Goal: Task Accomplishment & Management: Use online tool/utility

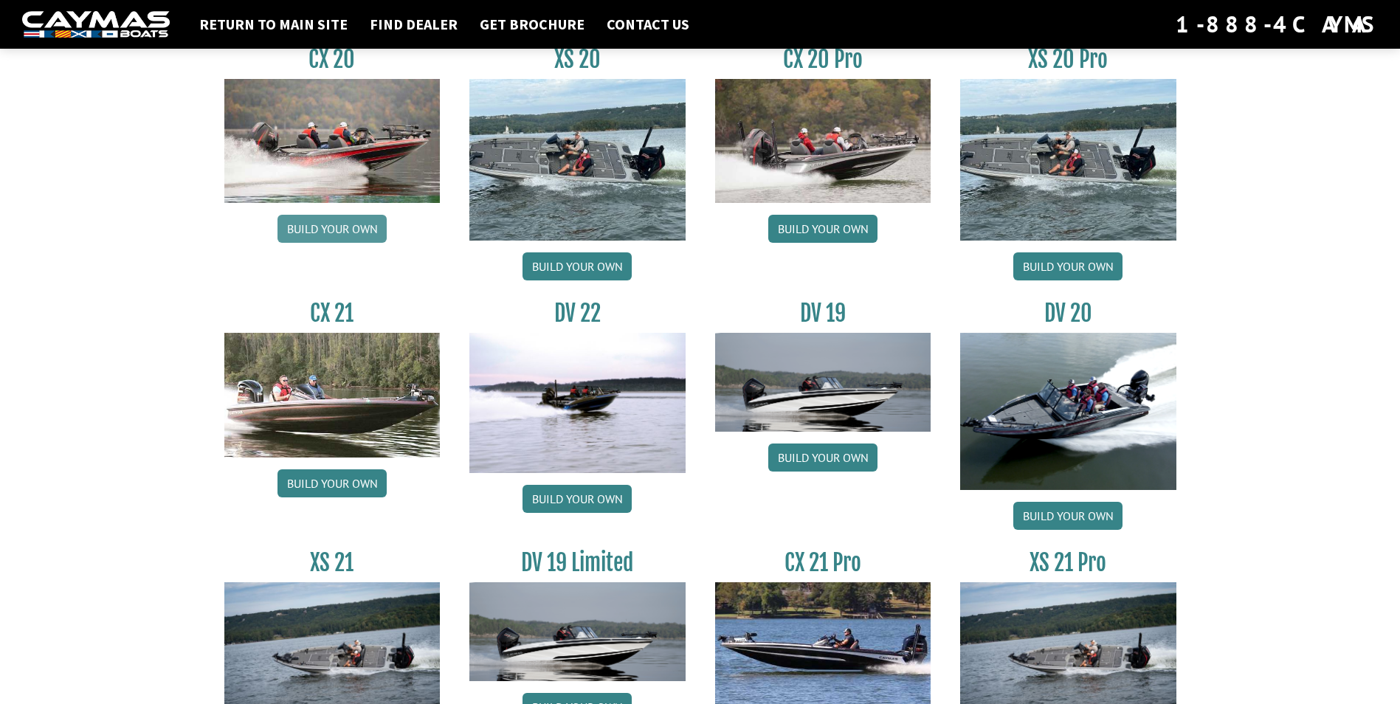
scroll to position [1550, 0]
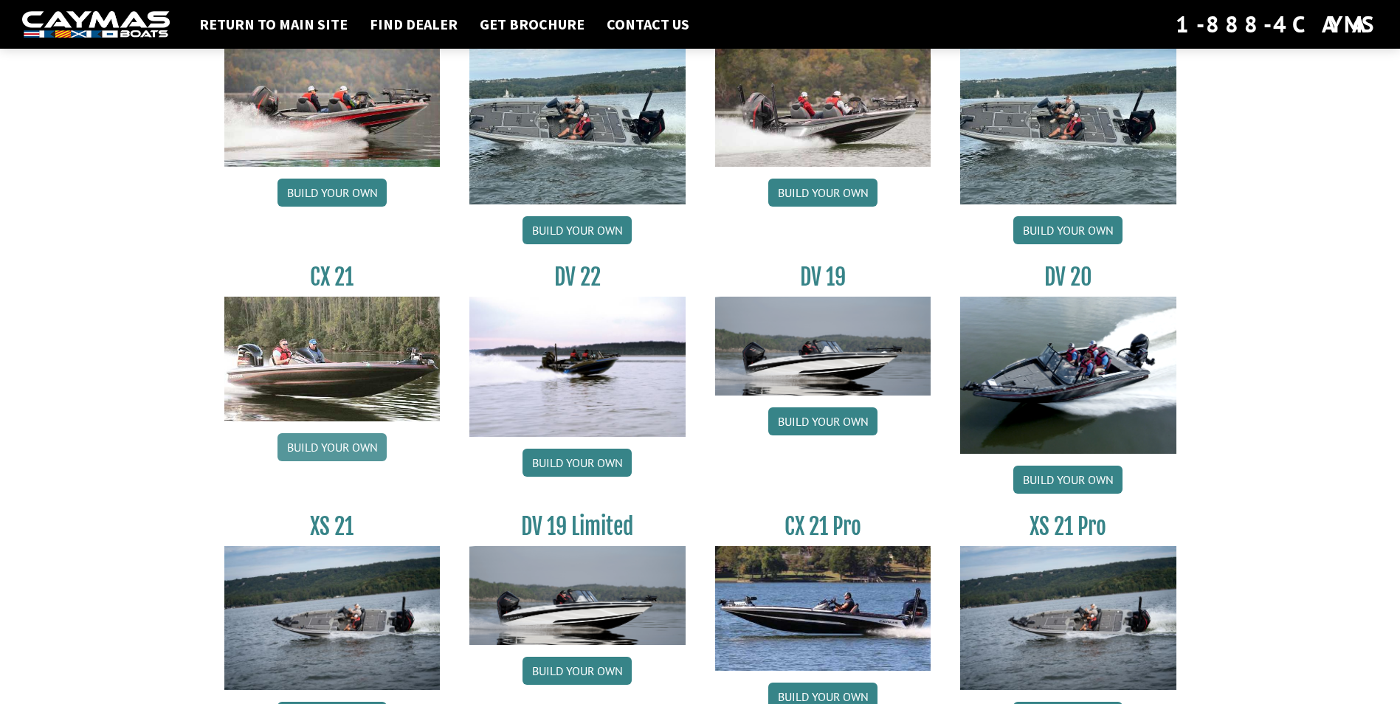
click at [321, 452] on link "Build your own" at bounding box center [331, 447] width 109 height 28
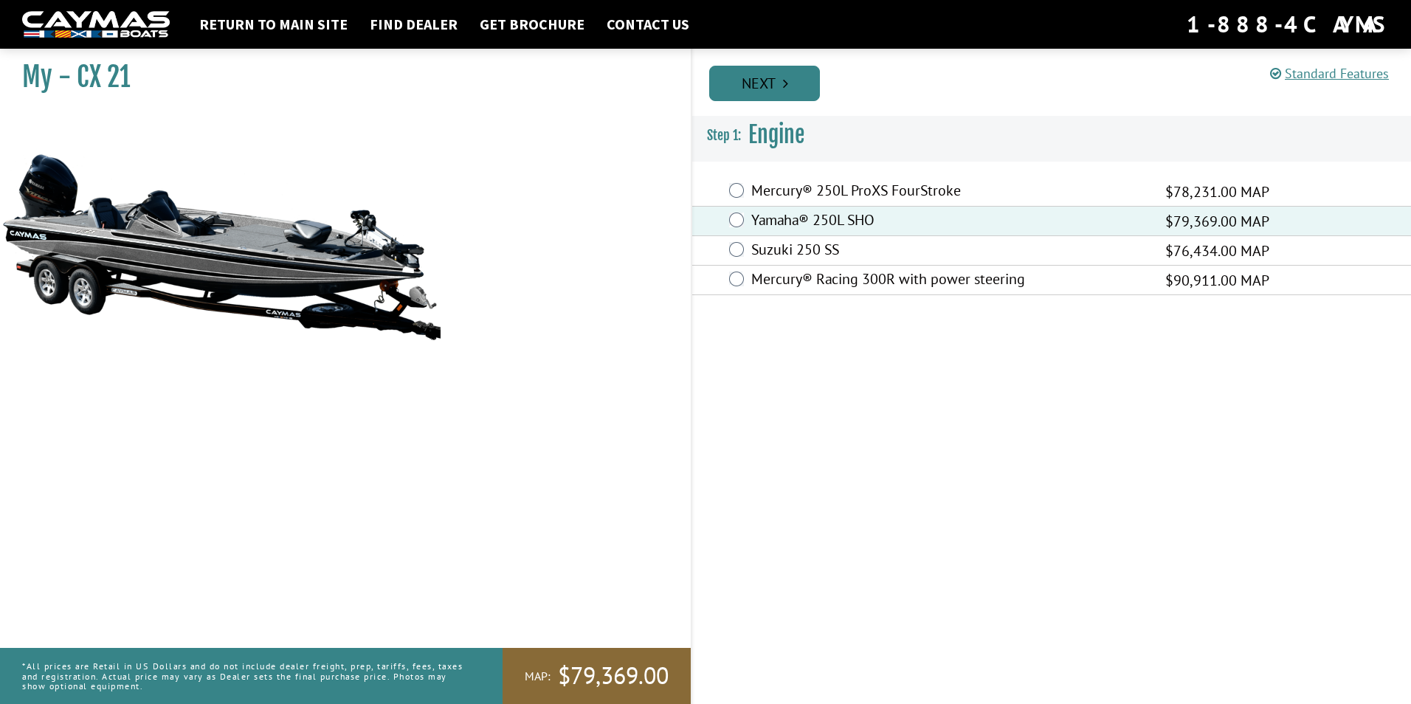
click at [769, 86] on link "Next" at bounding box center [764, 83] width 111 height 35
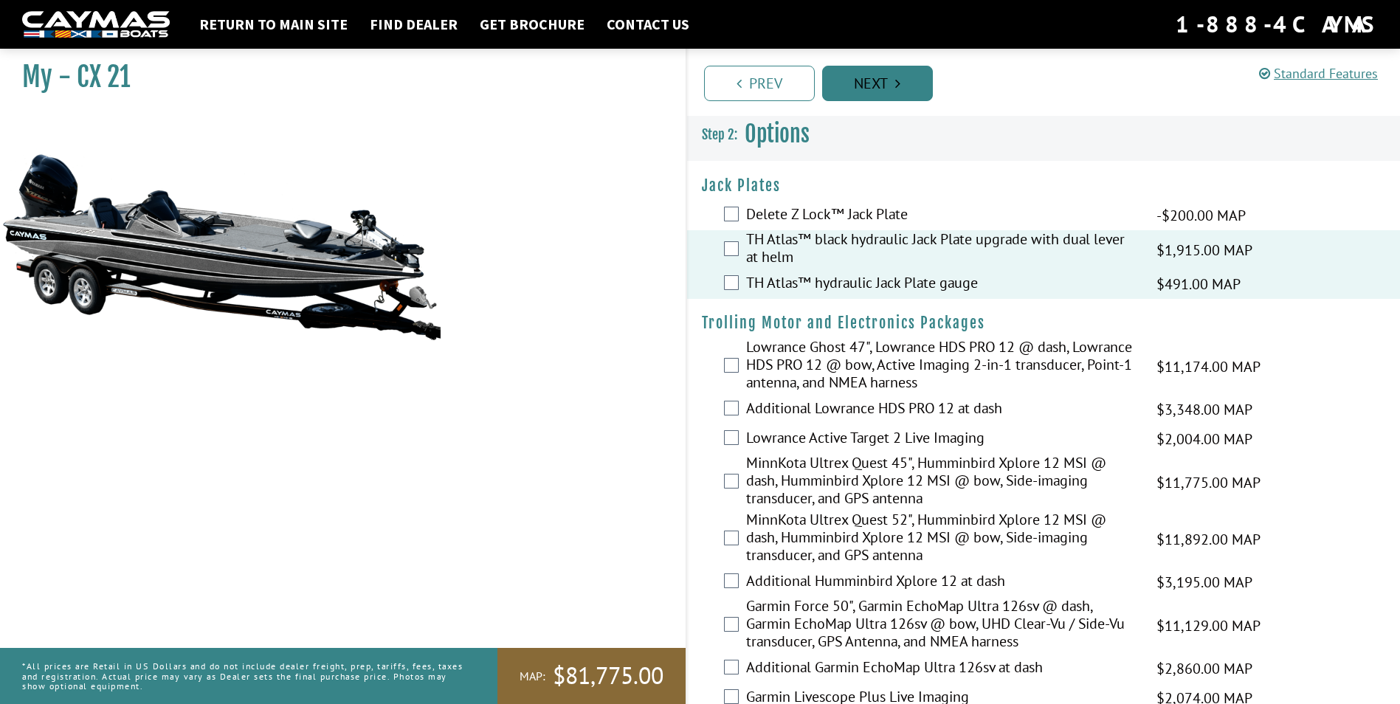
click at [883, 85] on link "Next" at bounding box center [877, 83] width 111 height 35
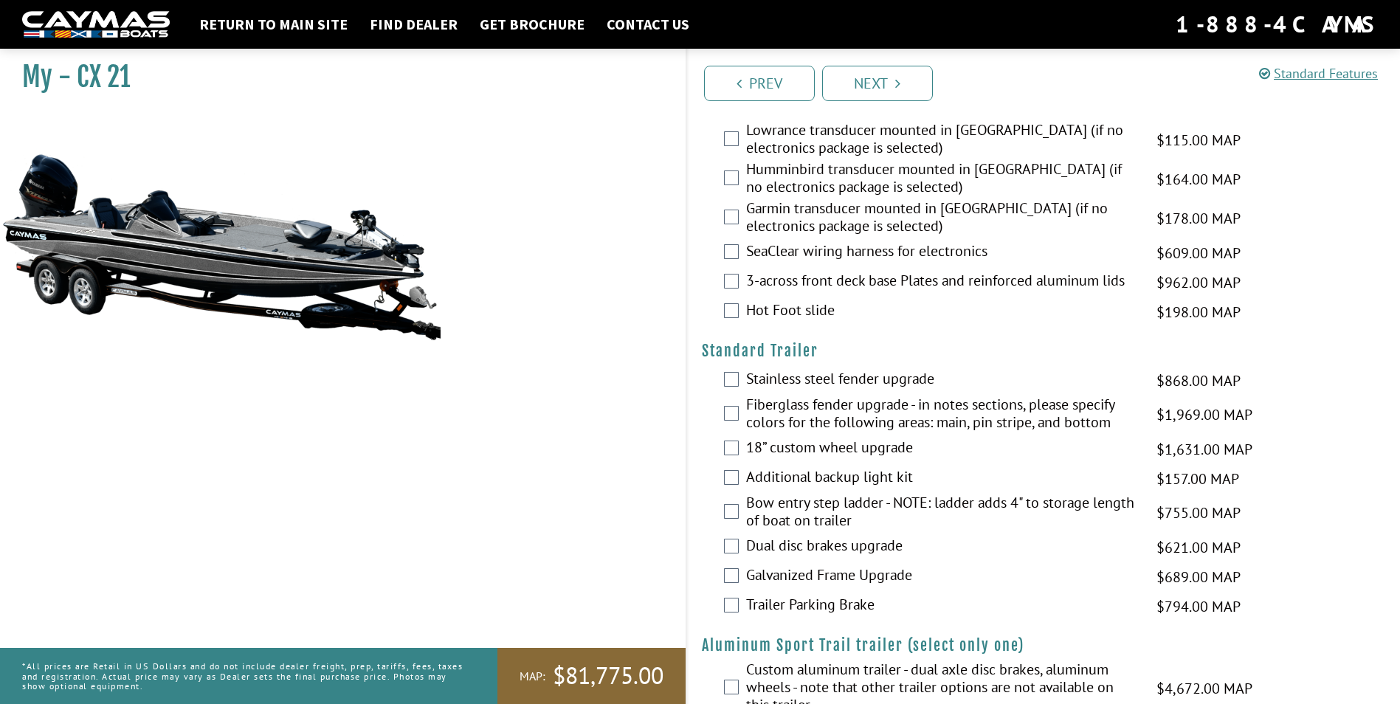
scroll to position [1977, 0]
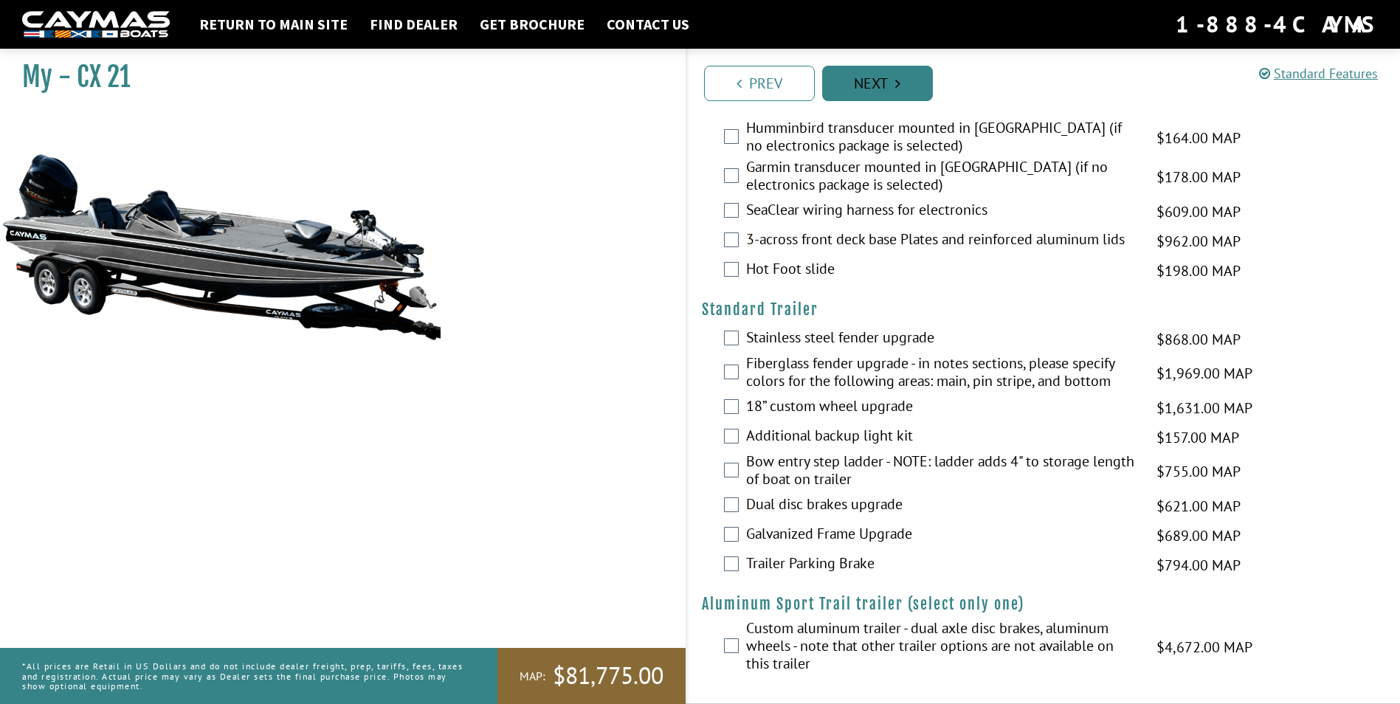
click at [877, 86] on link "Next" at bounding box center [877, 83] width 111 height 35
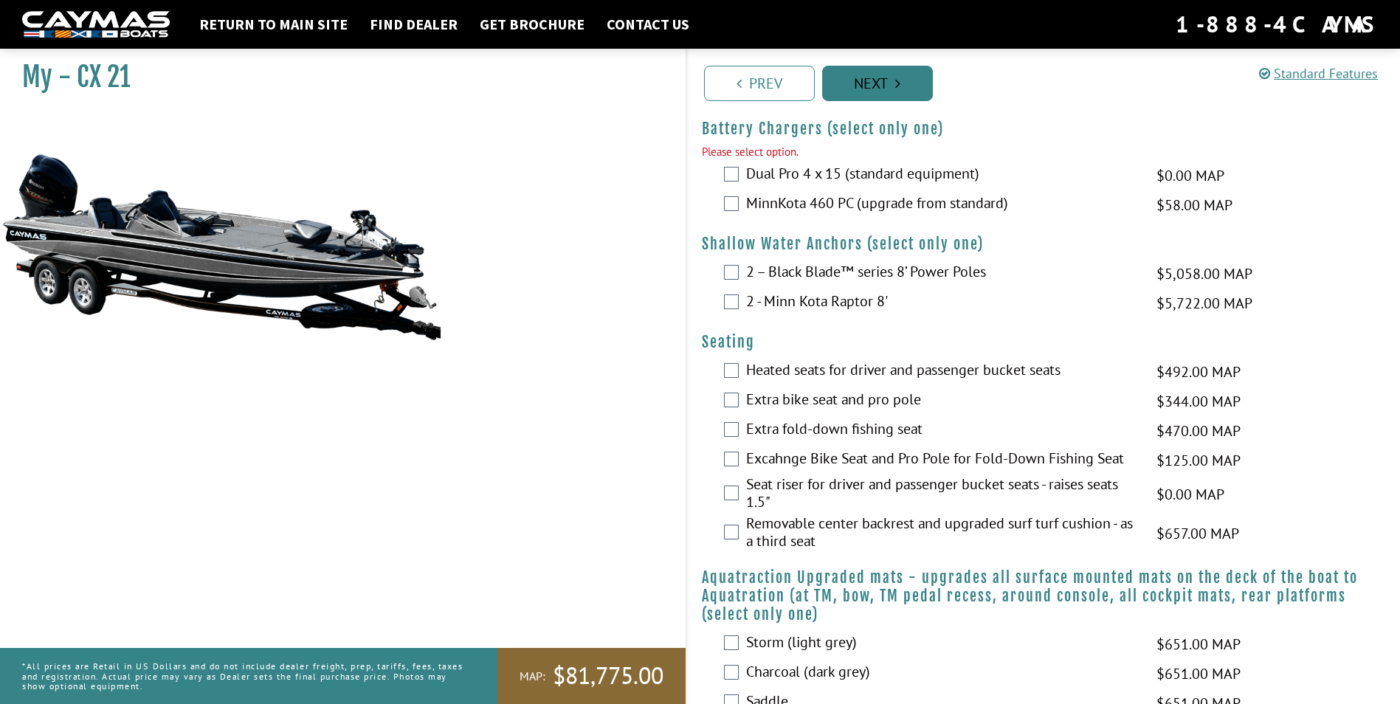
scroll to position [703, 0]
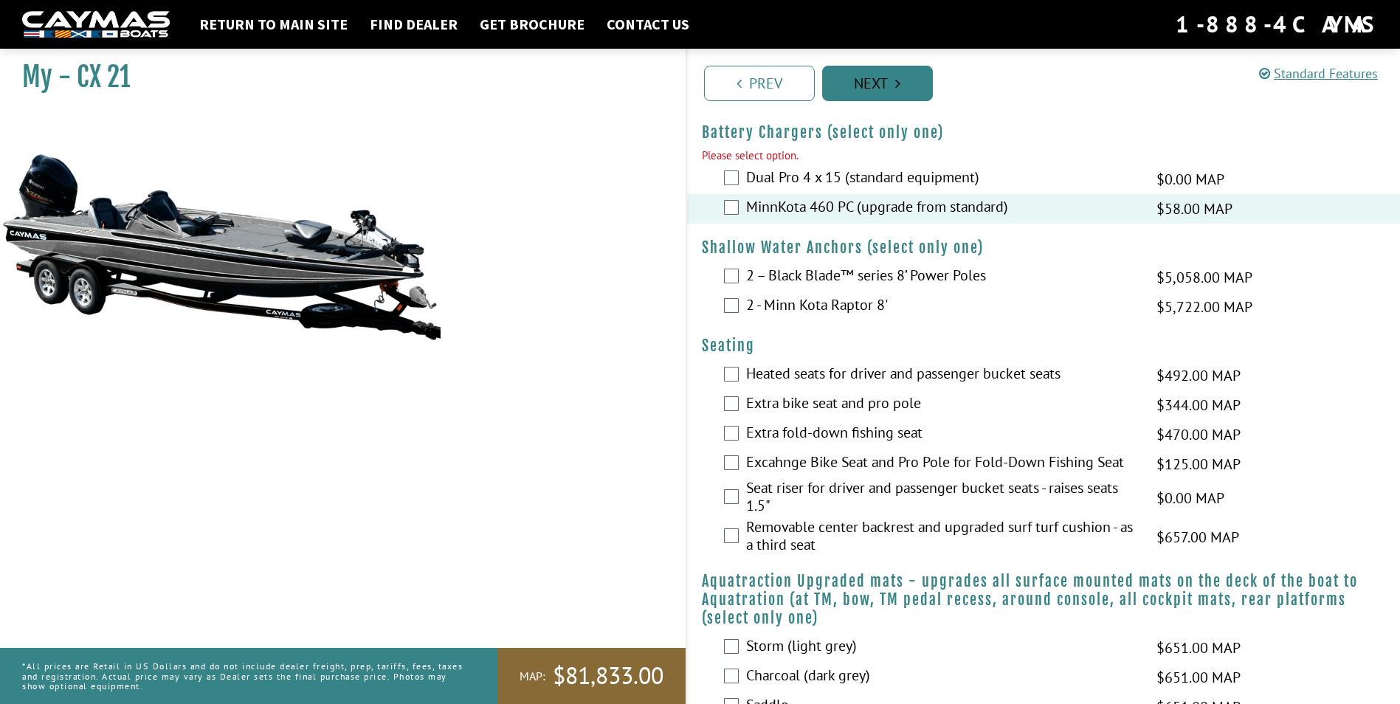
click at [892, 81] on link "Next" at bounding box center [877, 83] width 111 height 35
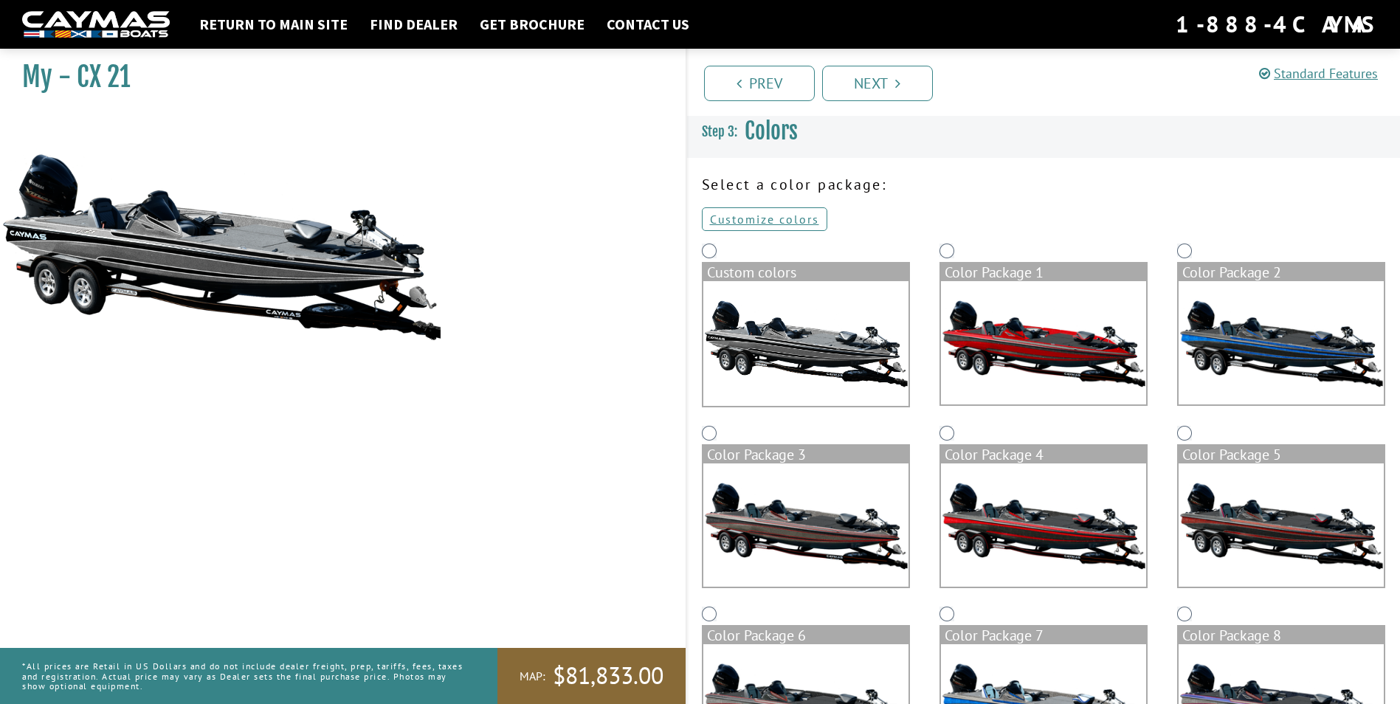
scroll to position [0, 0]
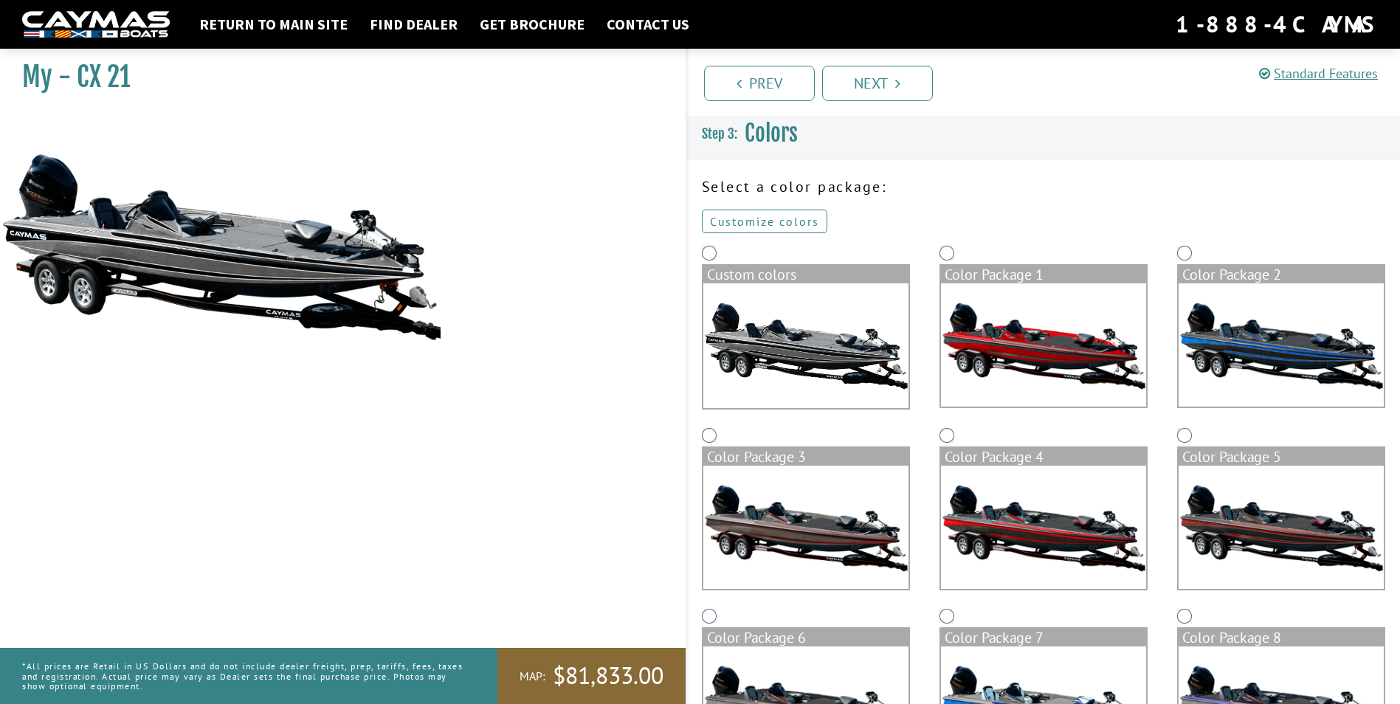
click at [793, 218] on link "Customize colors" at bounding box center [764, 222] width 125 height 24
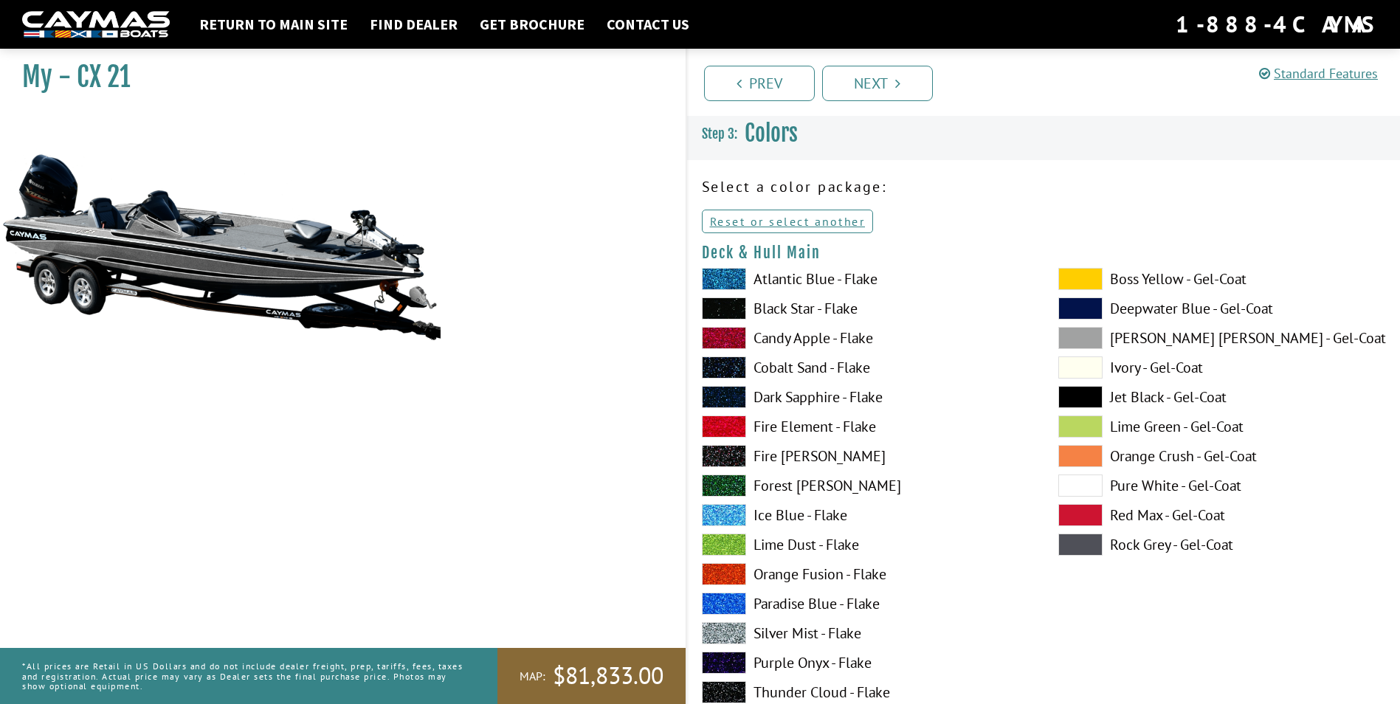
click at [728, 390] on span at bounding box center [724, 397] width 44 height 22
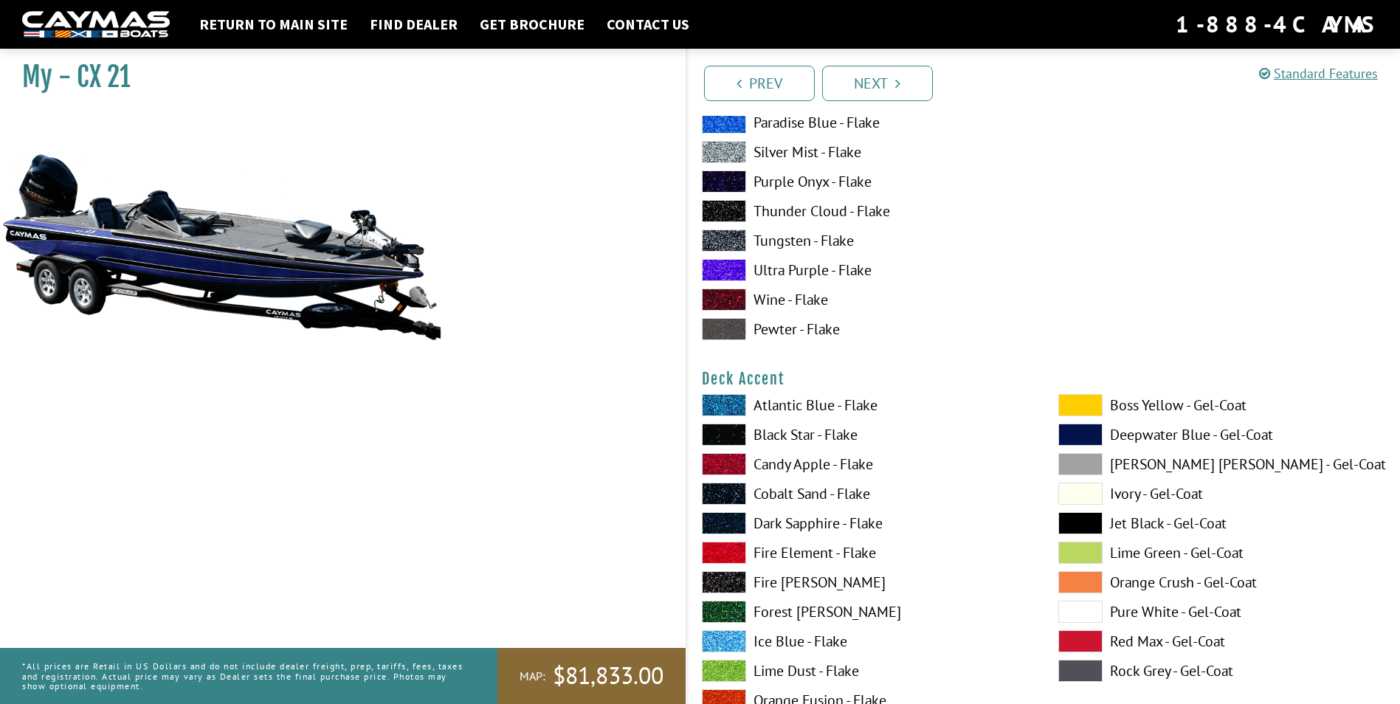
scroll to position [517, 0]
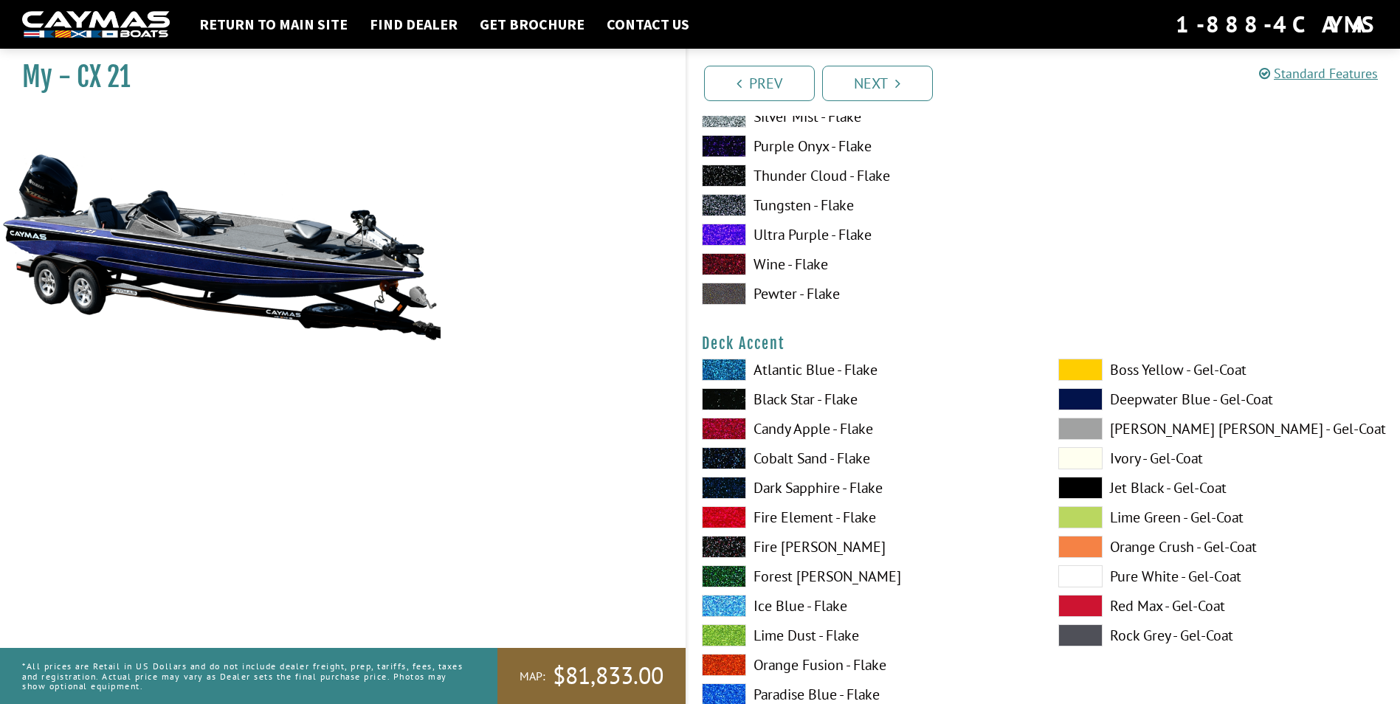
click at [726, 368] on span at bounding box center [724, 370] width 44 height 22
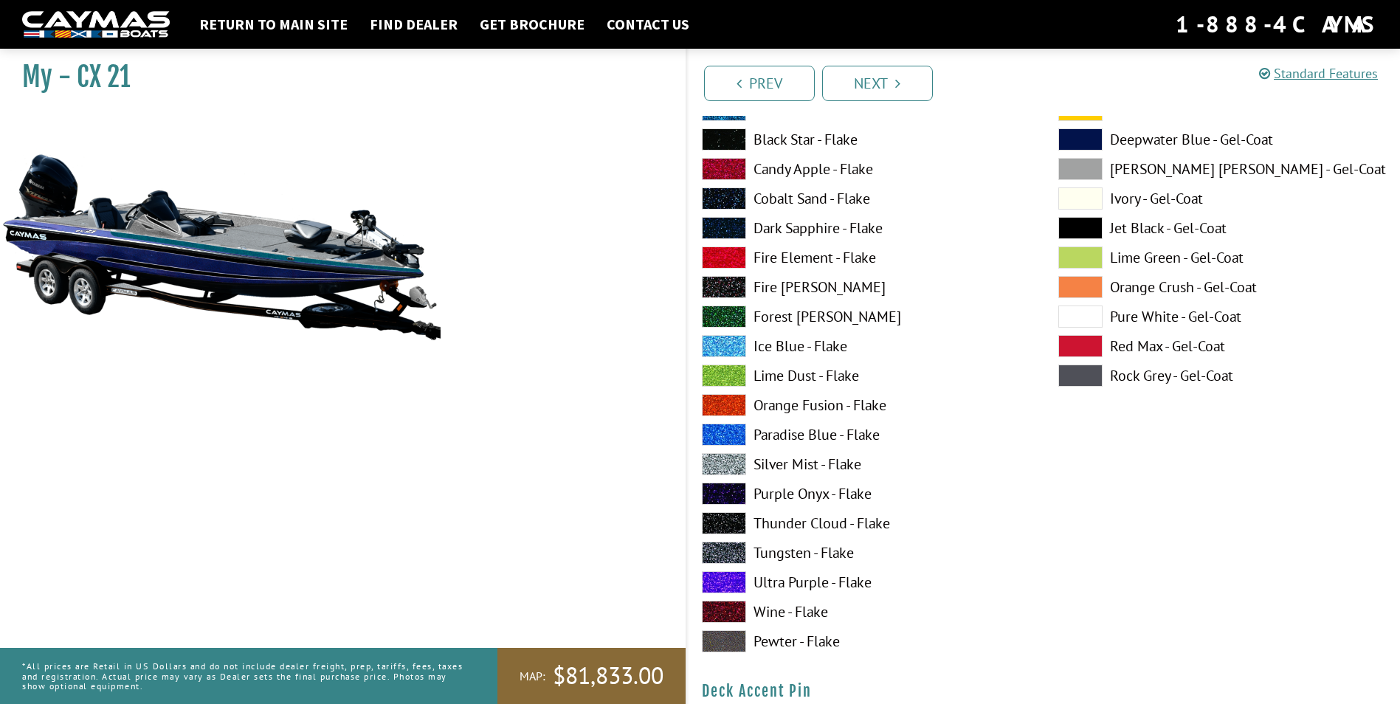
scroll to position [812, 0]
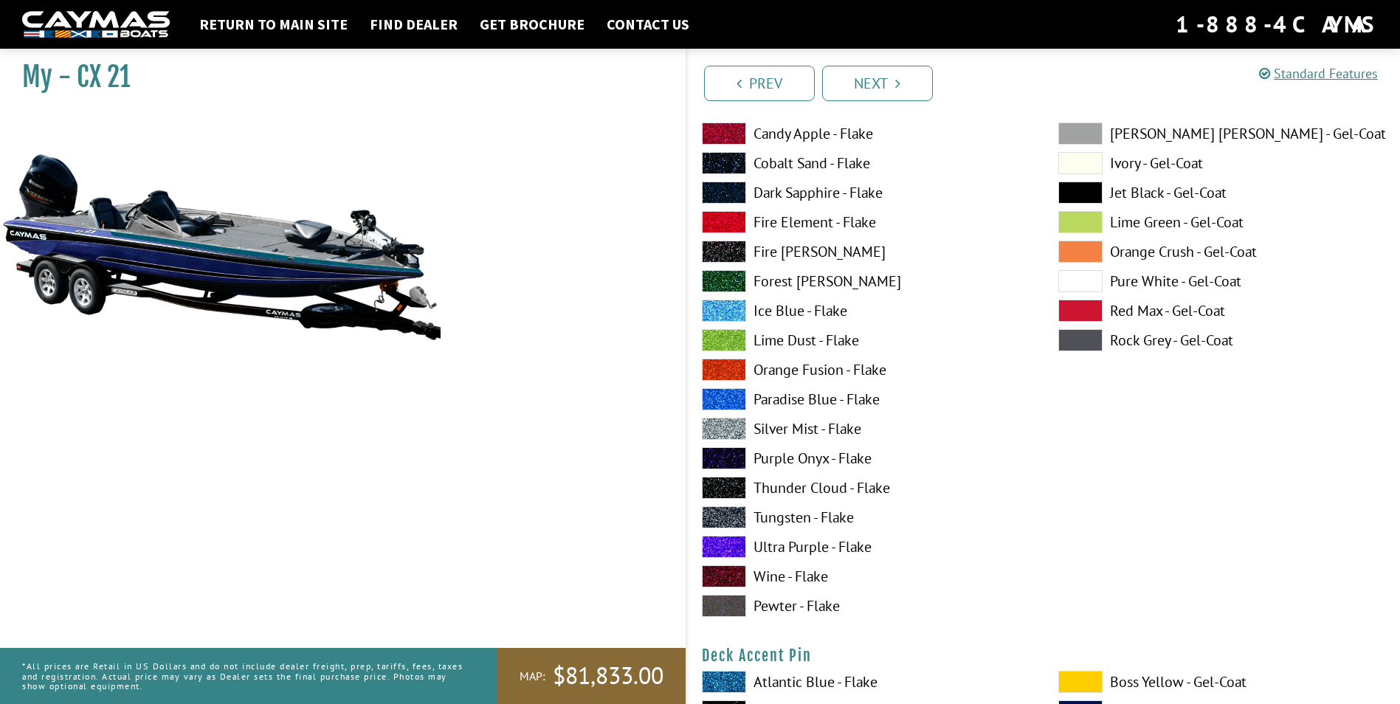
click at [728, 511] on span at bounding box center [724, 517] width 44 height 22
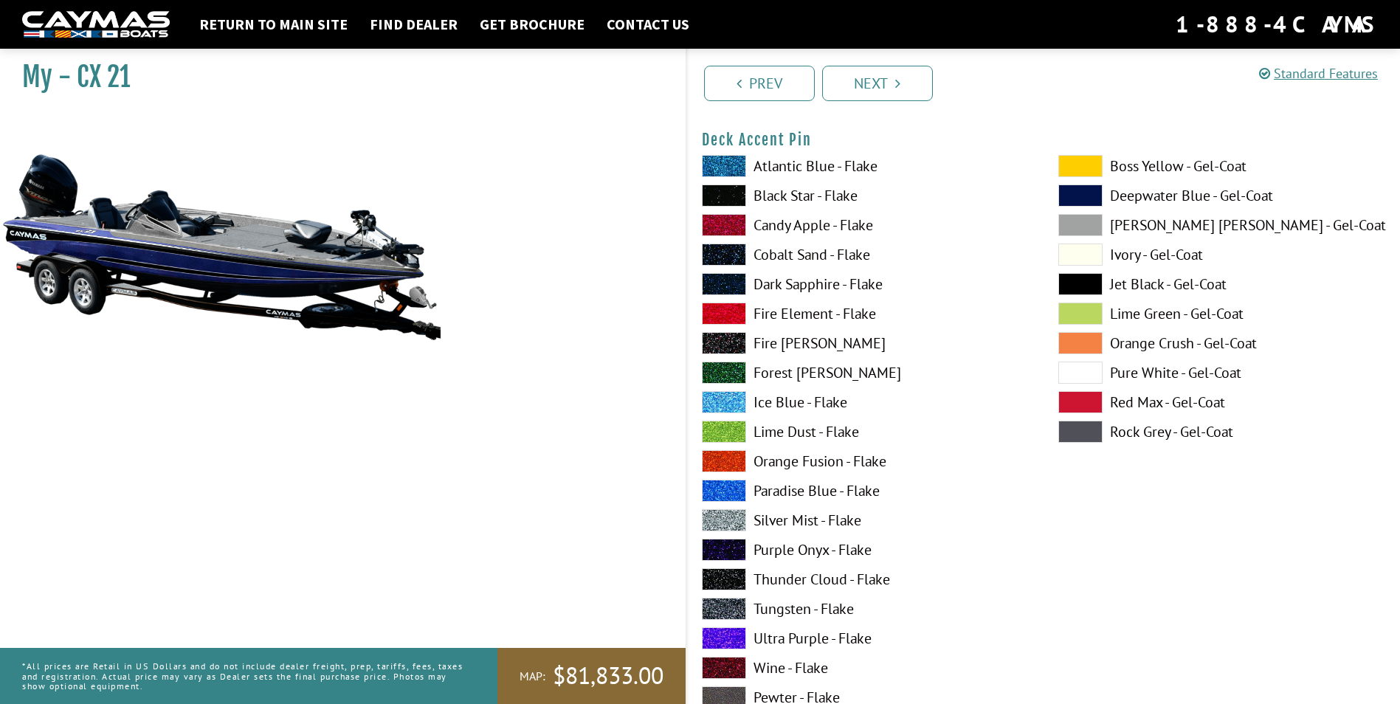
scroll to position [1328, 0]
click at [723, 489] on span at bounding box center [724, 490] width 44 height 22
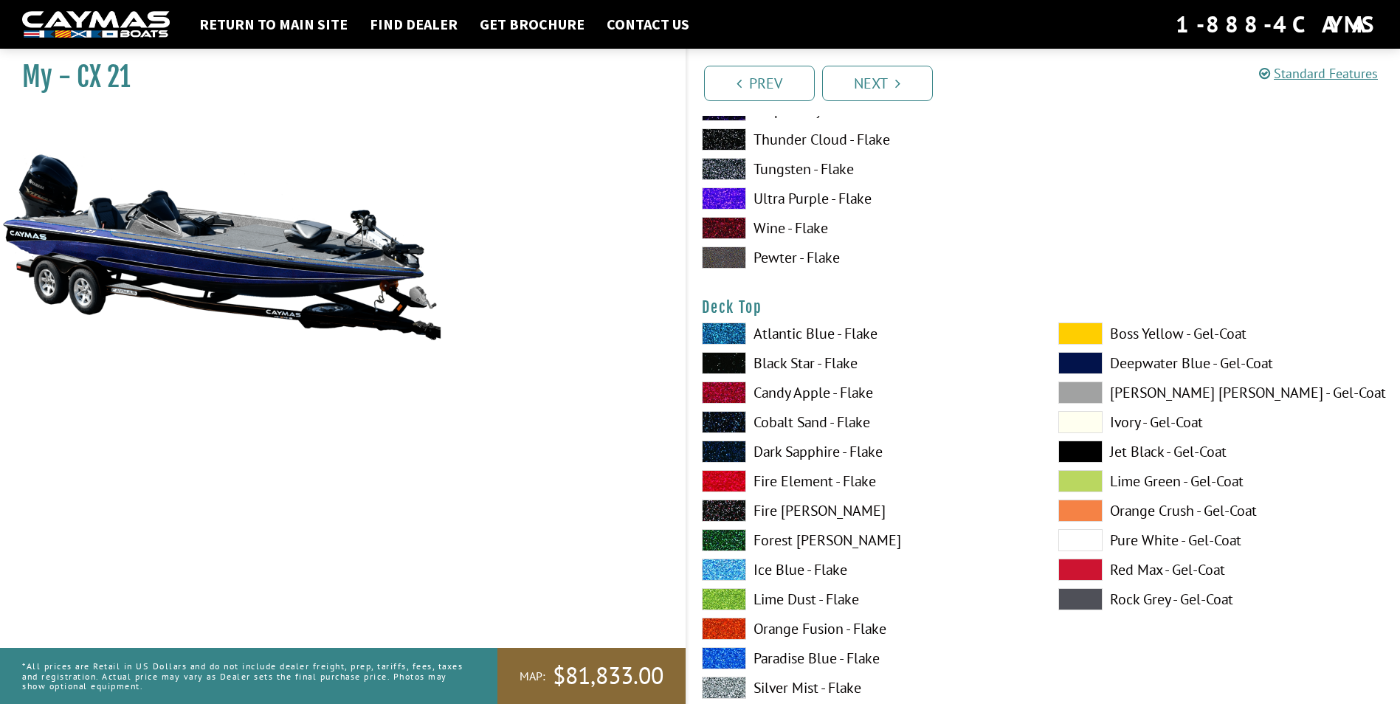
scroll to position [1771, 0]
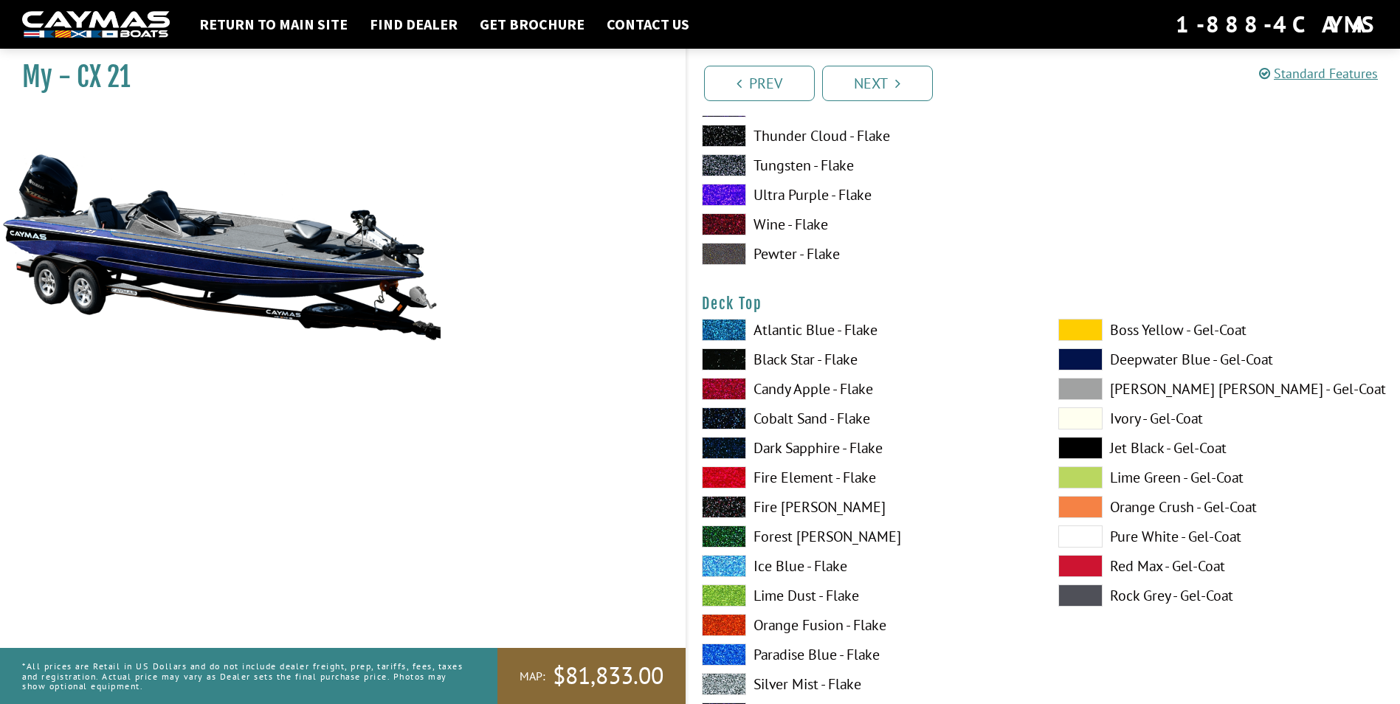
click at [724, 446] on span at bounding box center [724, 448] width 44 height 22
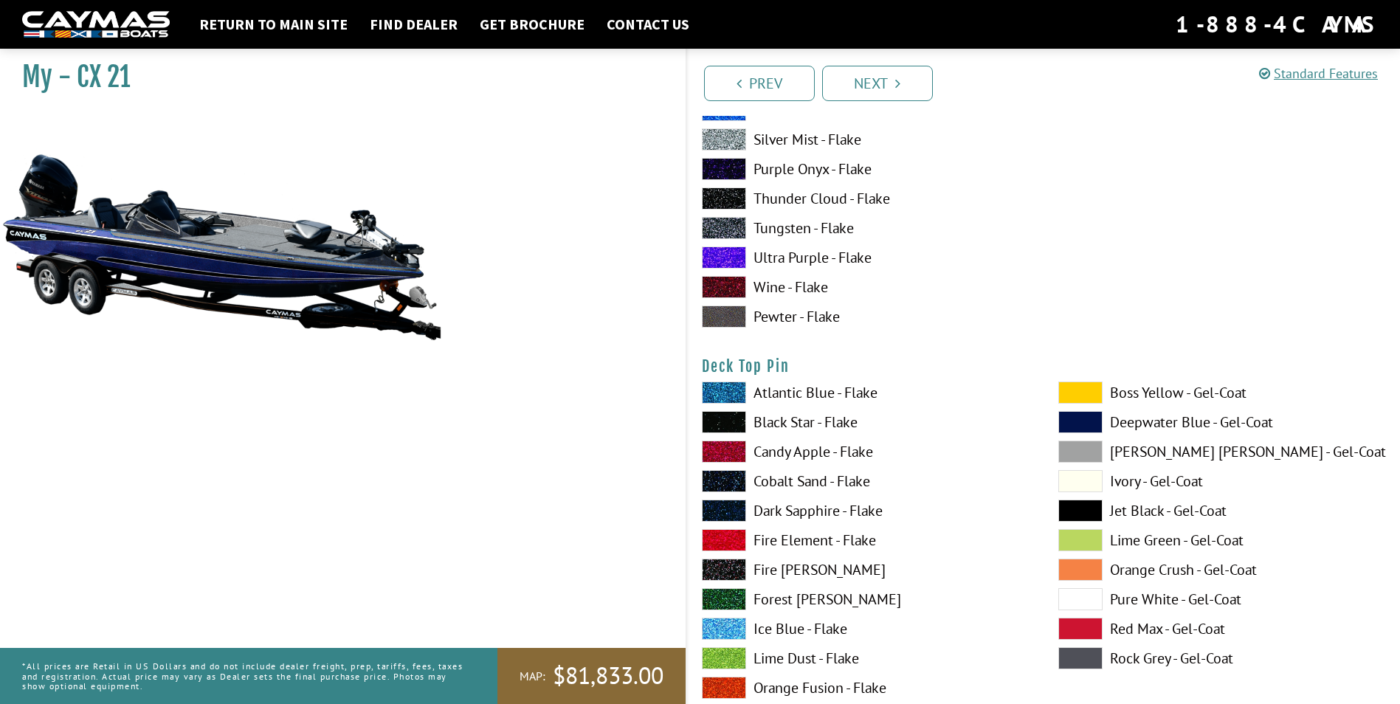
scroll to position [2362, 0]
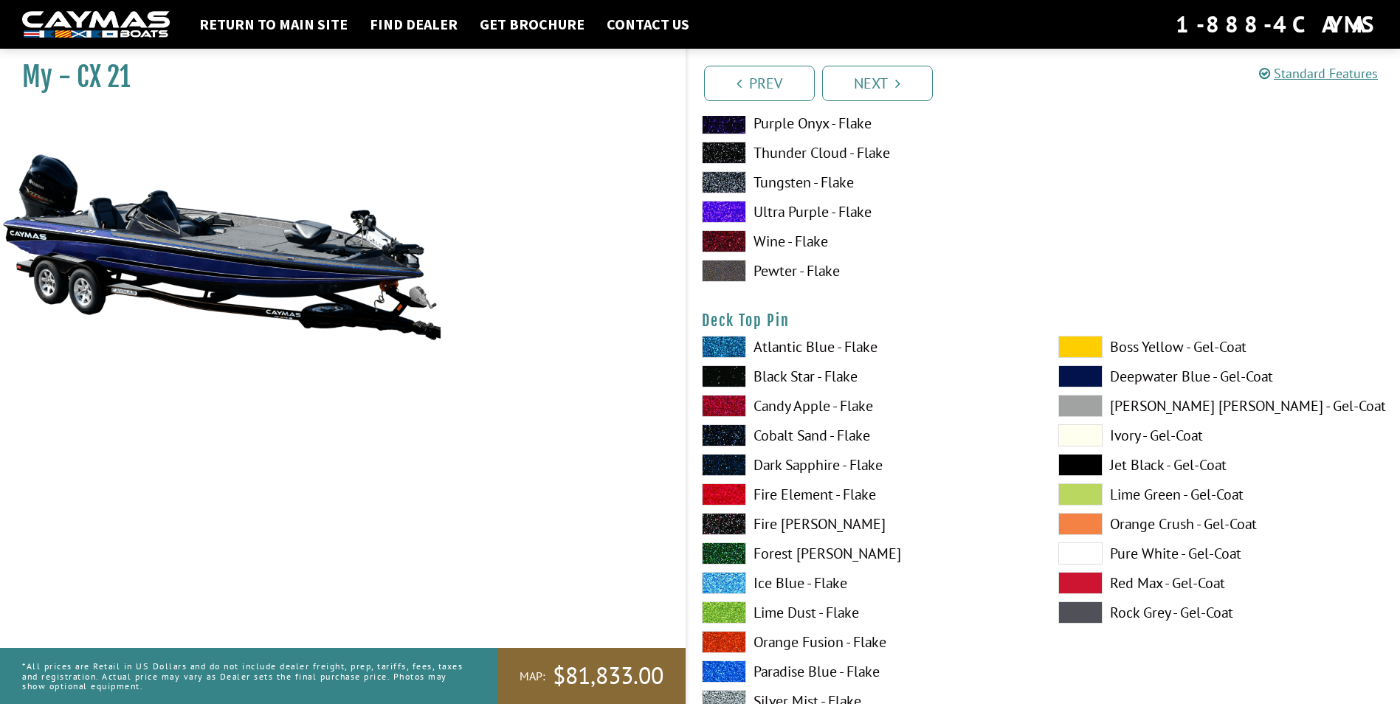
click at [725, 666] on span at bounding box center [724, 672] width 44 height 22
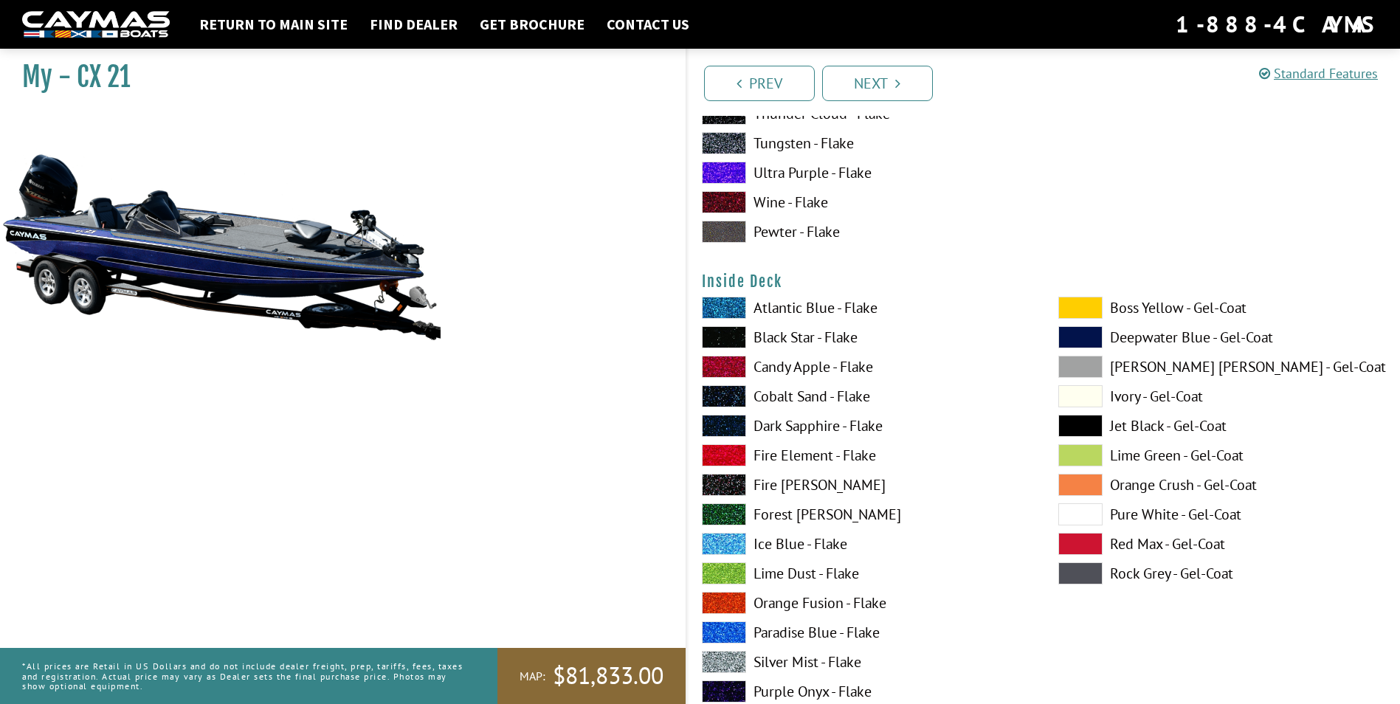
scroll to position [3026, 0]
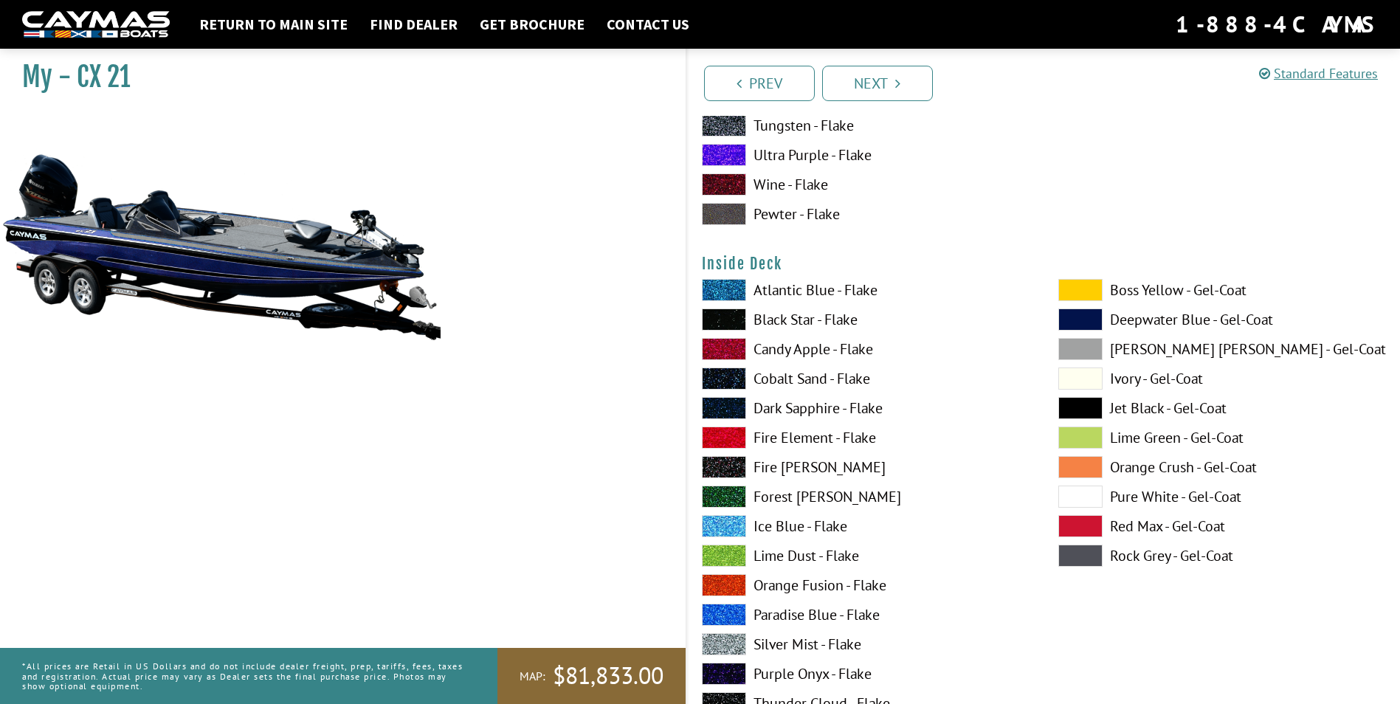
click at [734, 407] on span at bounding box center [724, 408] width 44 height 22
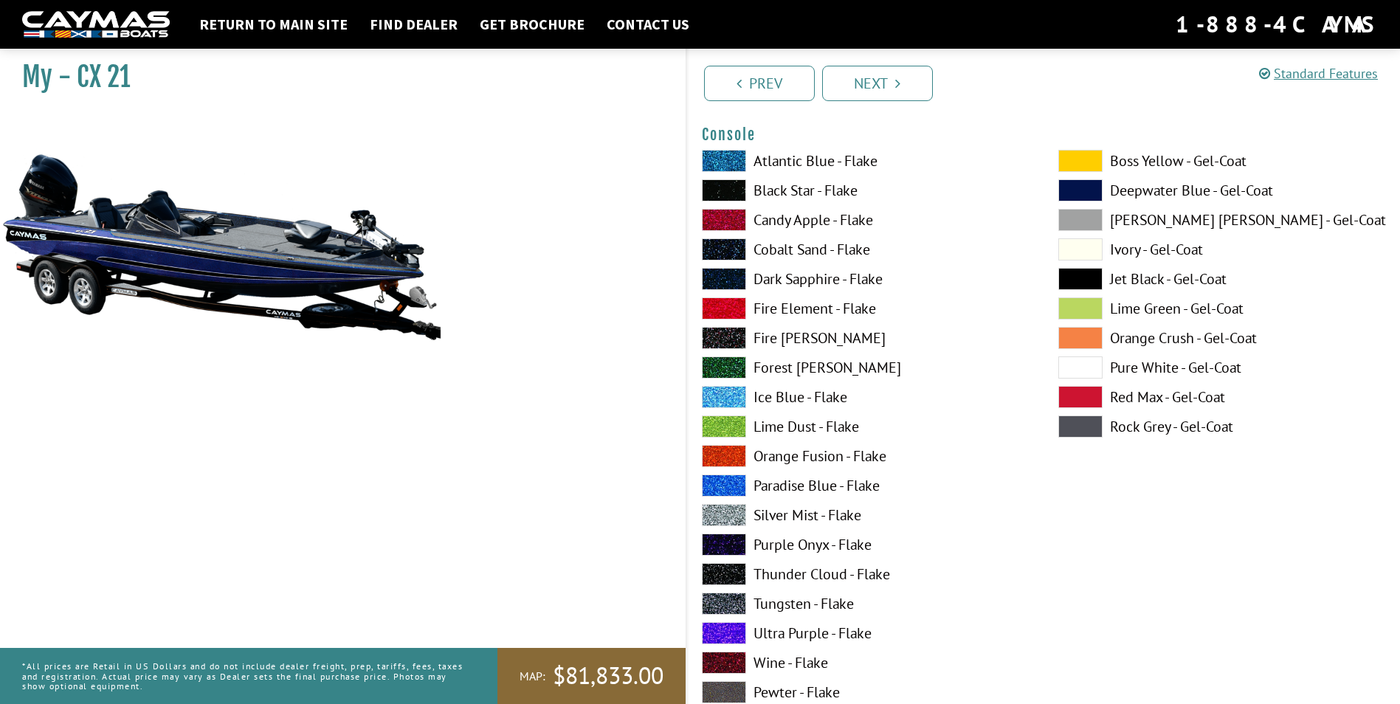
scroll to position [3764, 0]
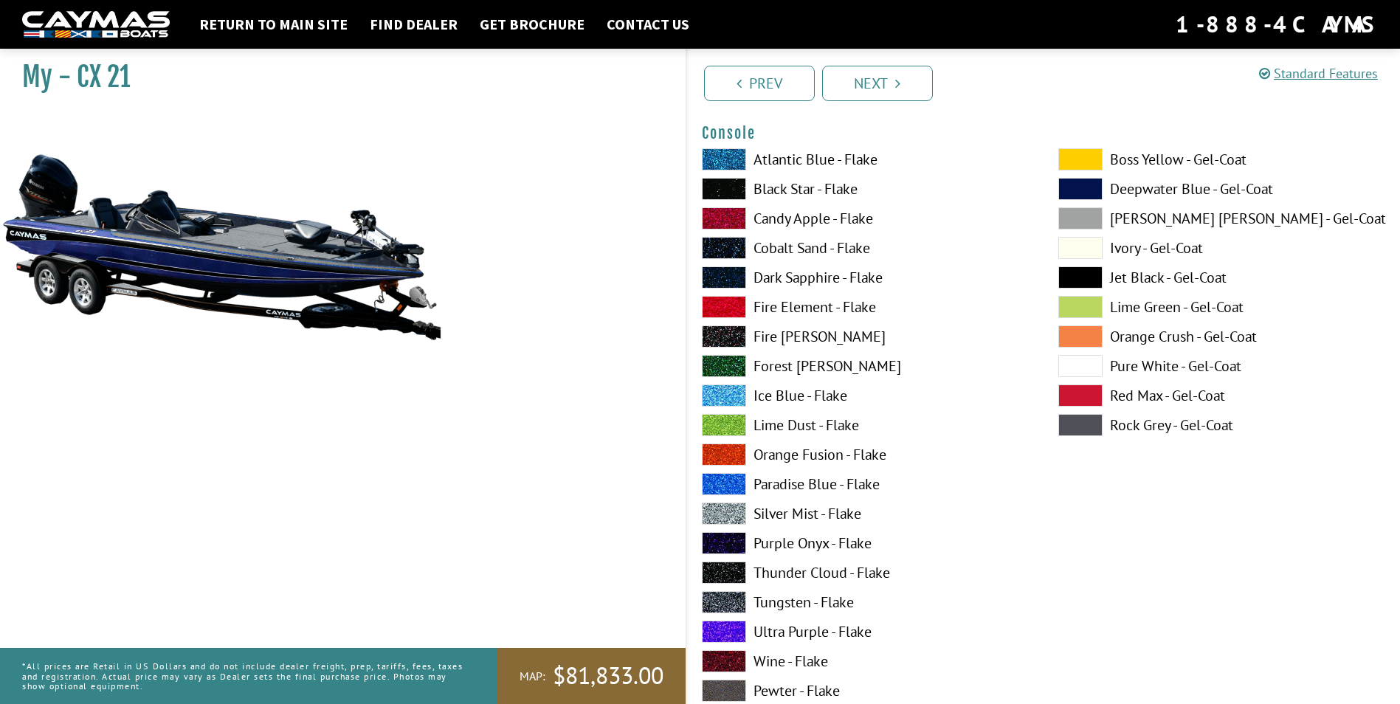
click at [724, 601] on span at bounding box center [724, 602] width 44 height 22
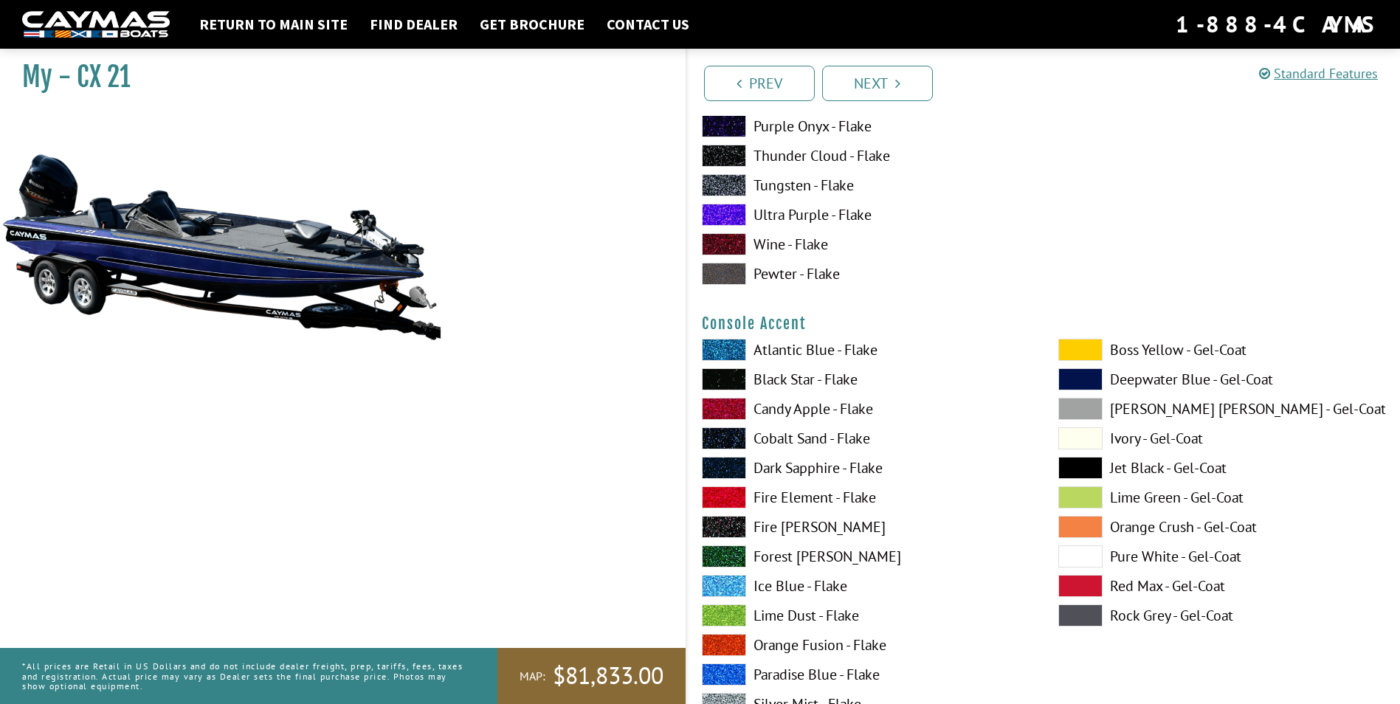
scroll to position [4280, 0]
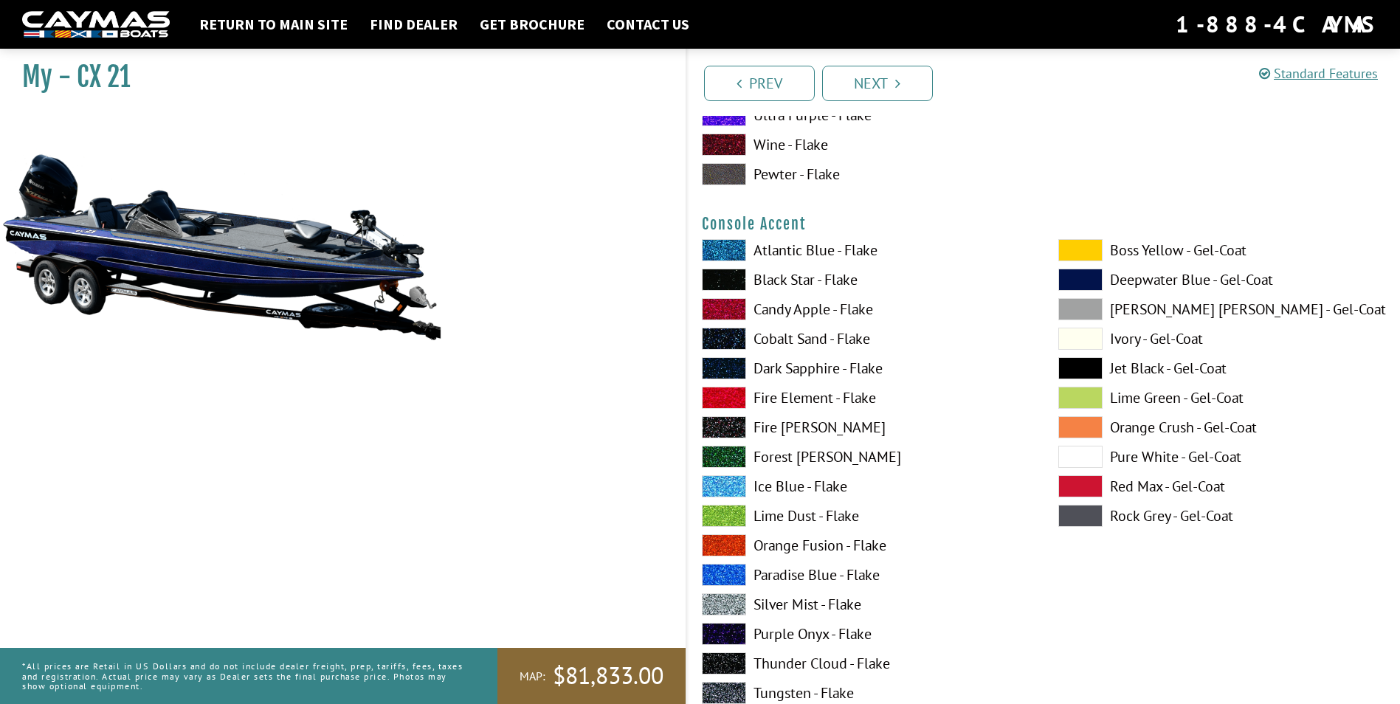
click at [716, 360] on span at bounding box center [724, 368] width 44 height 22
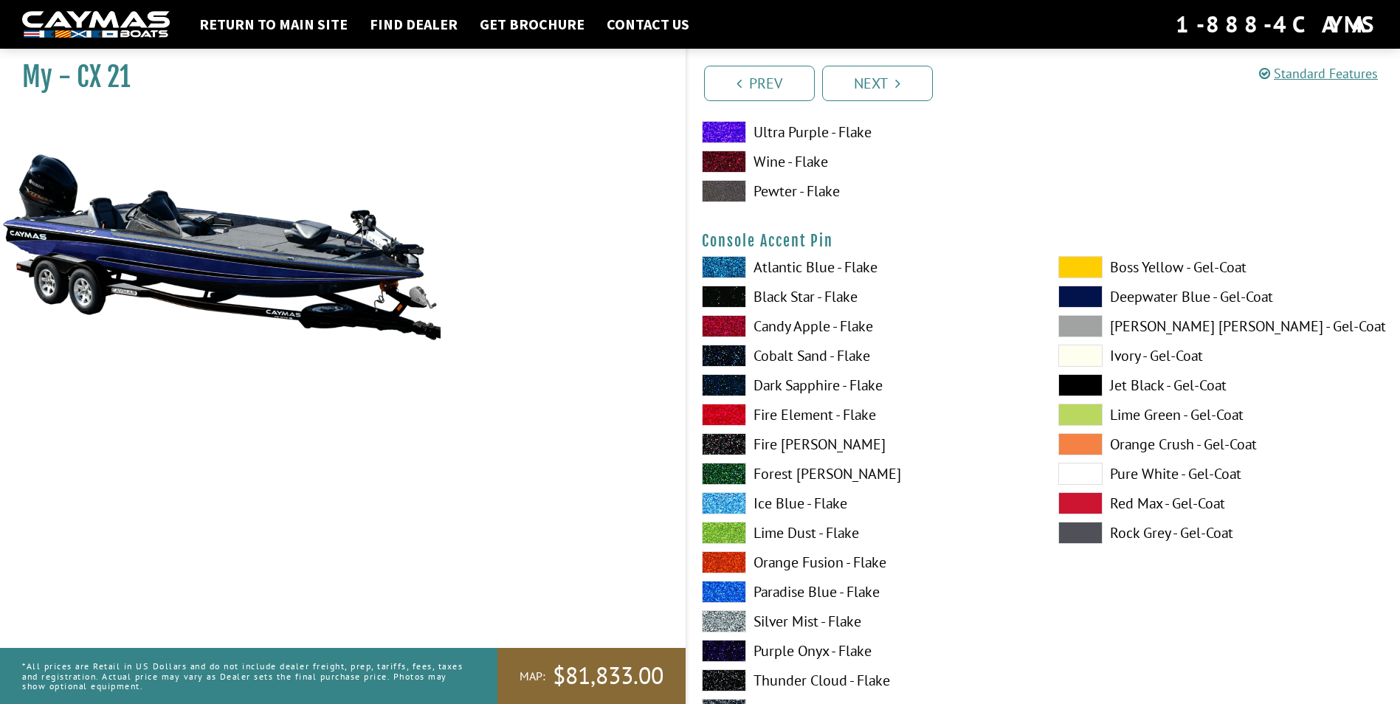
scroll to position [4945, 0]
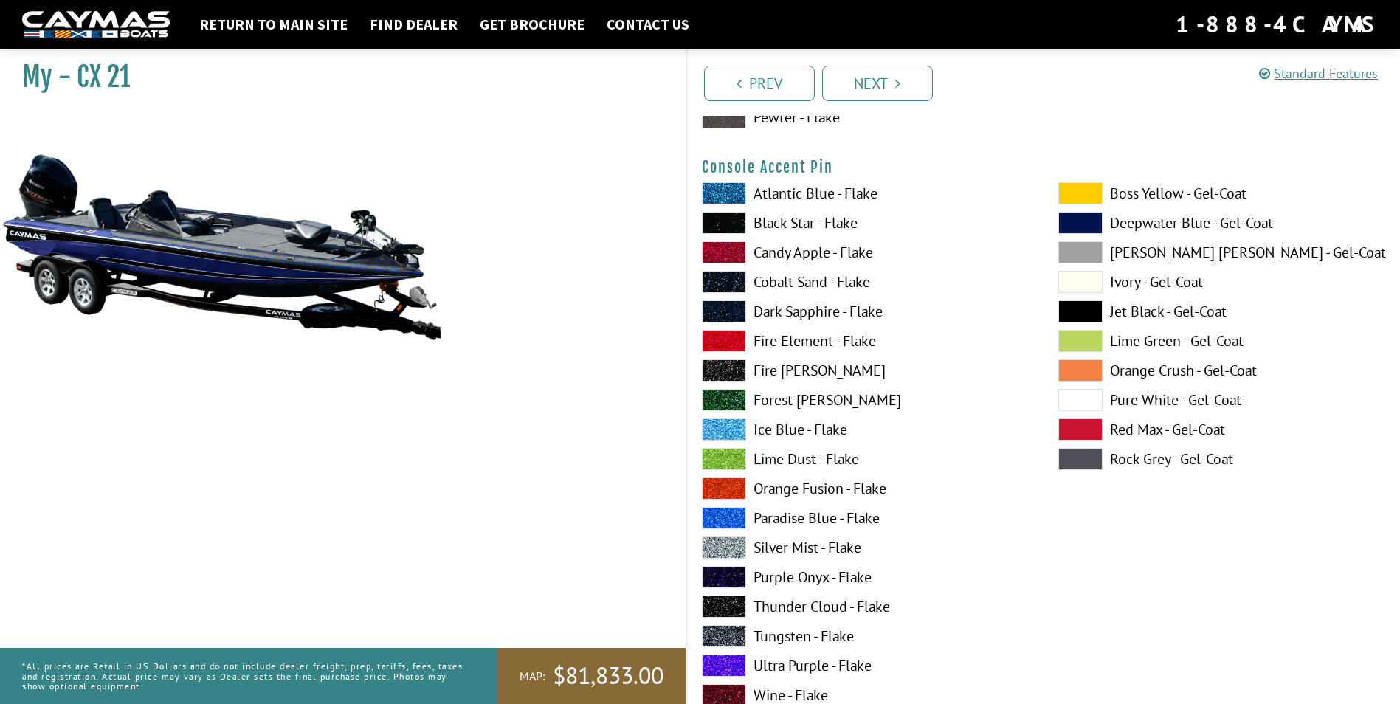
click at [714, 515] on span at bounding box center [724, 518] width 44 height 22
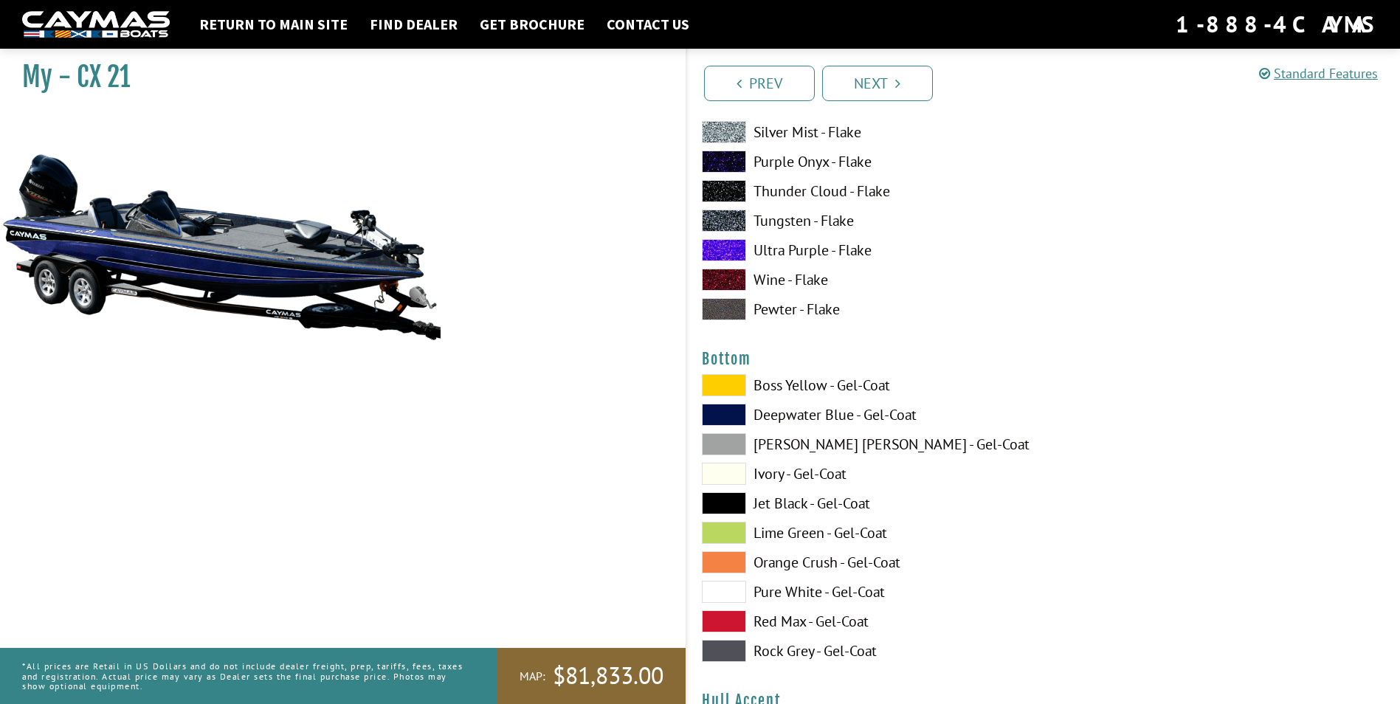
scroll to position [5387, 0]
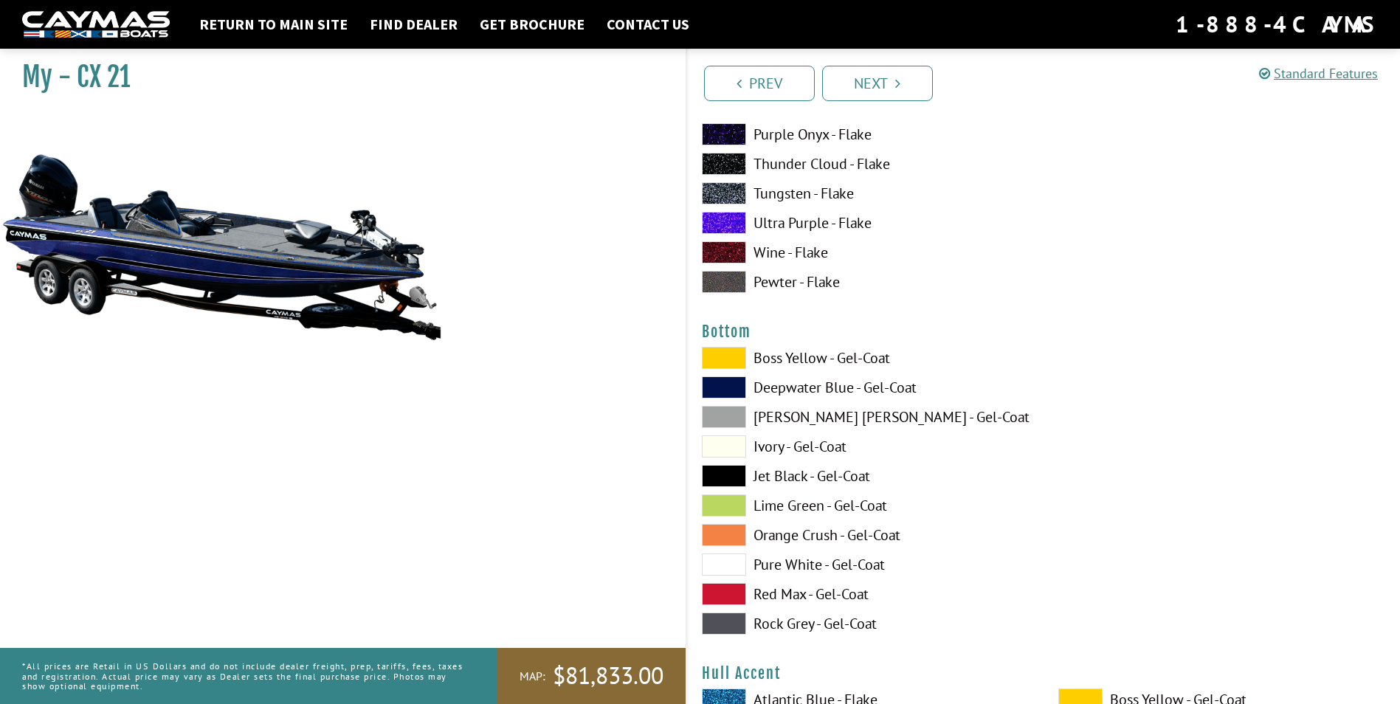
click at [734, 469] on span at bounding box center [724, 476] width 44 height 22
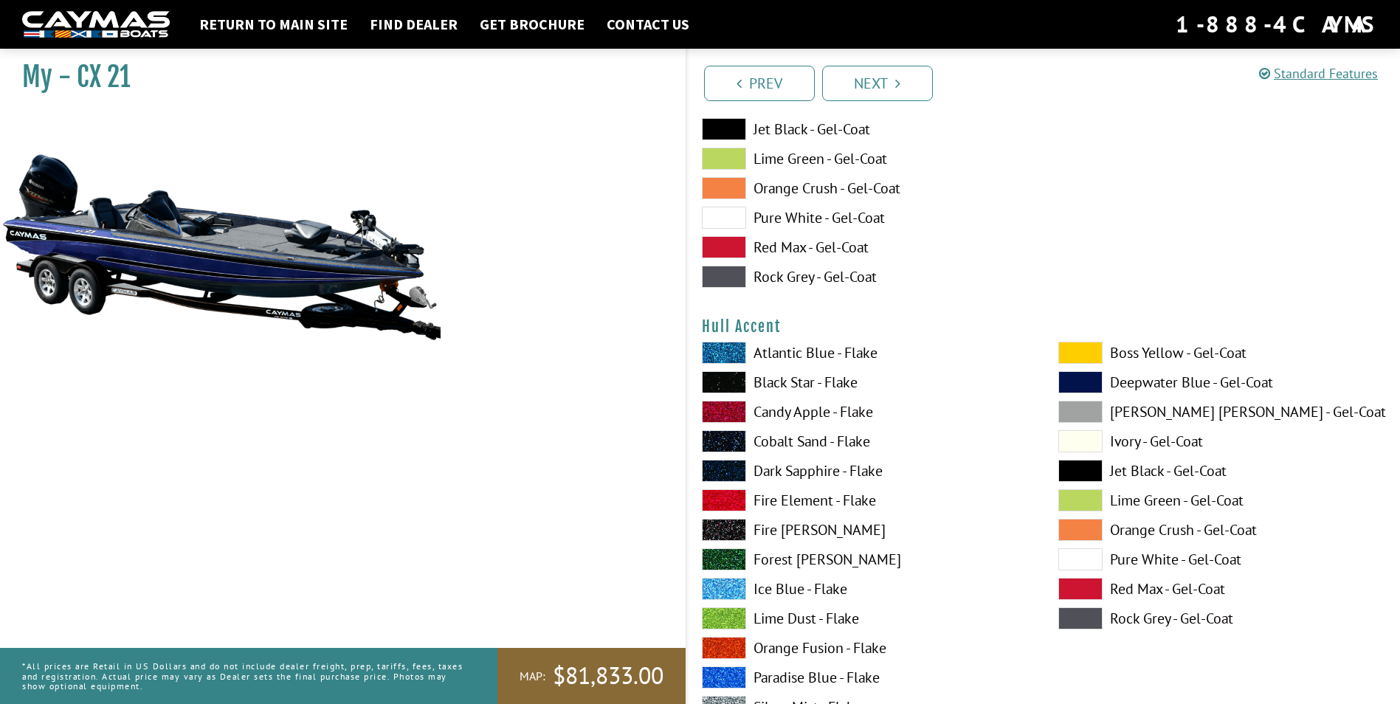
scroll to position [5756, 0]
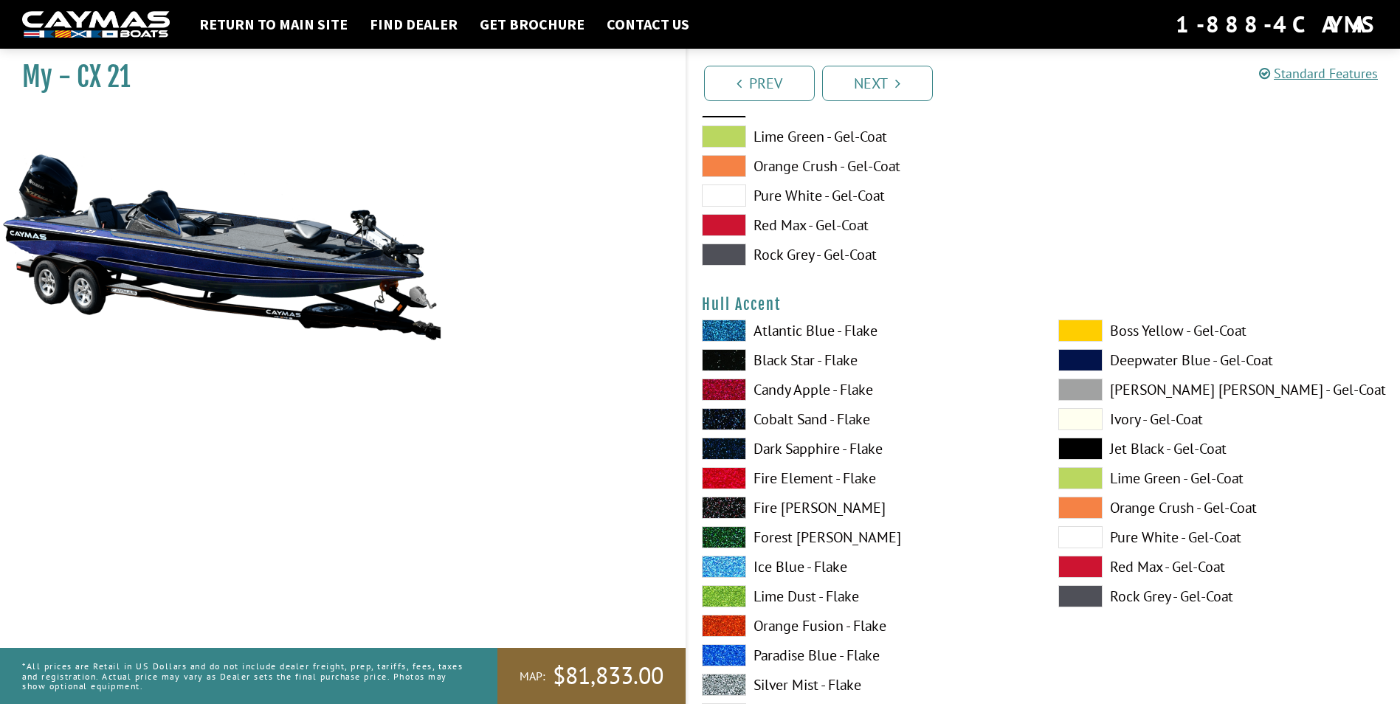
click at [733, 331] on span at bounding box center [724, 331] width 44 height 22
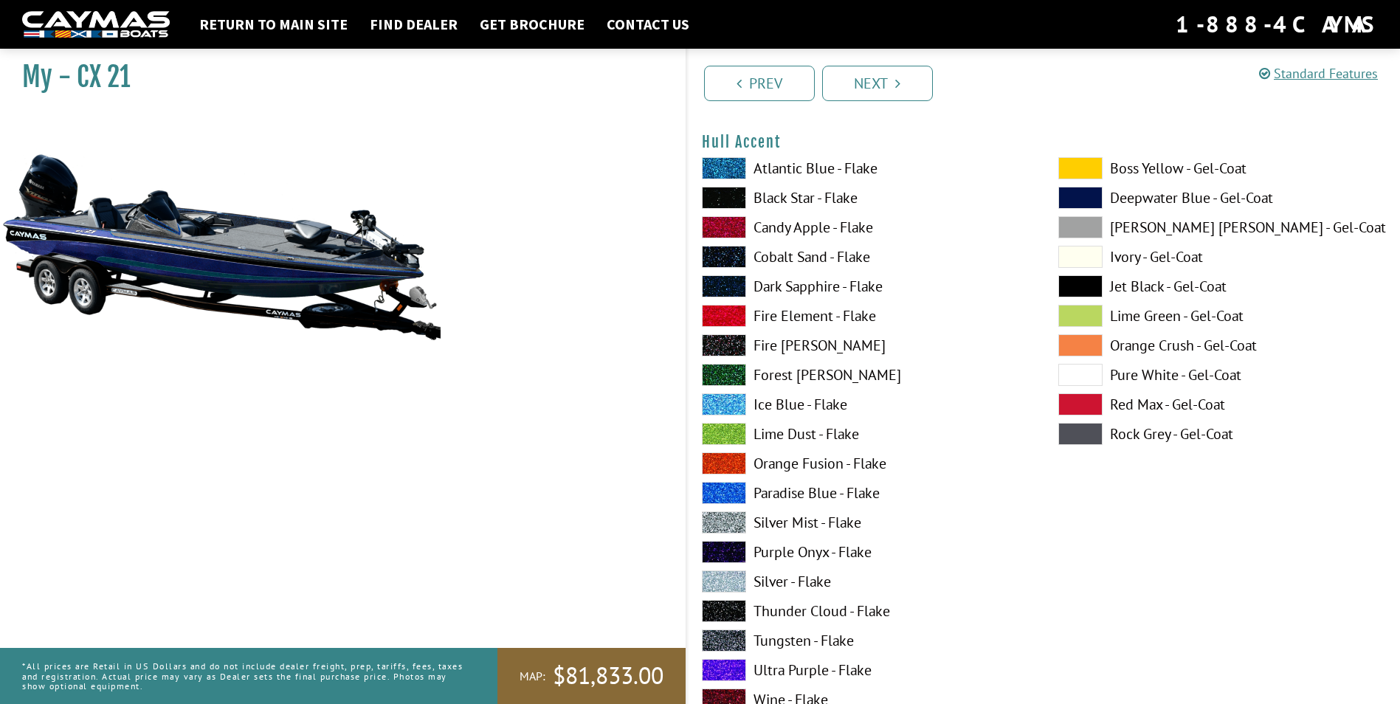
scroll to position [5978, 0]
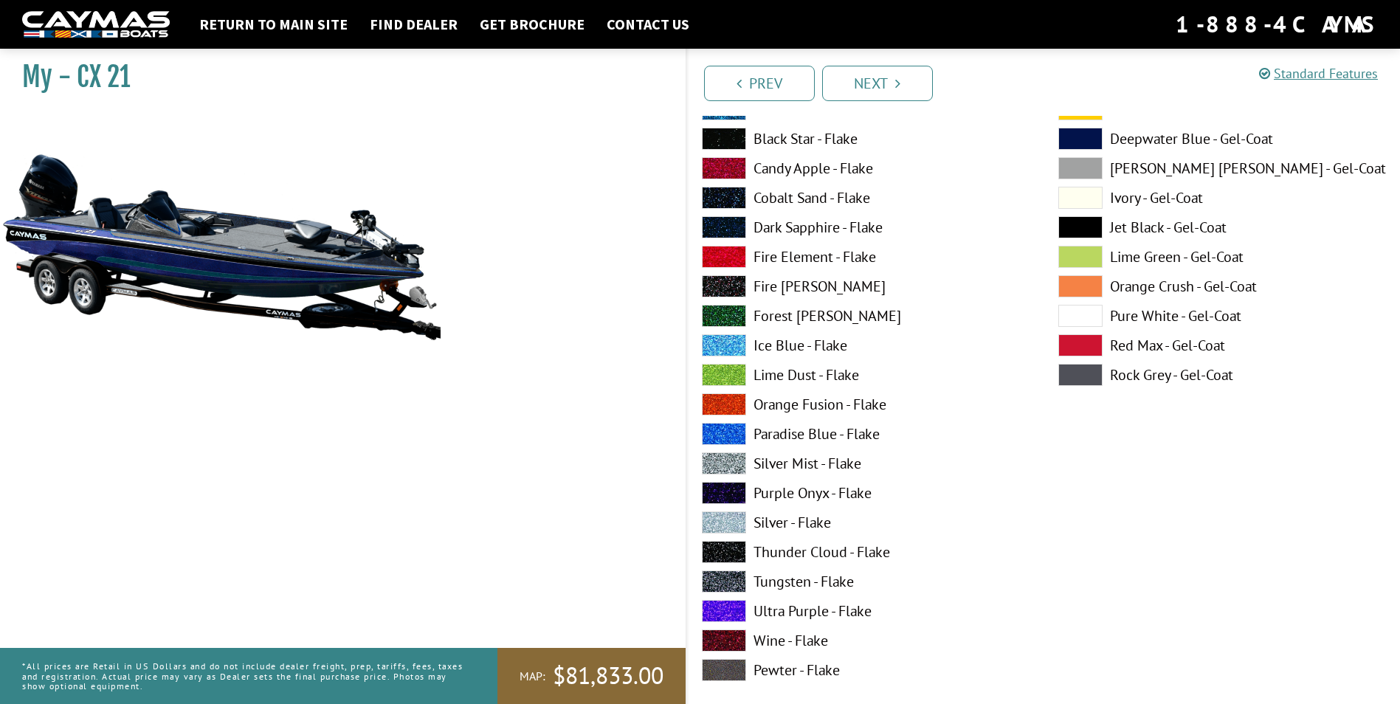
click at [716, 576] on span at bounding box center [724, 581] width 44 height 22
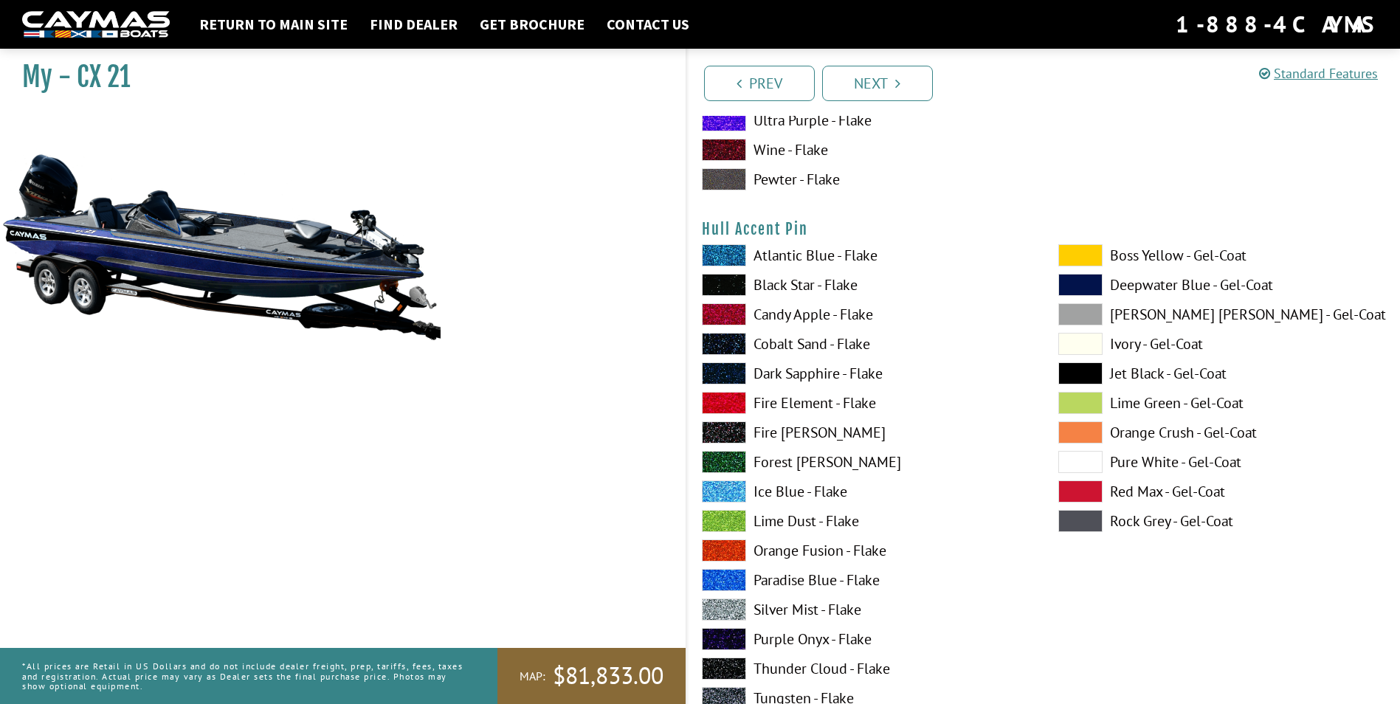
scroll to position [6494, 0]
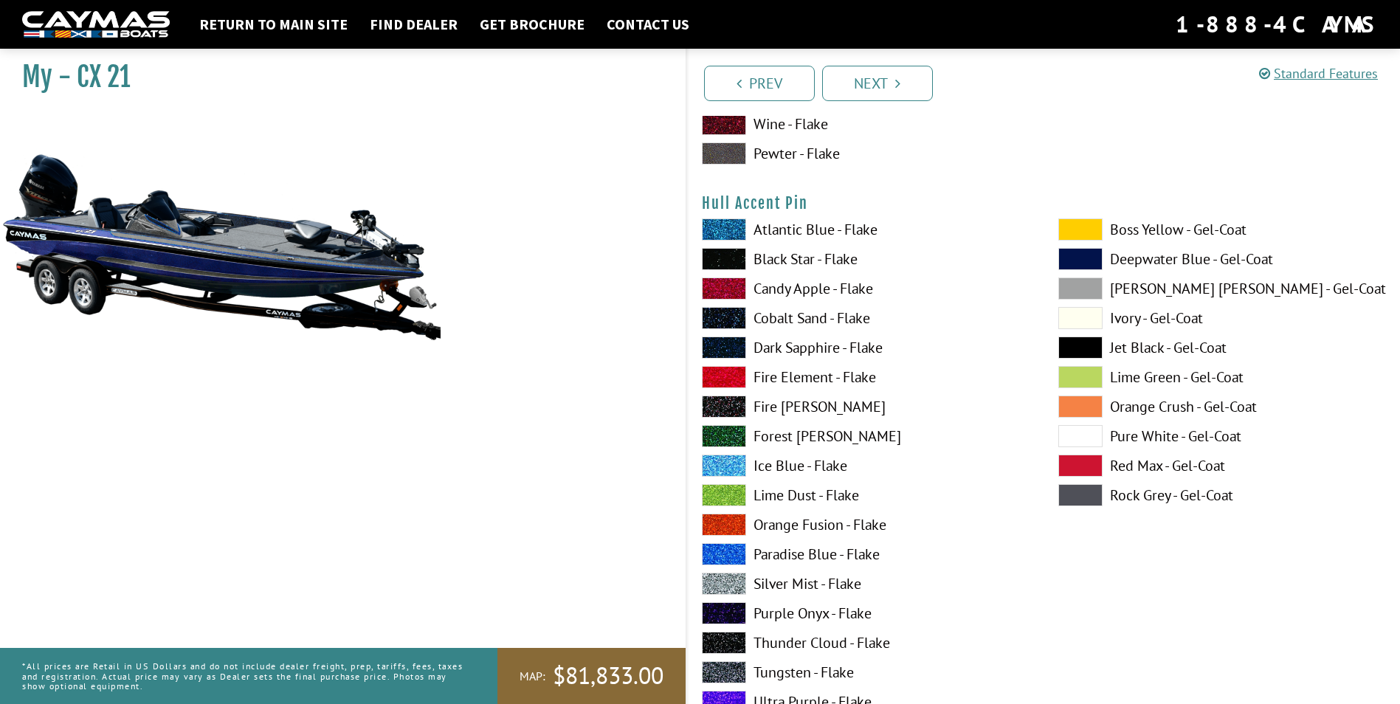
click at [724, 551] on span at bounding box center [724, 554] width 44 height 22
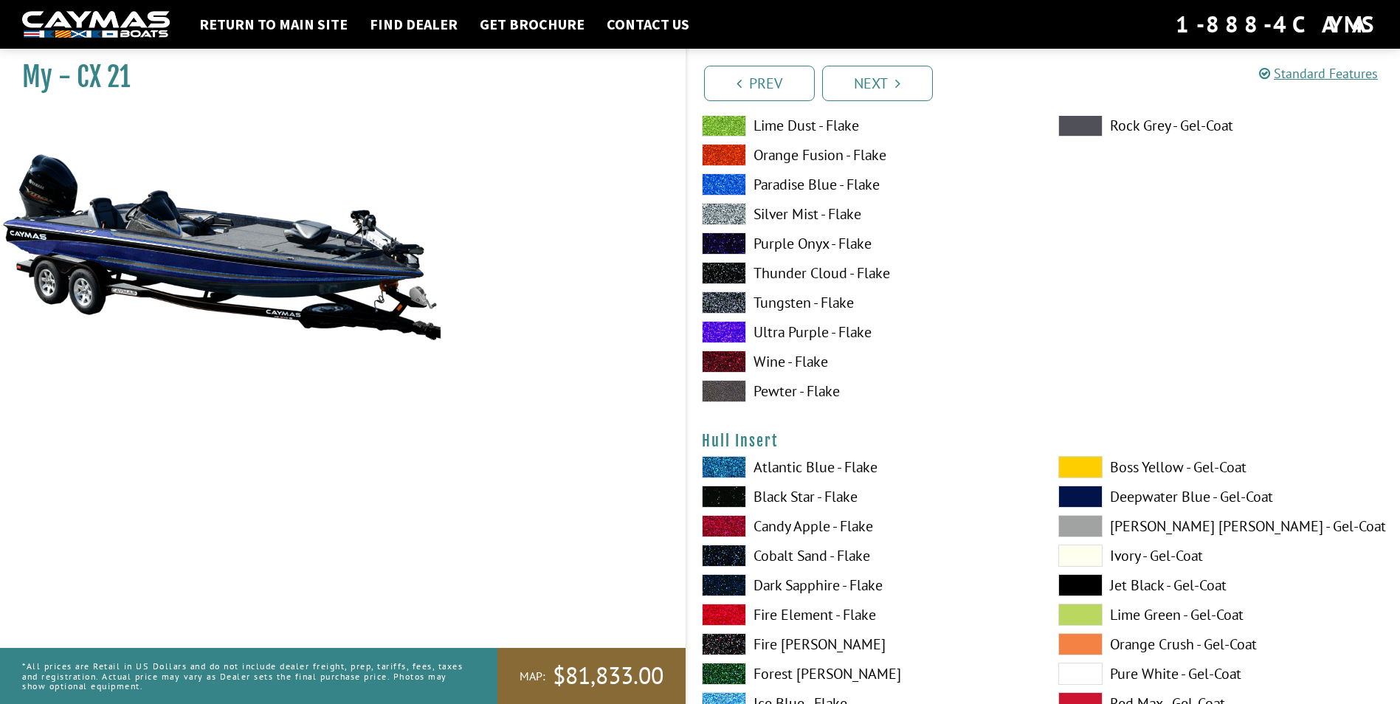
scroll to position [6937, 0]
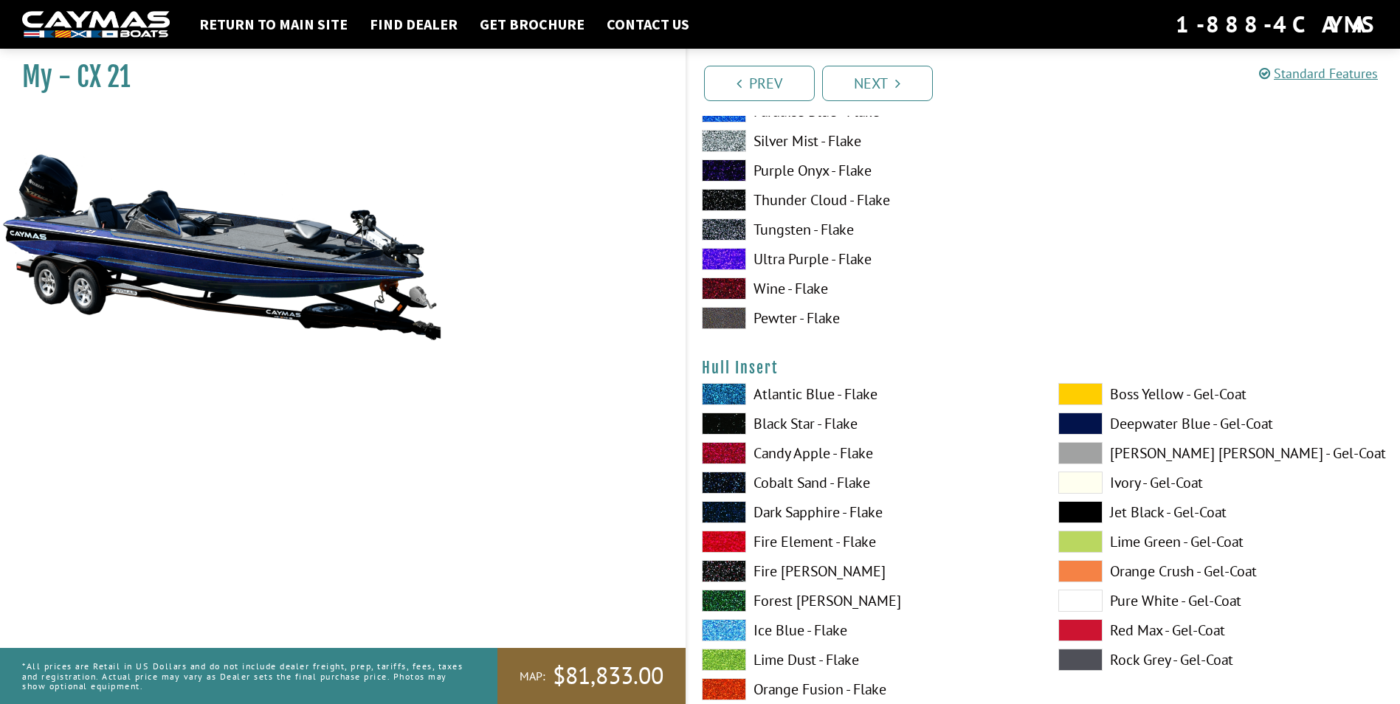
click at [716, 393] on span at bounding box center [724, 394] width 44 height 22
click at [725, 511] on span at bounding box center [724, 512] width 44 height 22
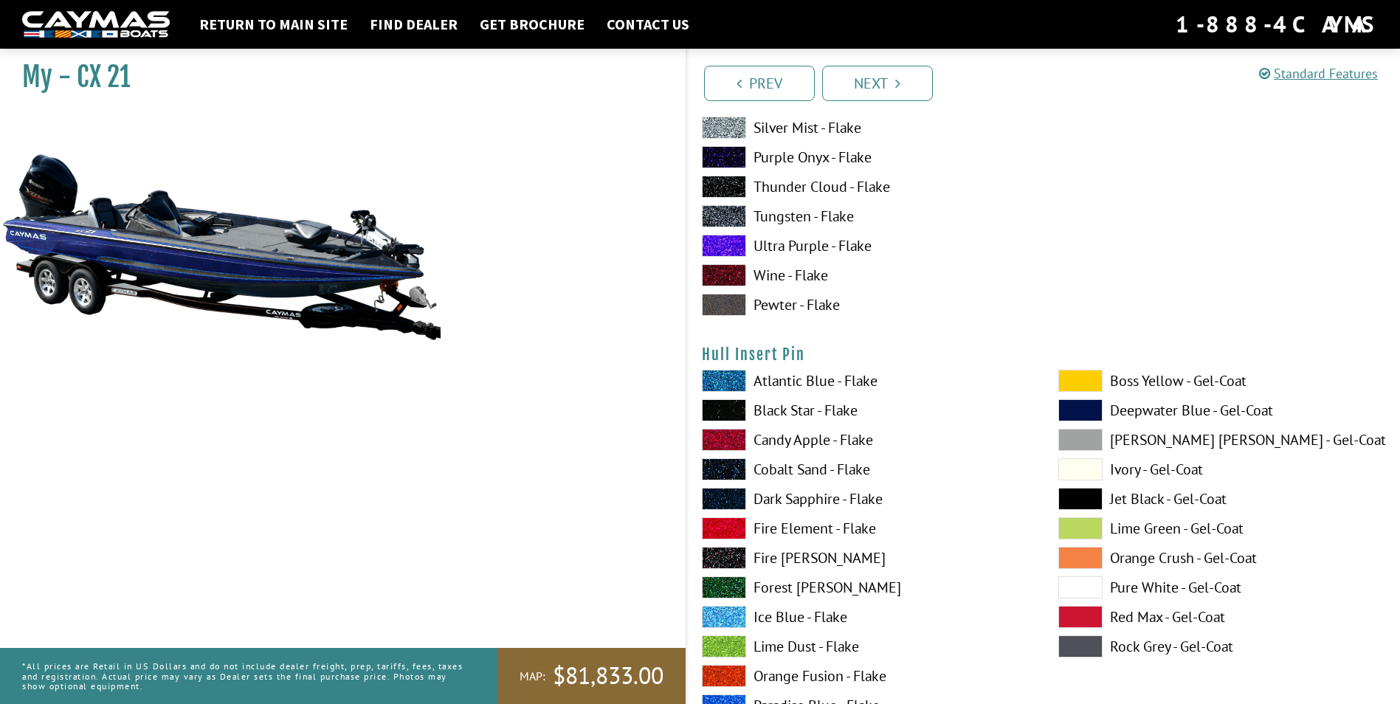
scroll to position [7601, 0]
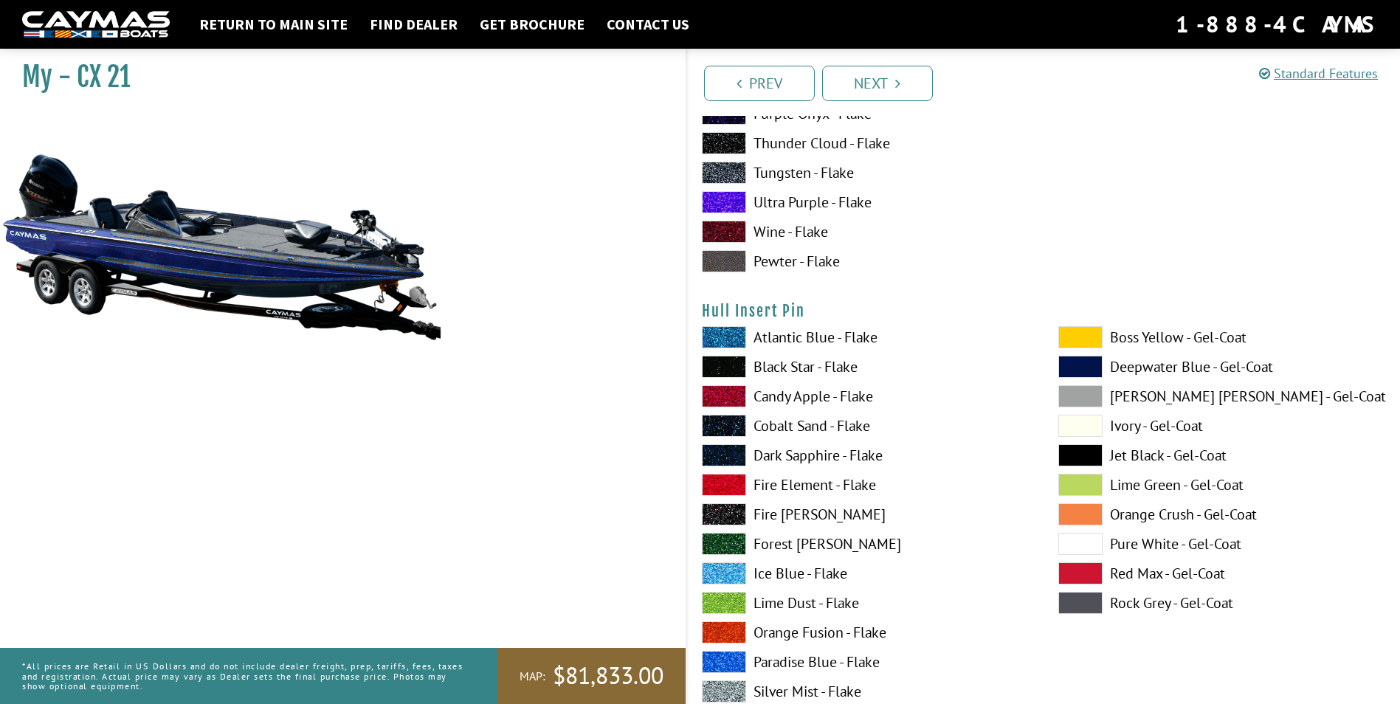
click at [720, 452] on span at bounding box center [724, 455] width 44 height 22
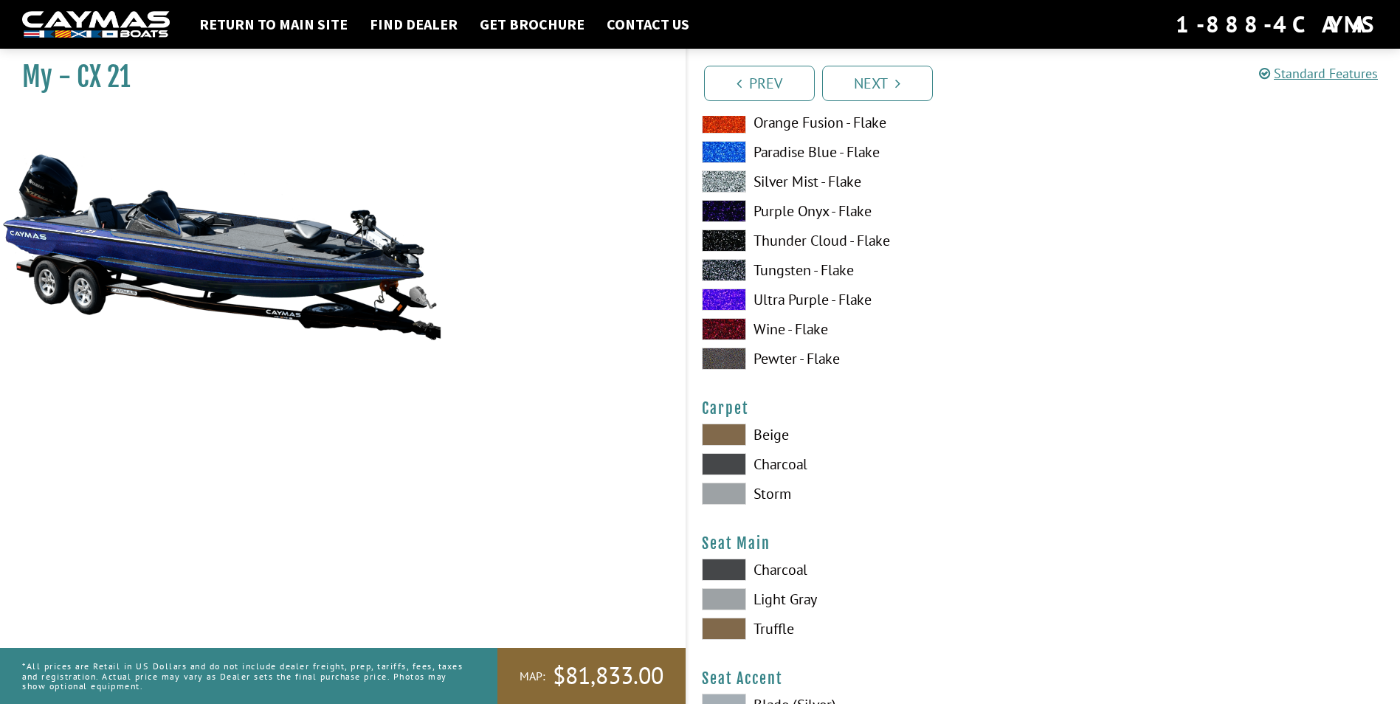
scroll to position [8118, 0]
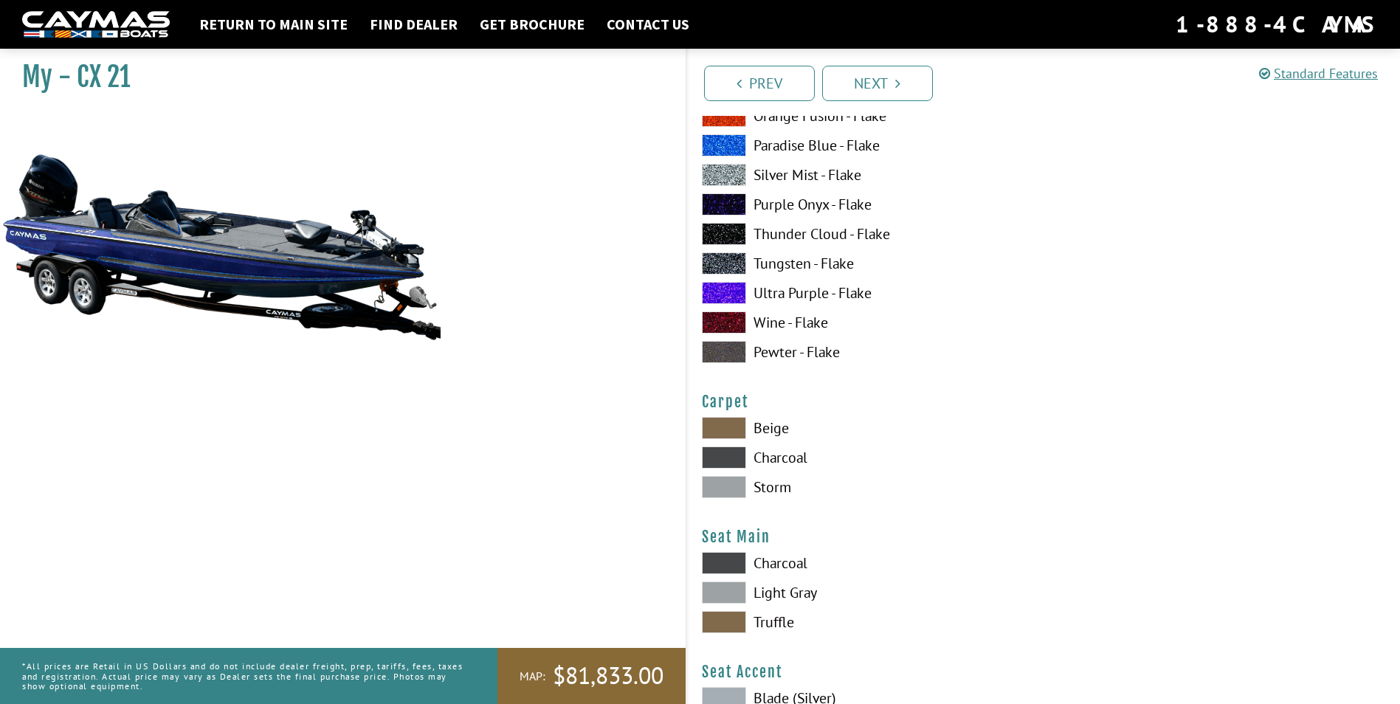
click at [711, 455] on span at bounding box center [724, 457] width 44 height 22
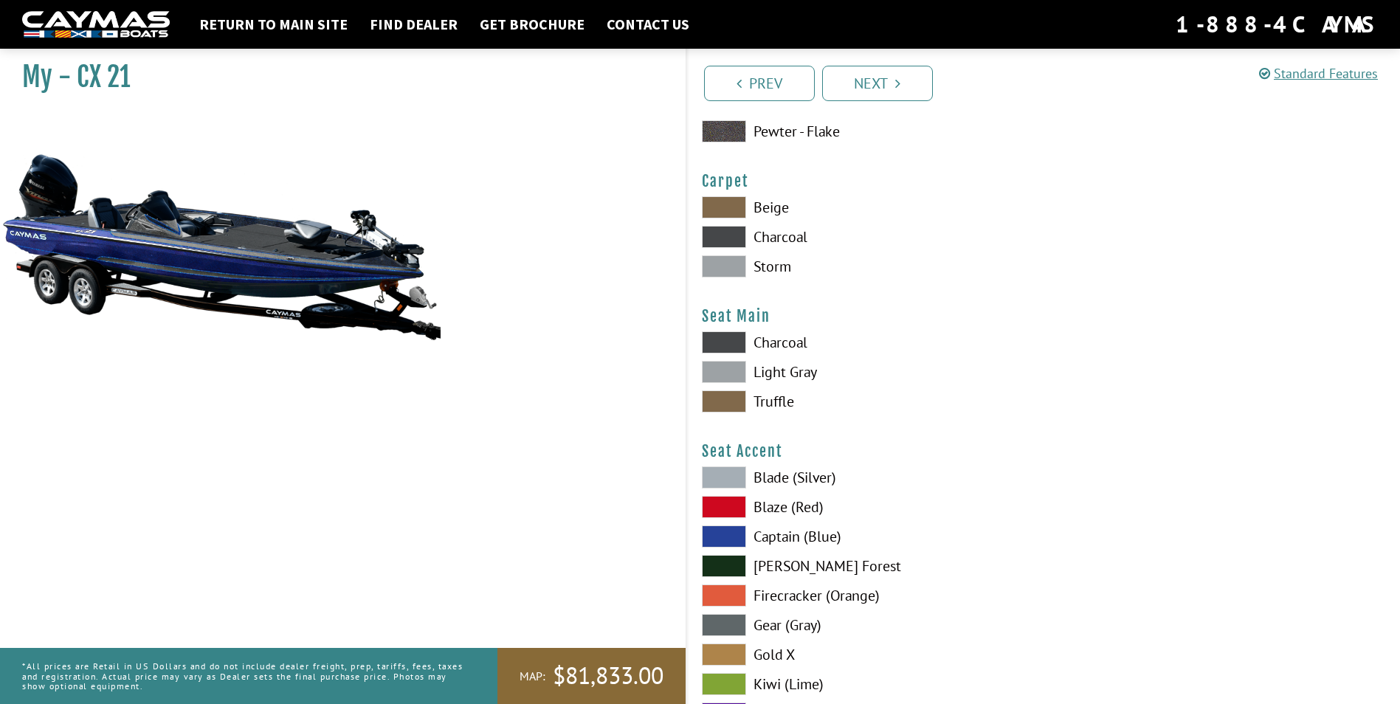
scroll to position [8339, 0]
click at [735, 334] on span at bounding box center [724, 342] width 44 height 22
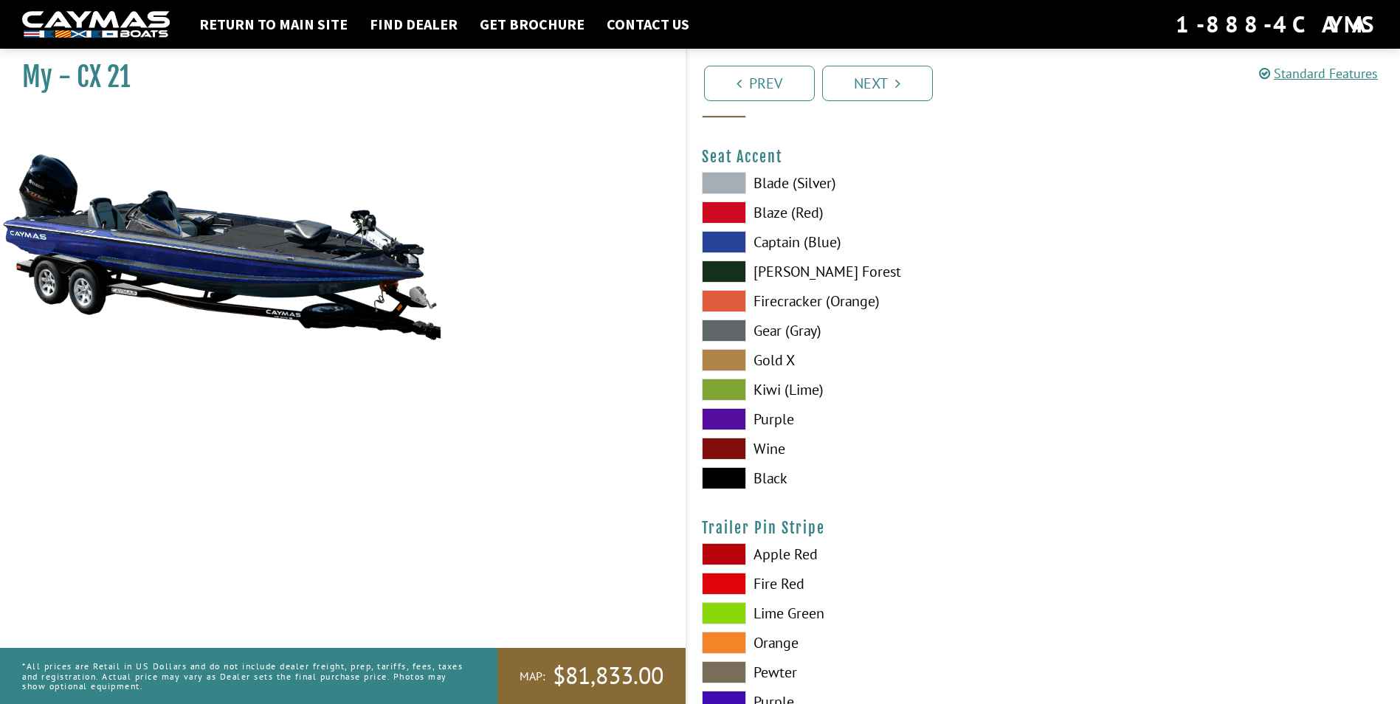
scroll to position [8635, 0]
click at [720, 233] on span at bounding box center [724, 241] width 44 height 22
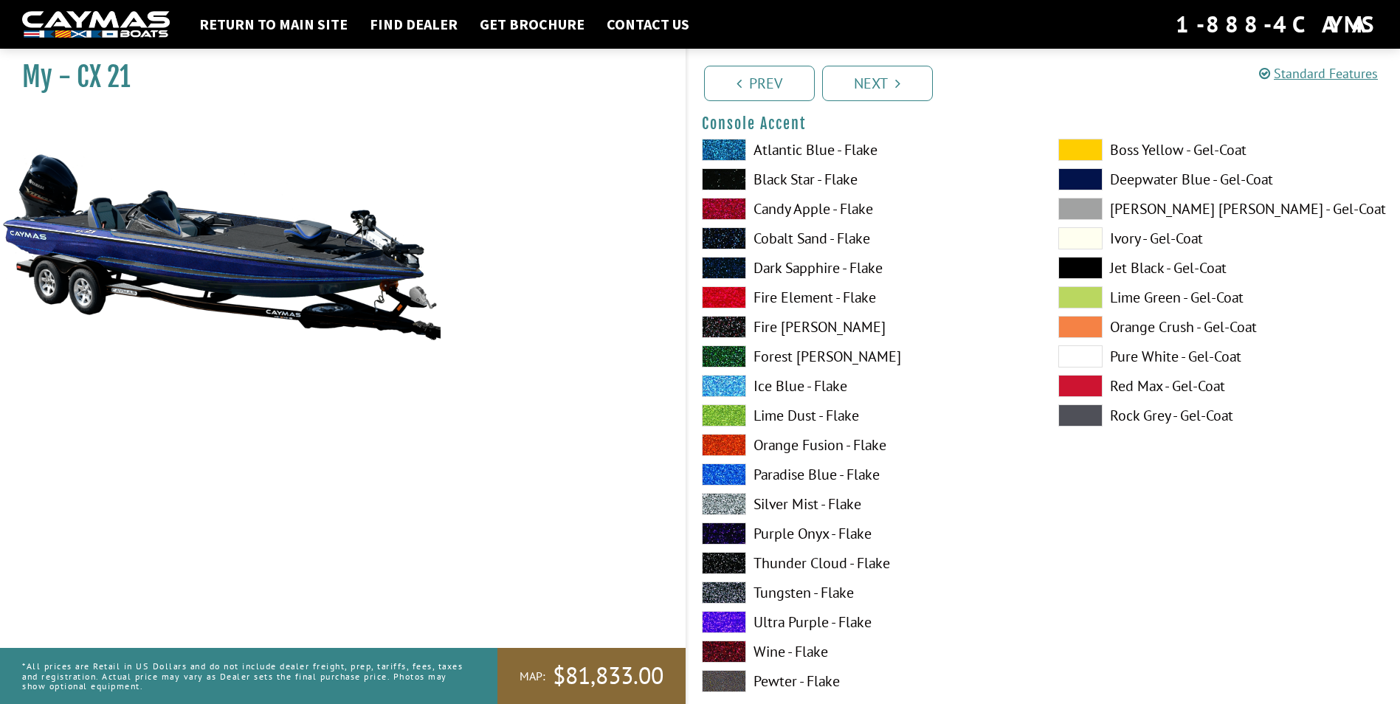
scroll to position [4405, 0]
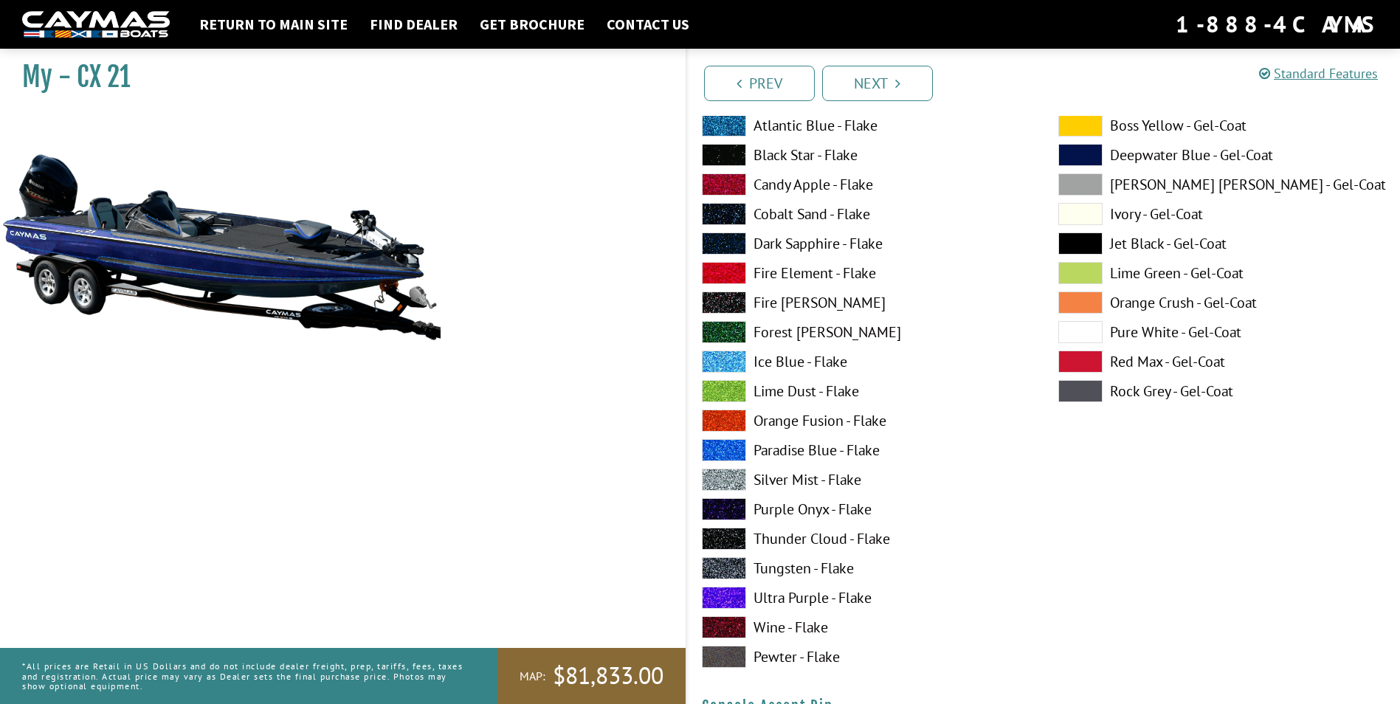
click at [717, 568] on span at bounding box center [724, 568] width 44 height 22
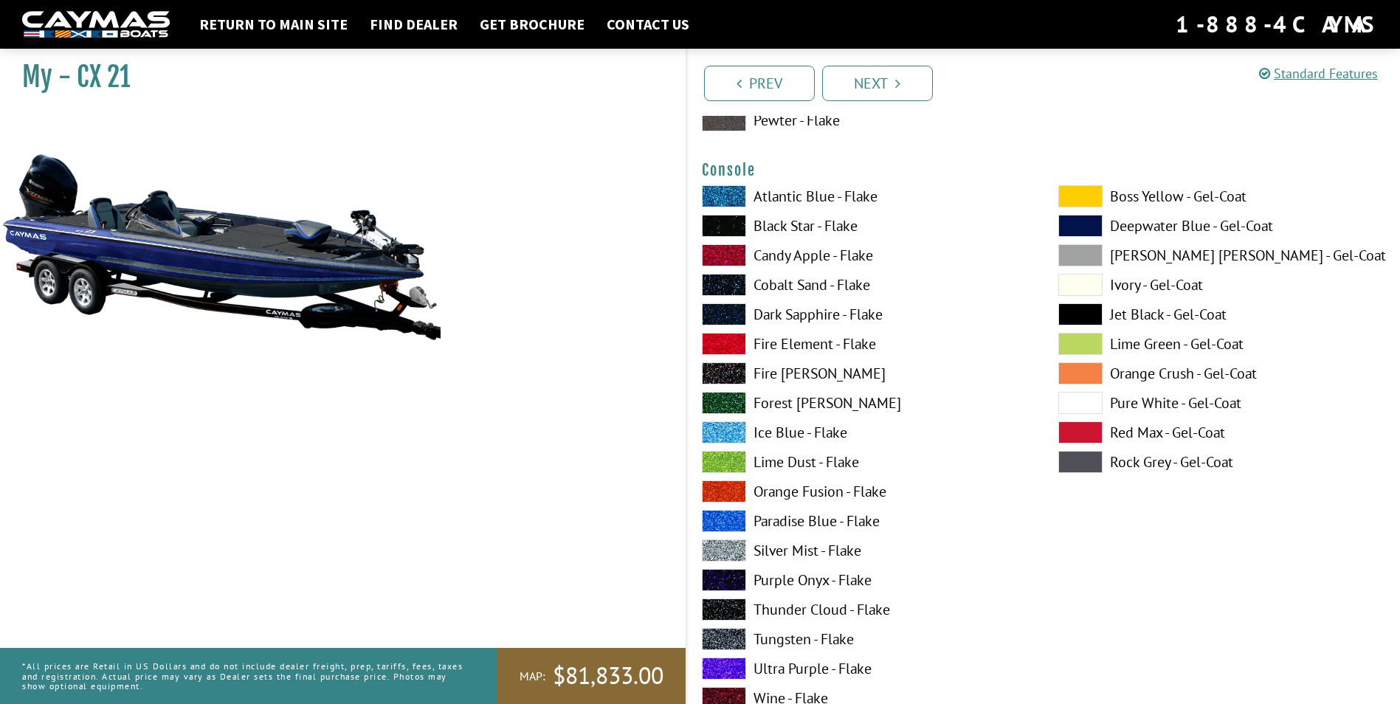
scroll to position [3667, 0]
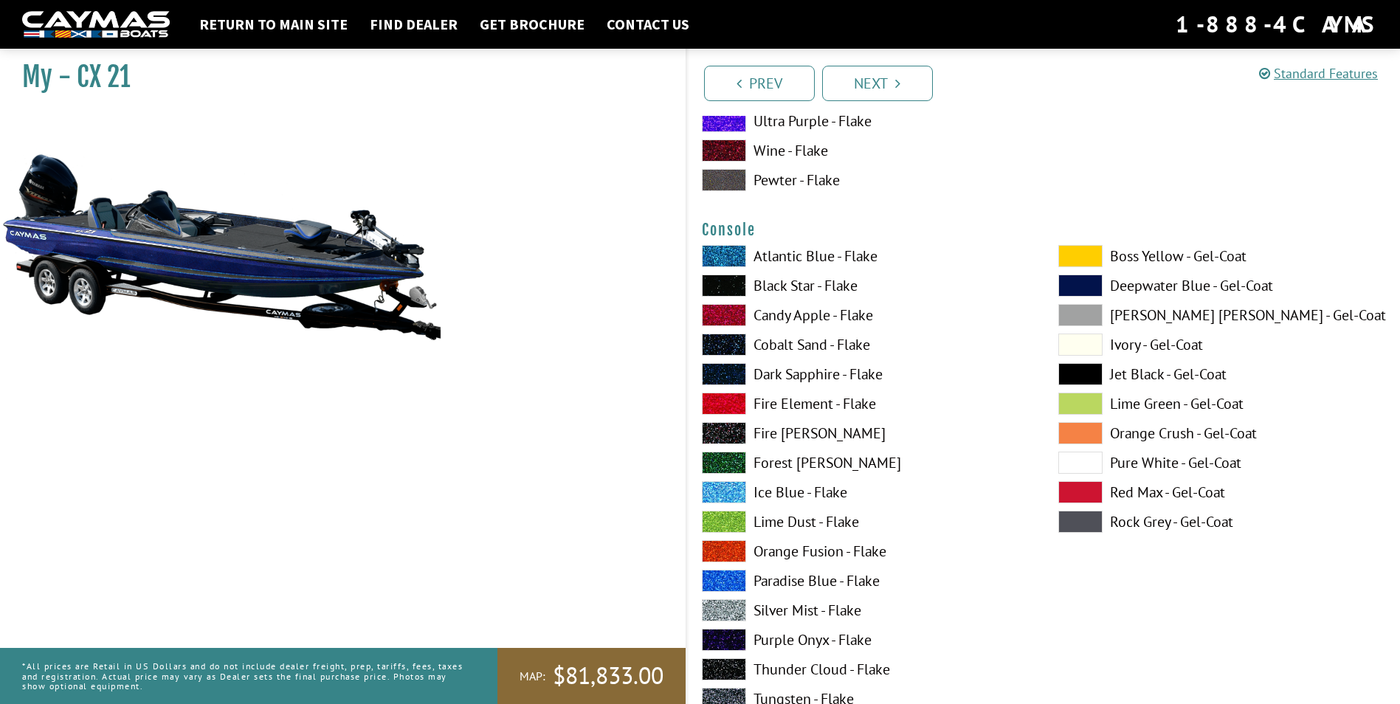
click at [719, 370] on span at bounding box center [724, 374] width 44 height 22
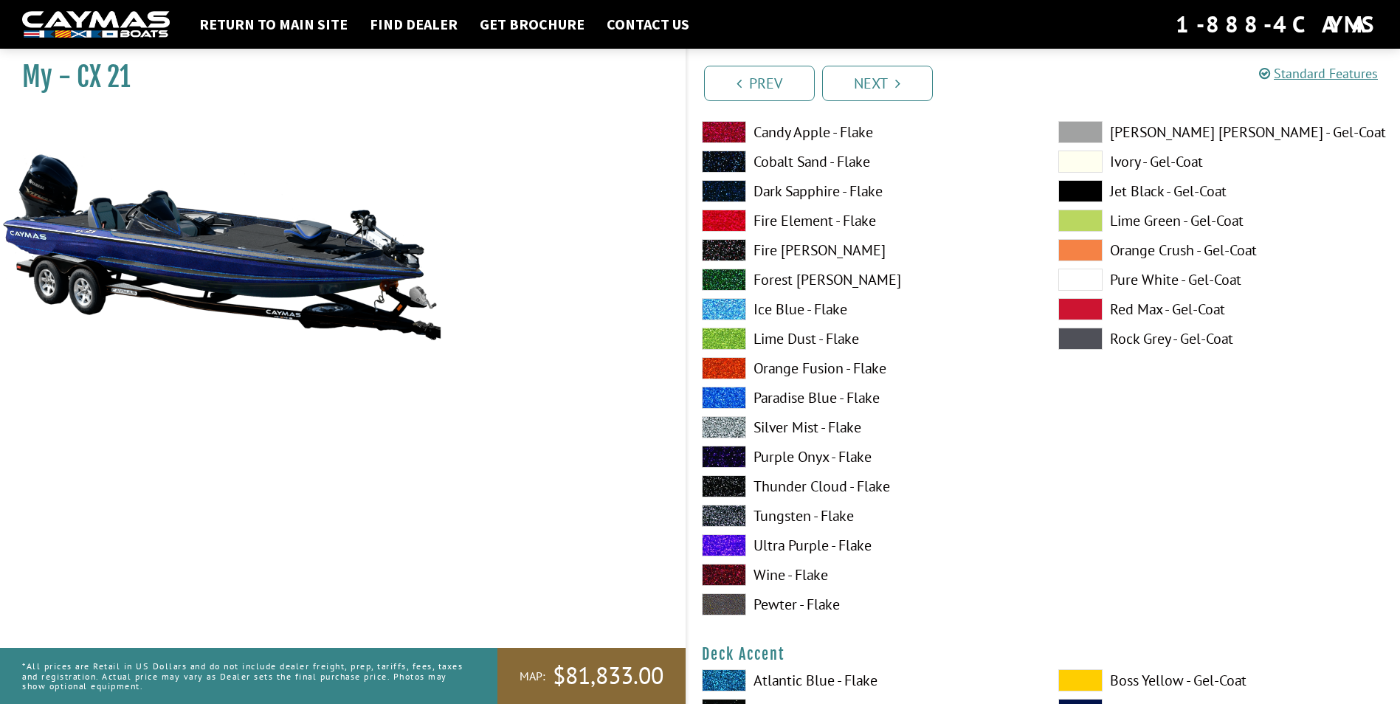
scroll to position [221, 0]
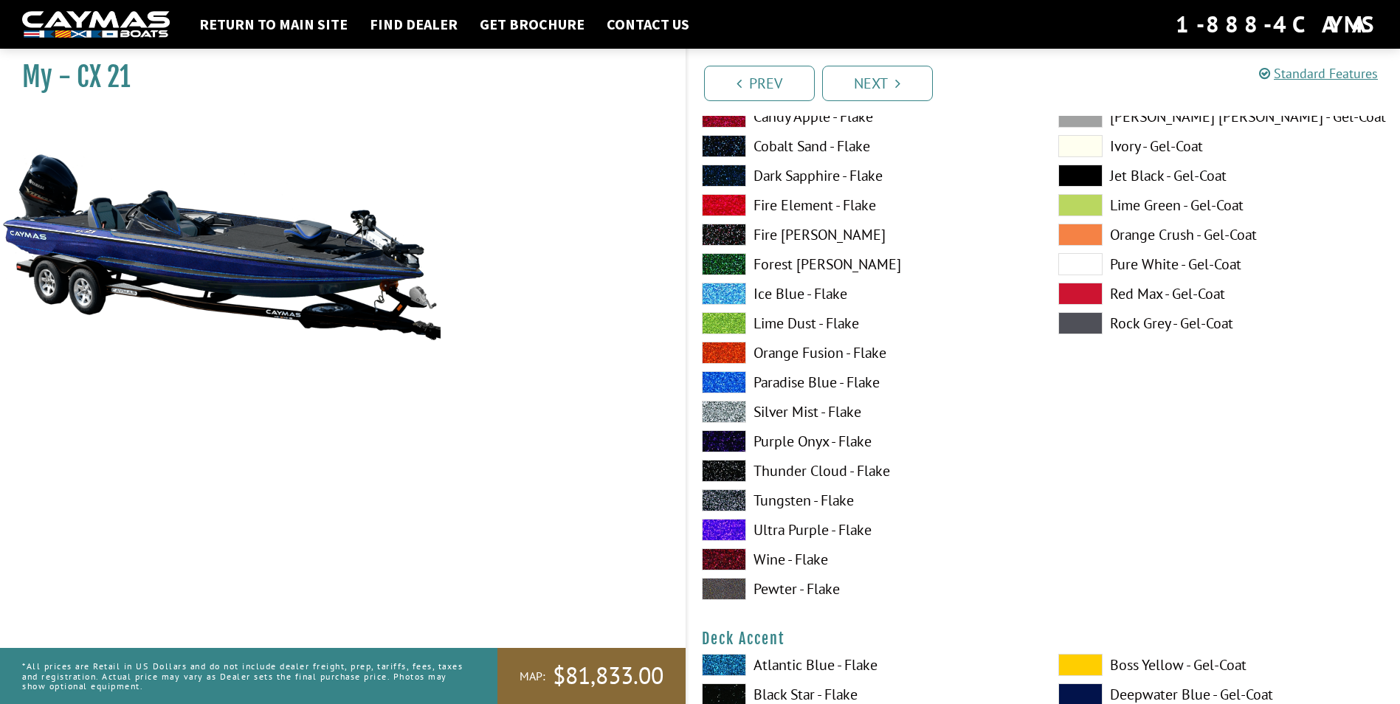
click at [731, 497] on span at bounding box center [724, 500] width 44 height 22
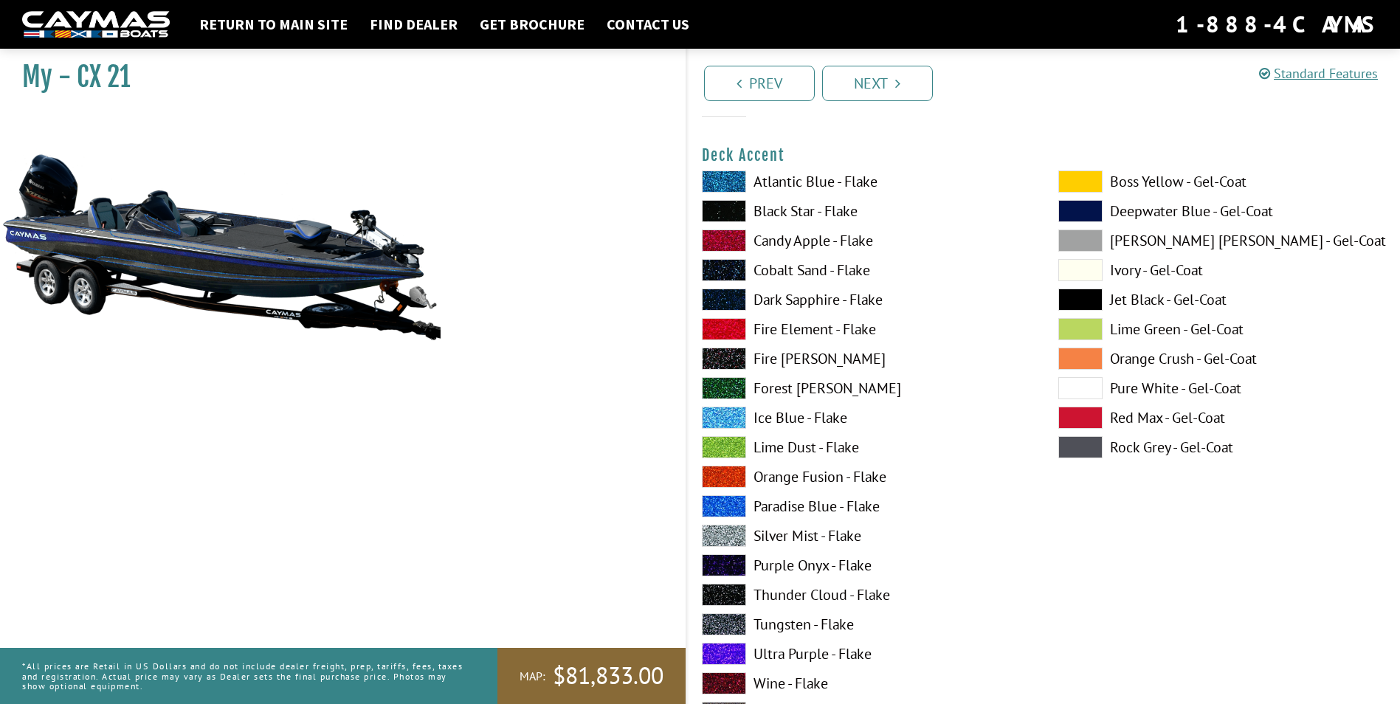
scroll to position [738, 0]
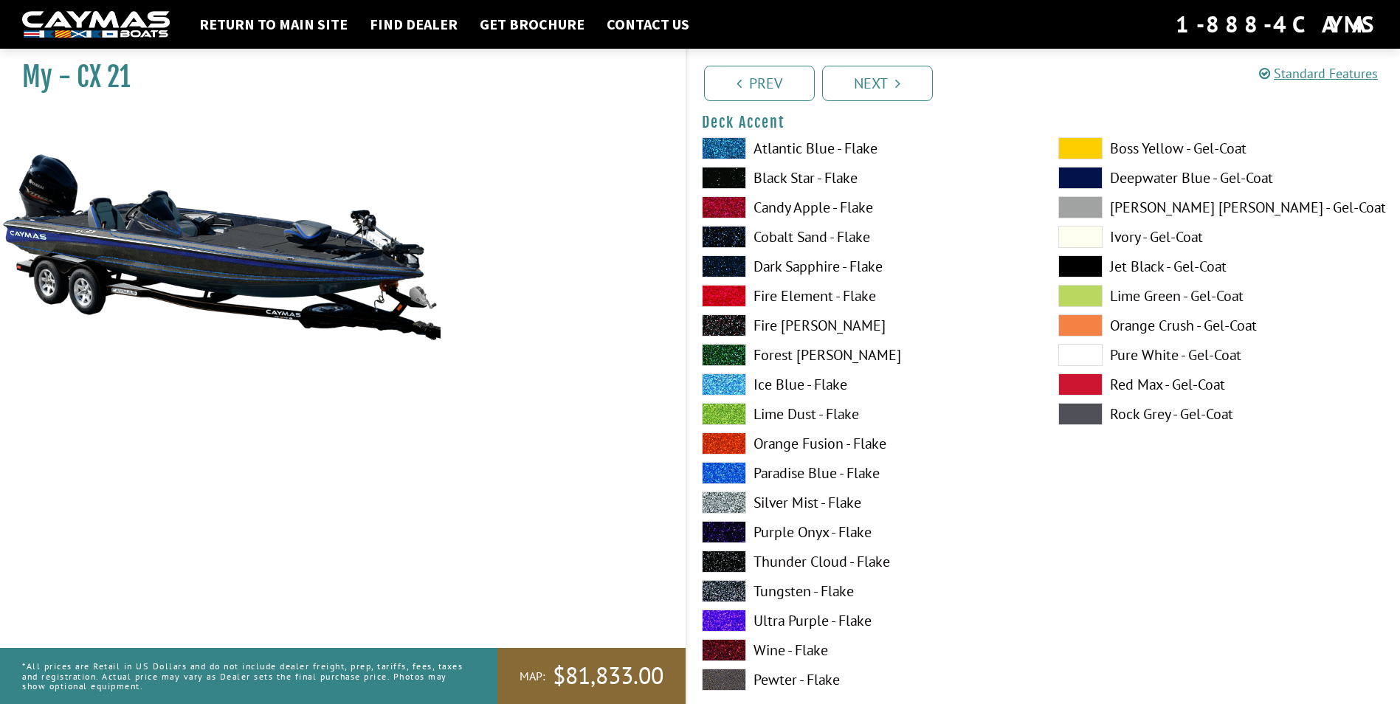
click at [722, 261] on span at bounding box center [724, 266] width 44 height 22
click at [714, 236] on span at bounding box center [724, 237] width 44 height 22
click at [720, 259] on span at bounding box center [724, 266] width 44 height 22
click at [721, 141] on span at bounding box center [724, 148] width 44 height 22
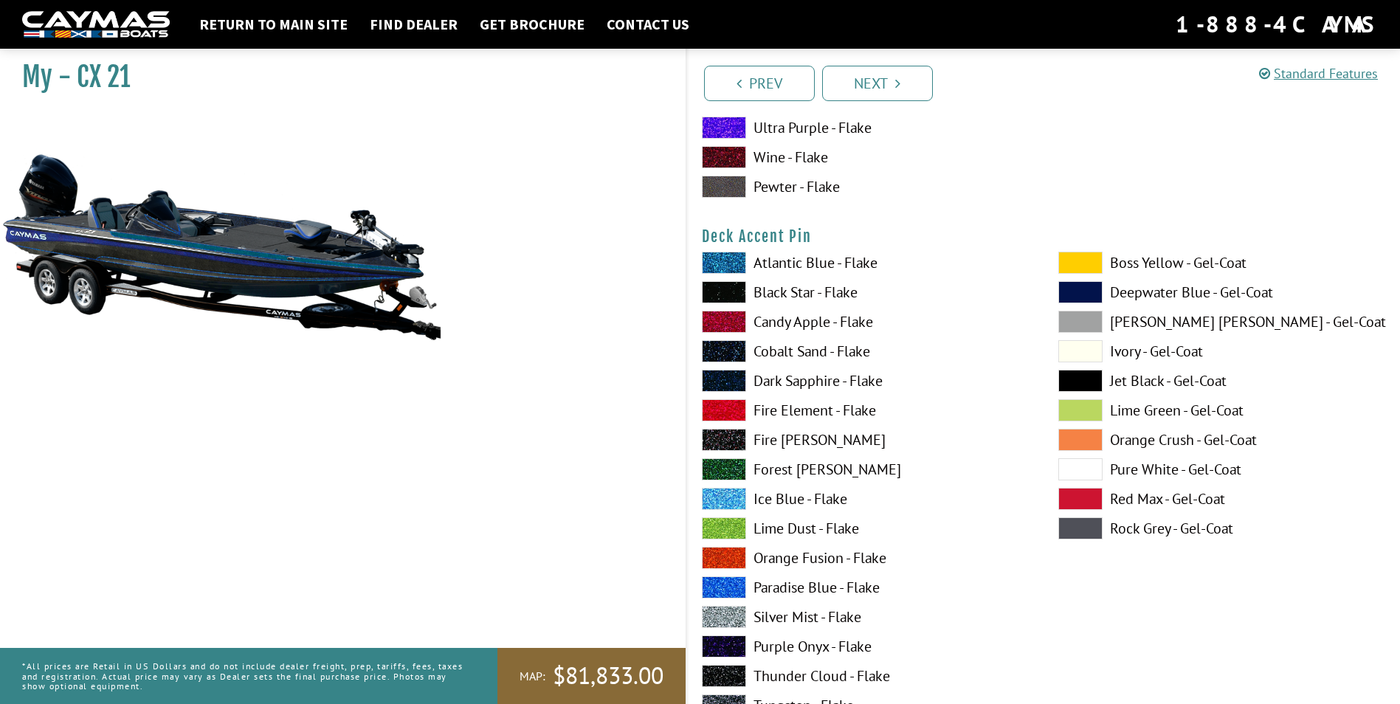
scroll to position [1255, 0]
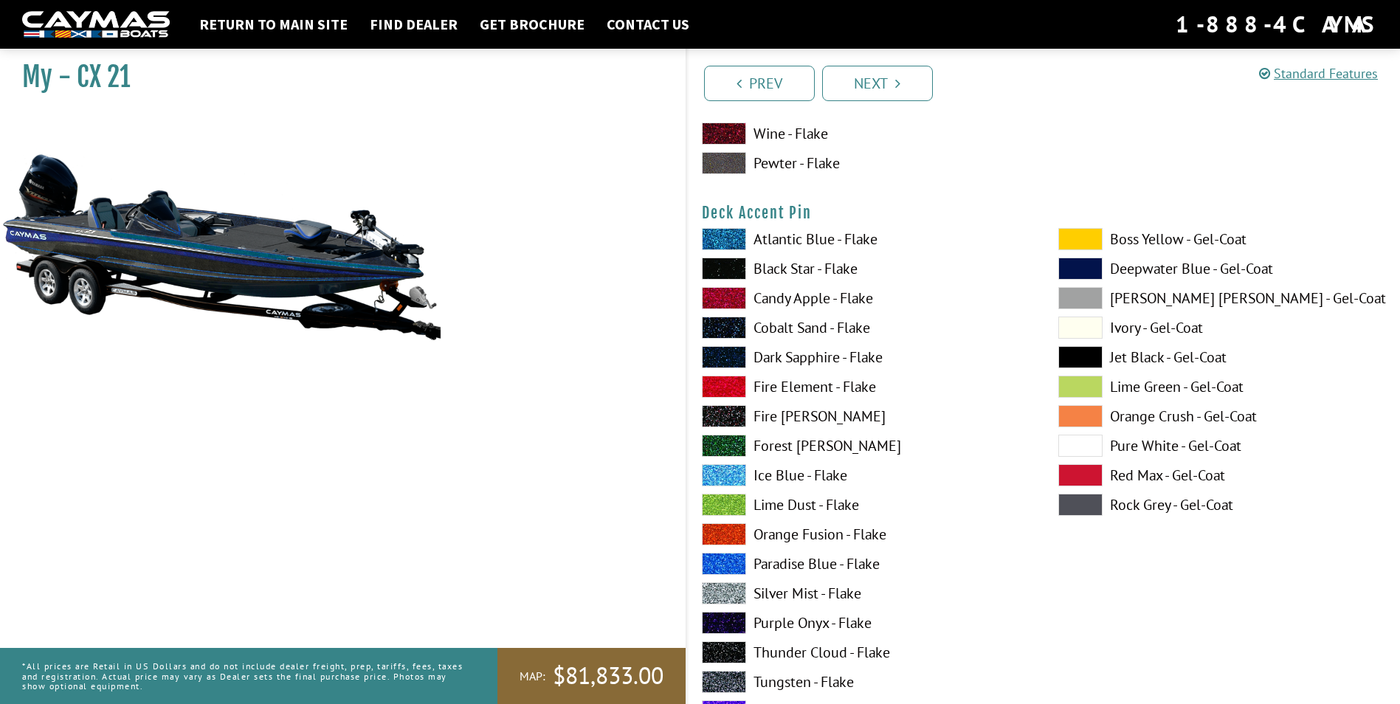
click at [731, 472] on span at bounding box center [724, 475] width 44 height 22
click at [723, 556] on span at bounding box center [724, 564] width 44 height 22
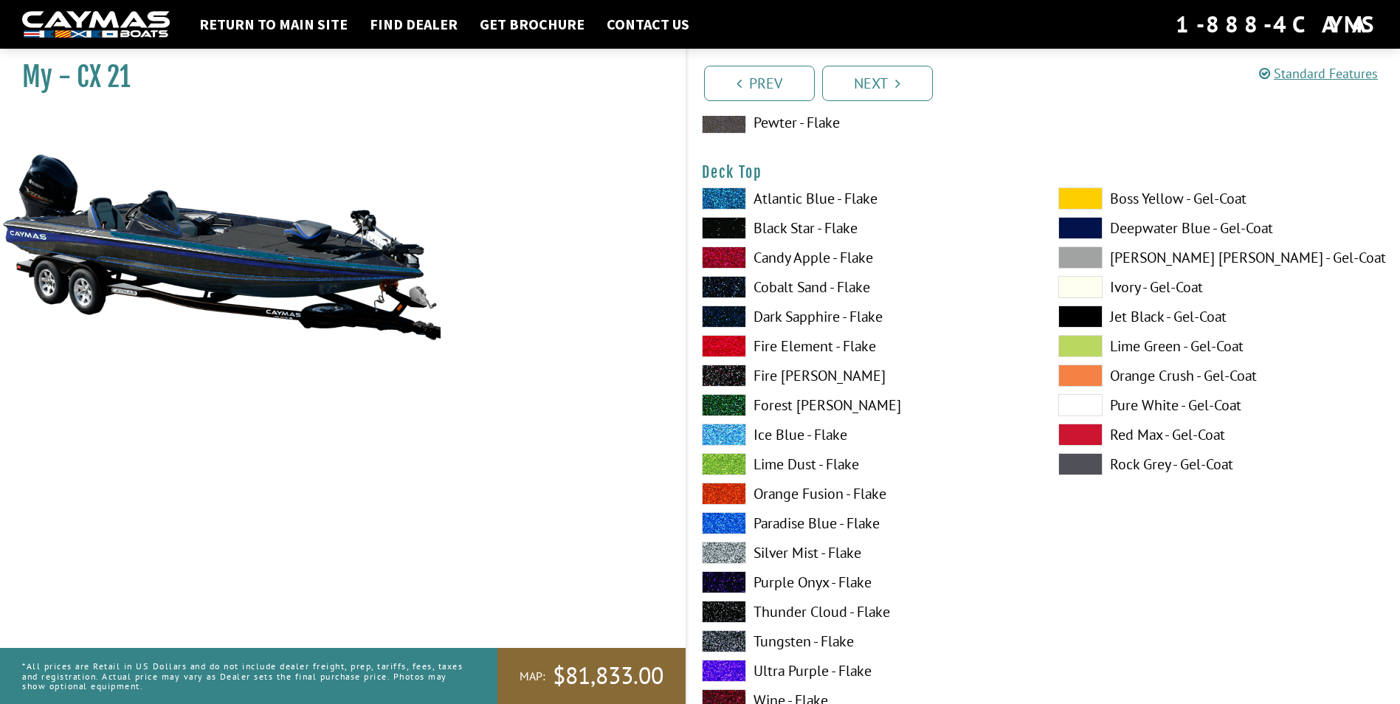
scroll to position [1919, 0]
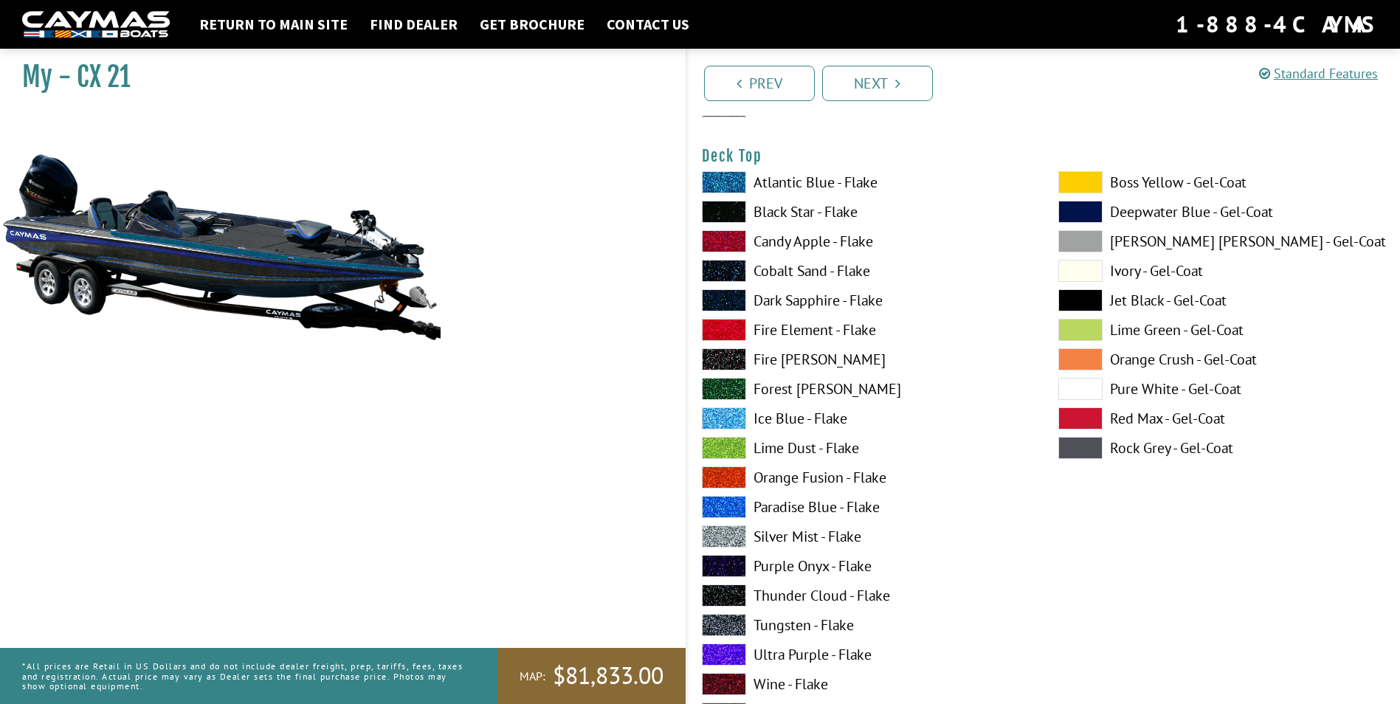
click at [721, 496] on span at bounding box center [724, 507] width 44 height 22
click at [719, 178] on span at bounding box center [724, 182] width 44 height 22
click at [731, 621] on span at bounding box center [724, 625] width 44 height 22
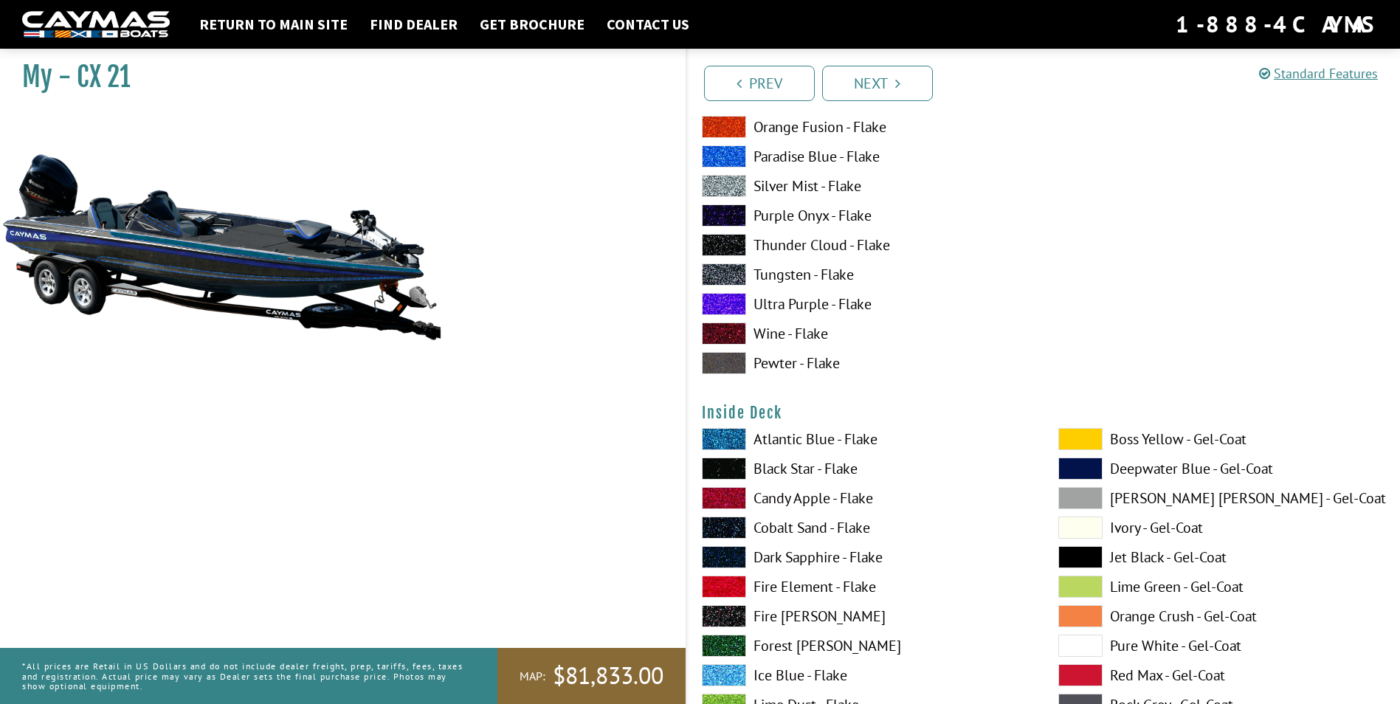
scroll to position [2878, 0]
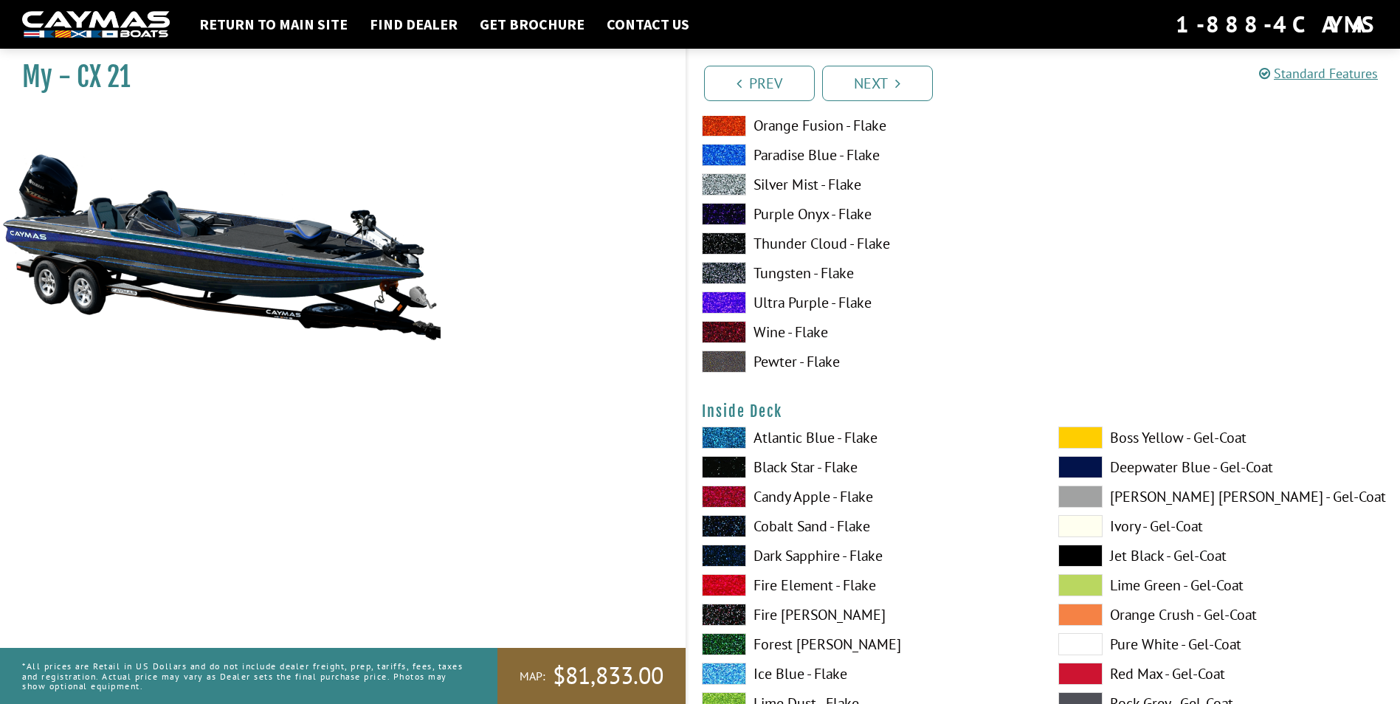
click at [714, 437] on span at bounding box center [724, 438] width 44 height 22
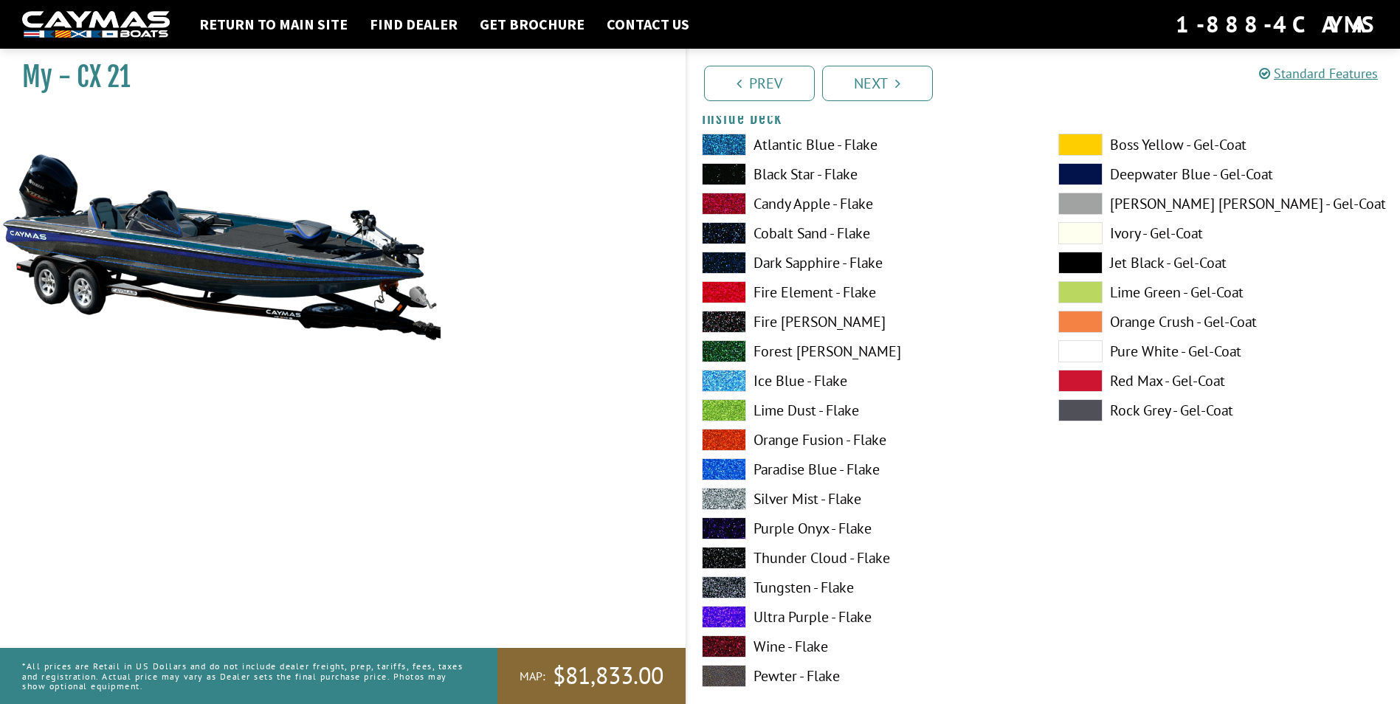
scroll to position [3173, 0]
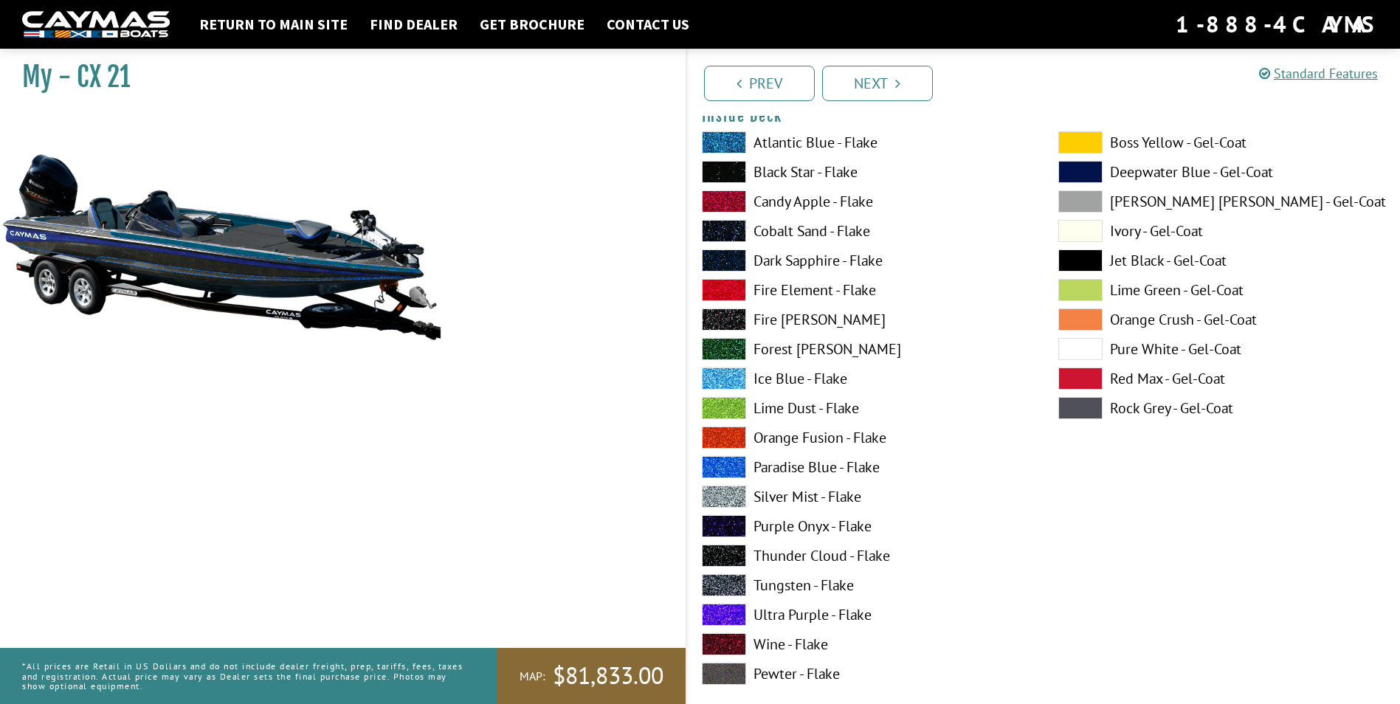
click at [720, 580] on span at bounding box center [724, 585] width 44 height 22
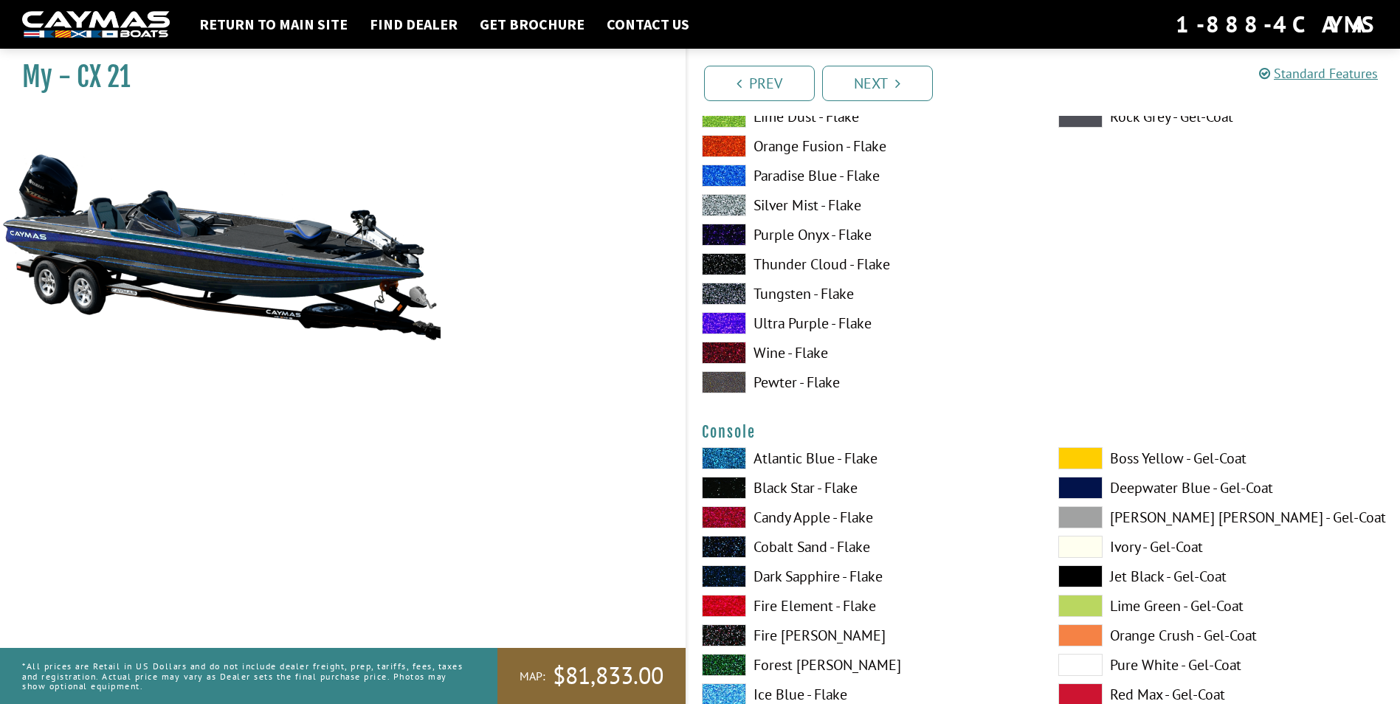
scroll to position [3469, 0]
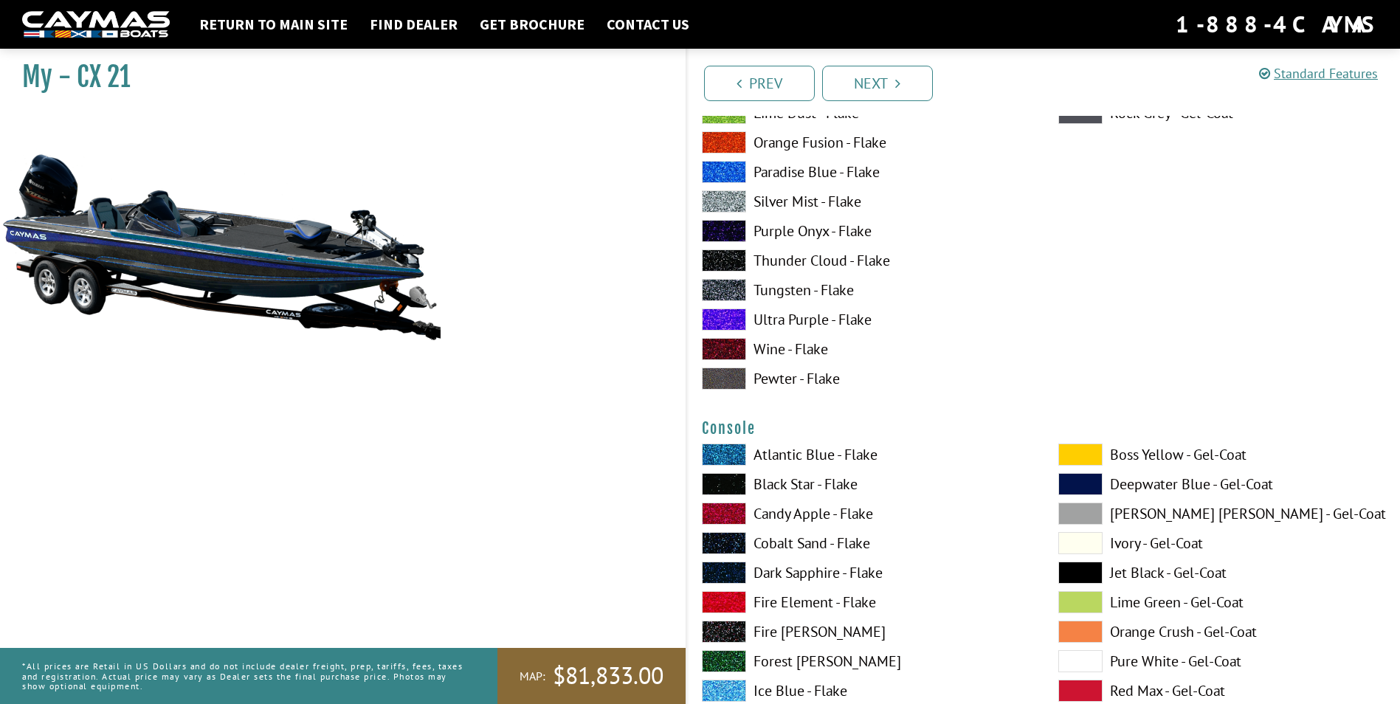
click at [735, 454] on span at bounding box center [724, 455] width 44 height 22
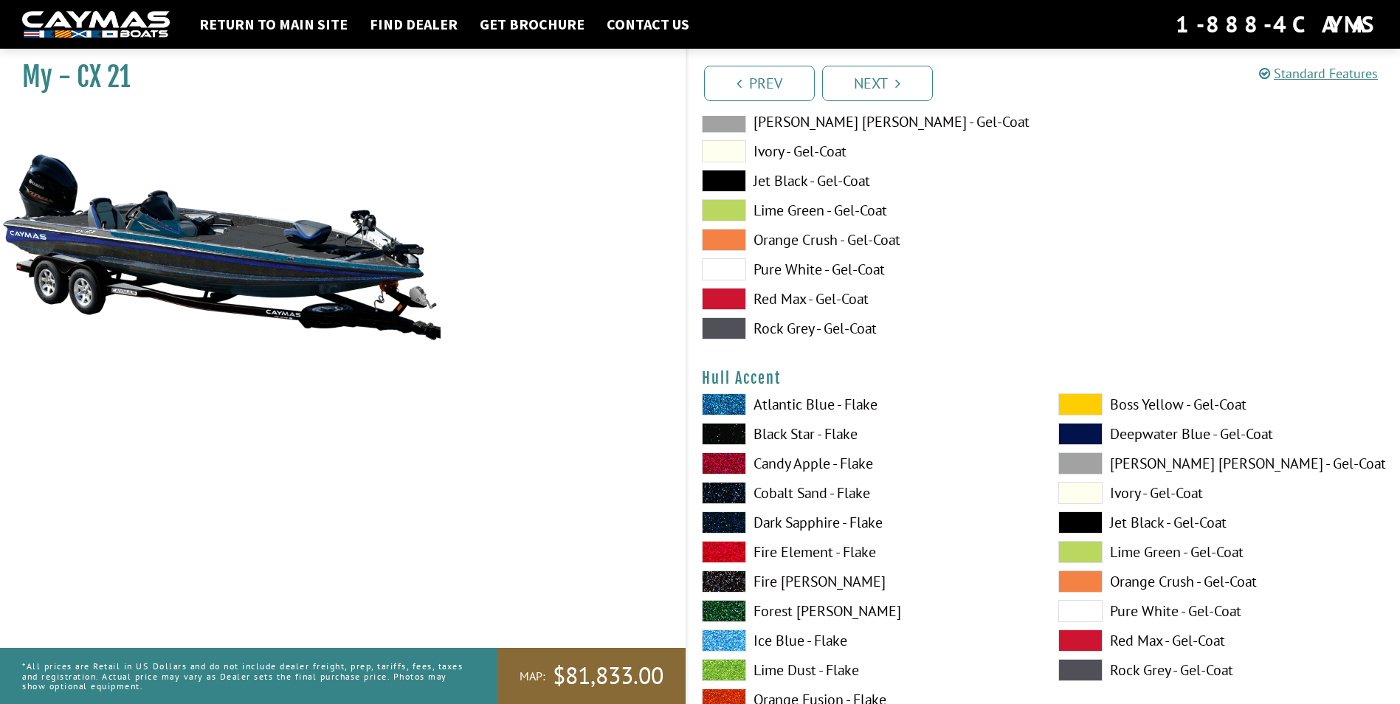
scroll to position [5756, 0]
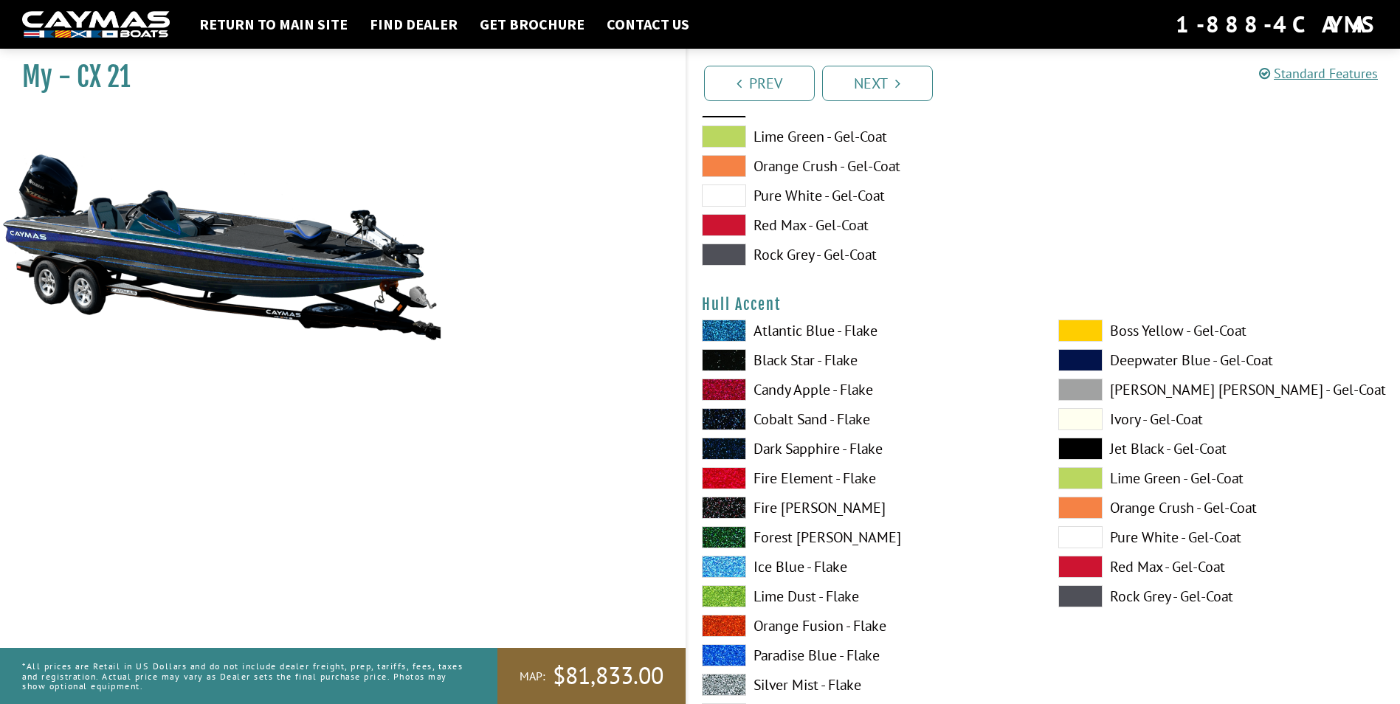
click at [727, 329] on span at bounding box center [724, 331] width 44 height 22
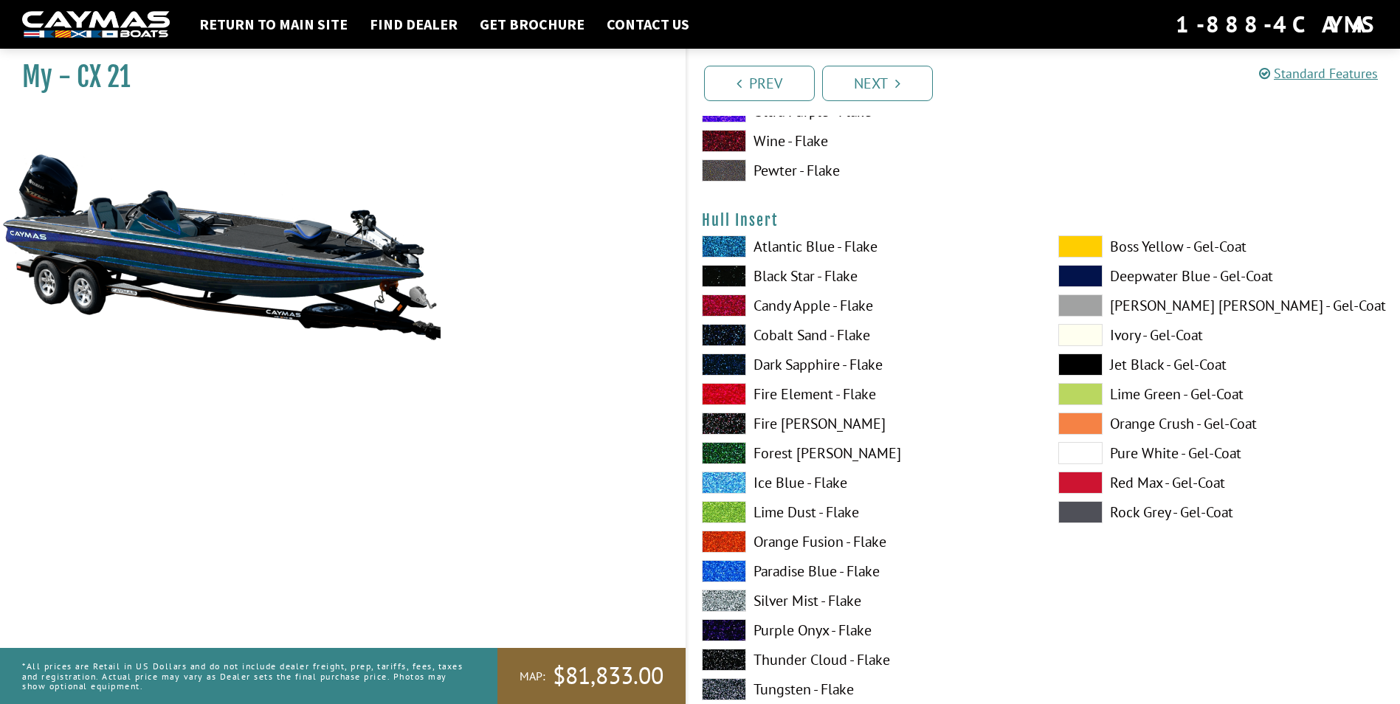
scroll to position [7159, 0]
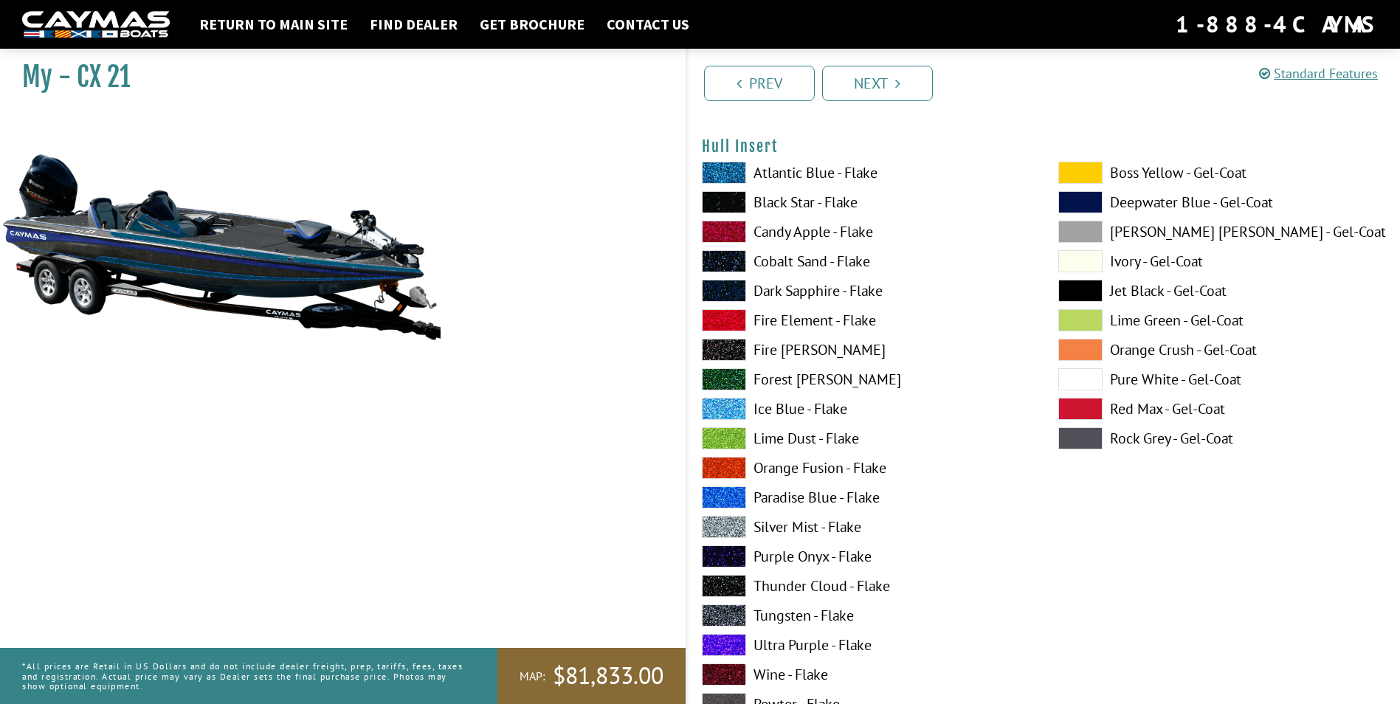
click at [717, 616] on span at bounding box center [724, 615] width 44 height 22
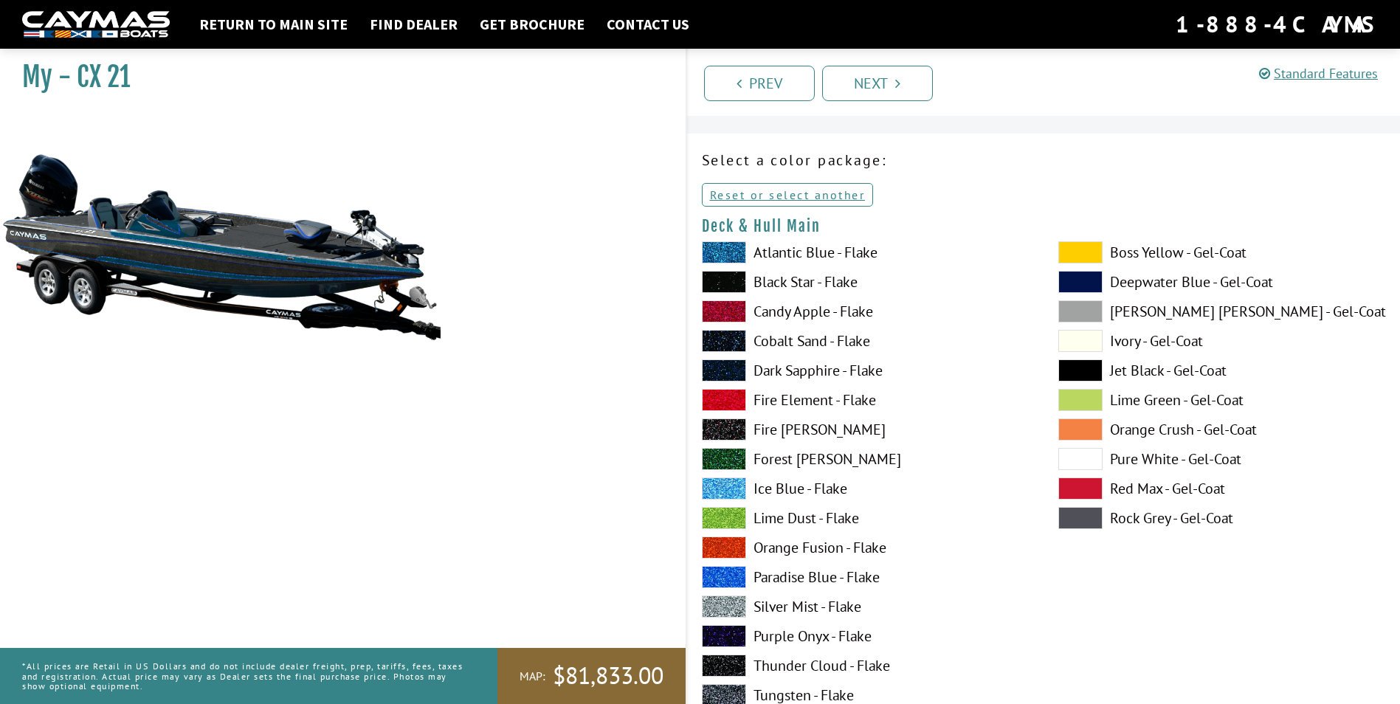
scroll to position [0, 0]
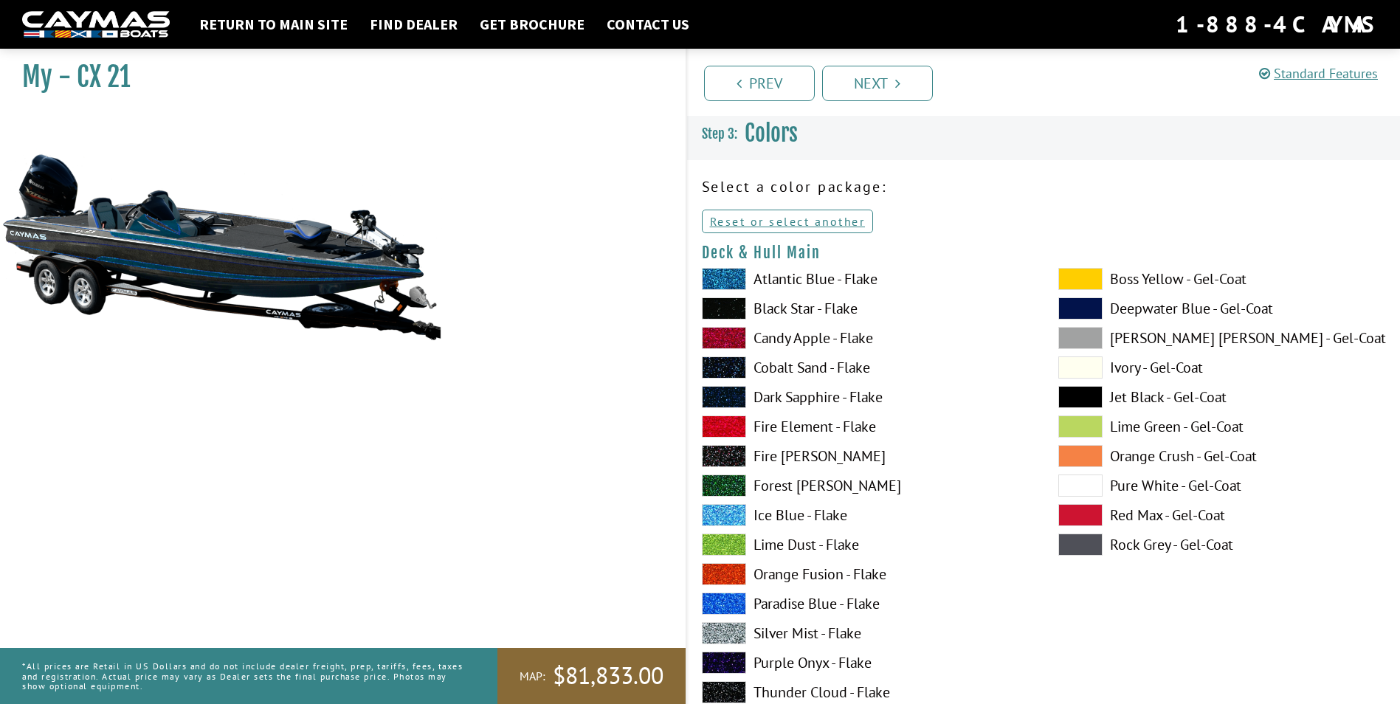
click at [728, 274] on span at bounding box center [724, 279] width 44 height 22
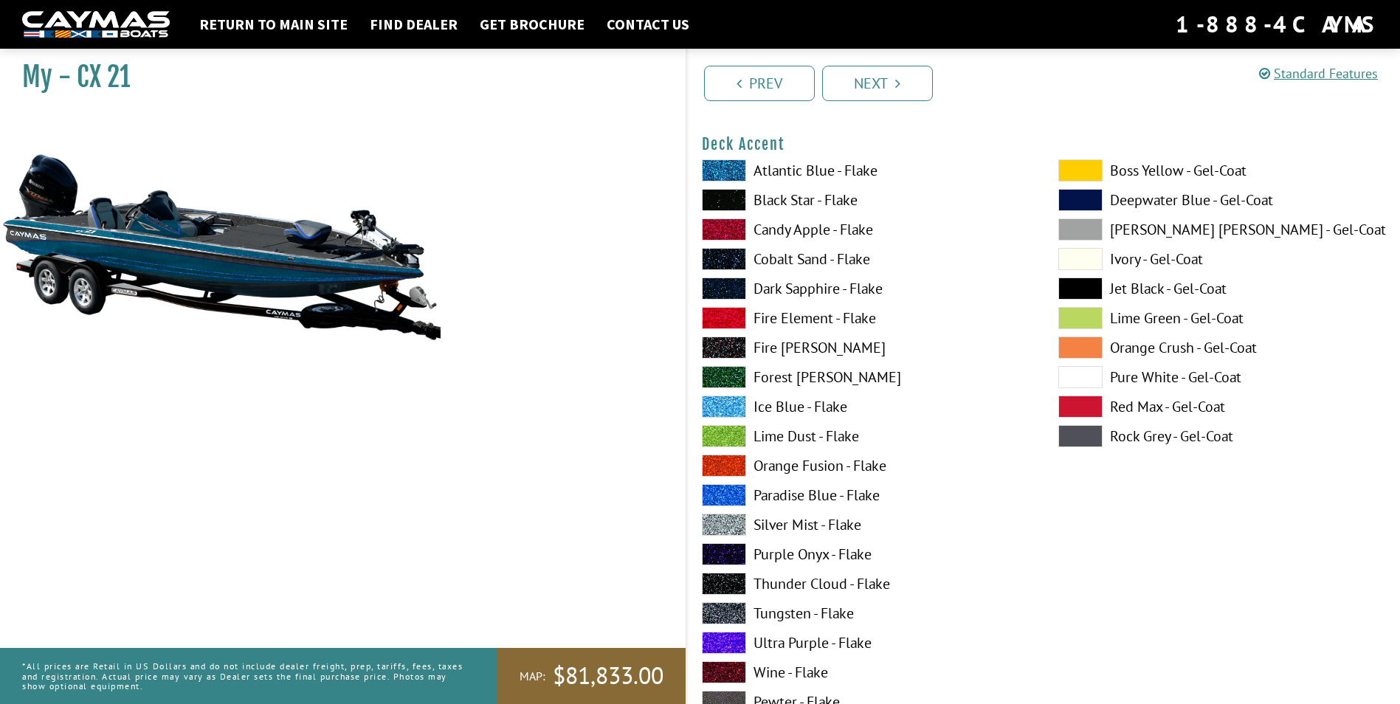
scroll to position [738, 0]
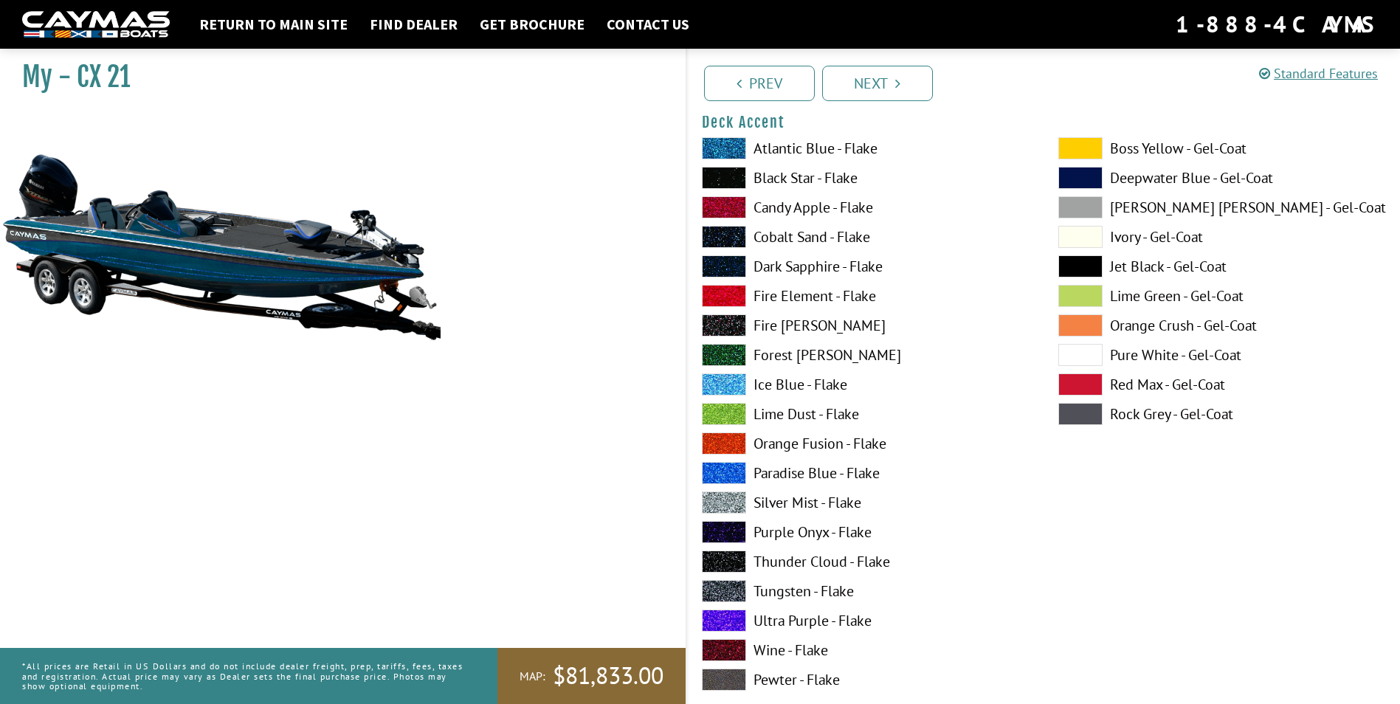
click at [725, 590] on span at bounding box center [724, 591] width 44 height 22
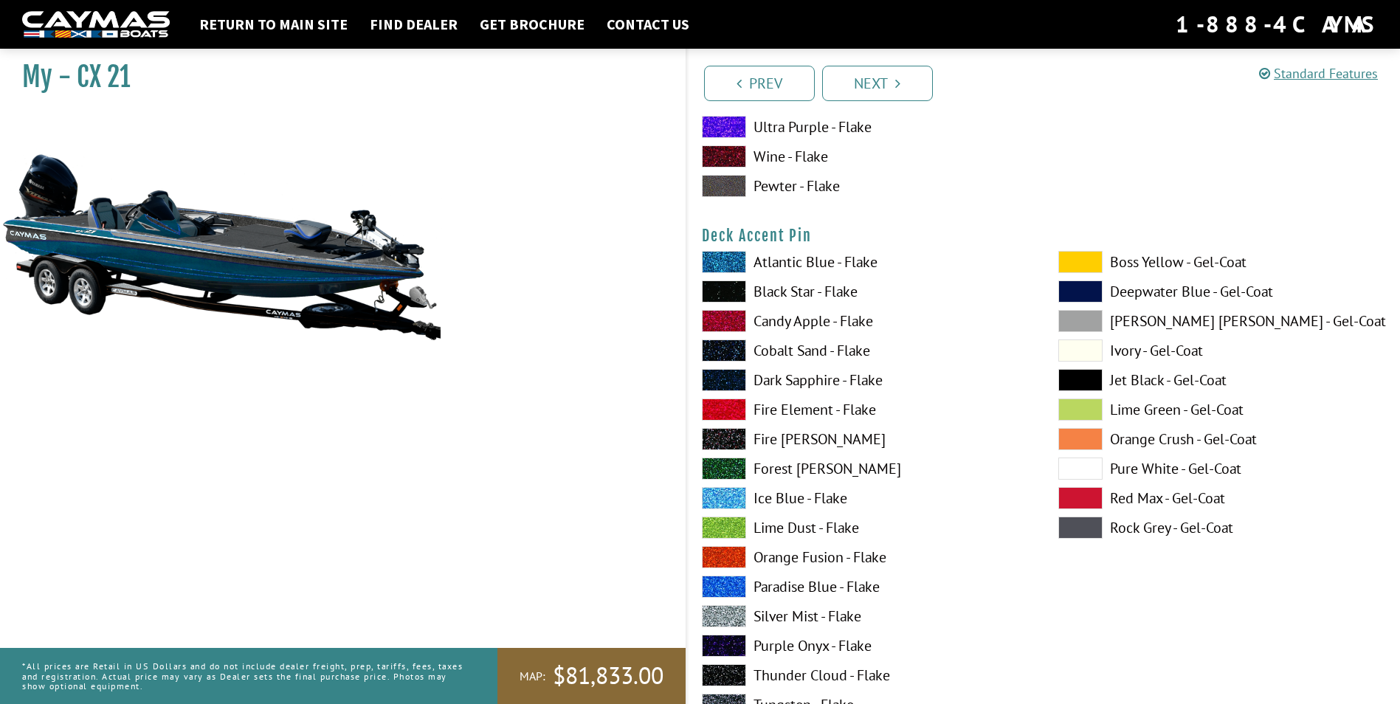
scroll to position [1255, 0]
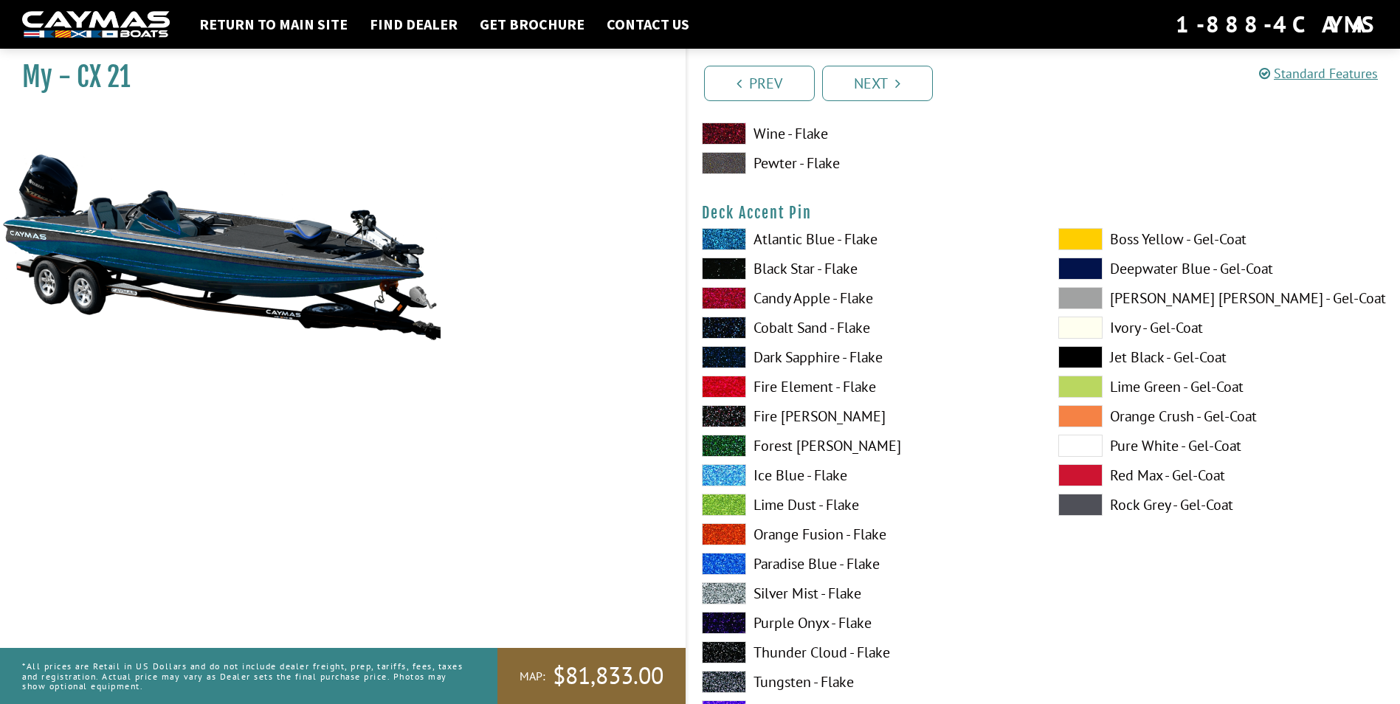
click at [734, 468] on span at bounding box center [724, 475] width 44 height 22
click at [729, 571] on span at bounding box center [724, 564] width 44 height 22
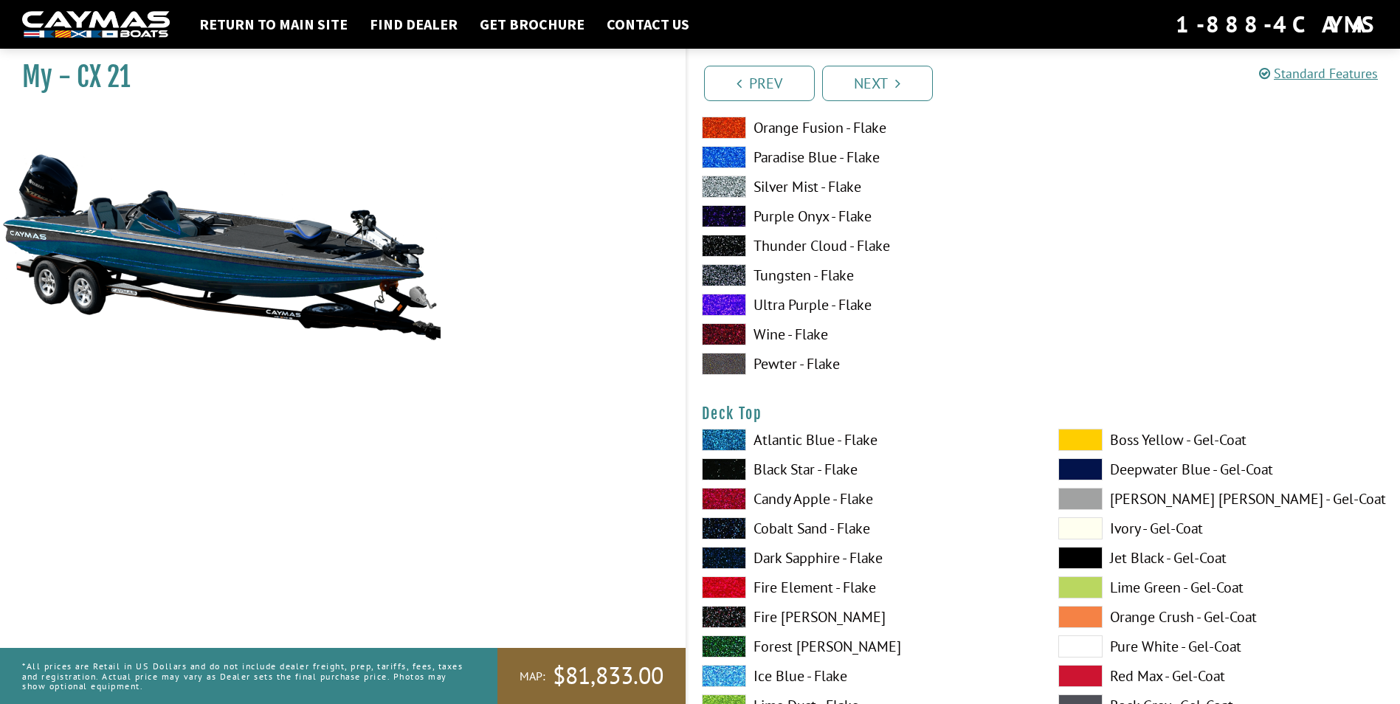
scroll to position [1697, 0]
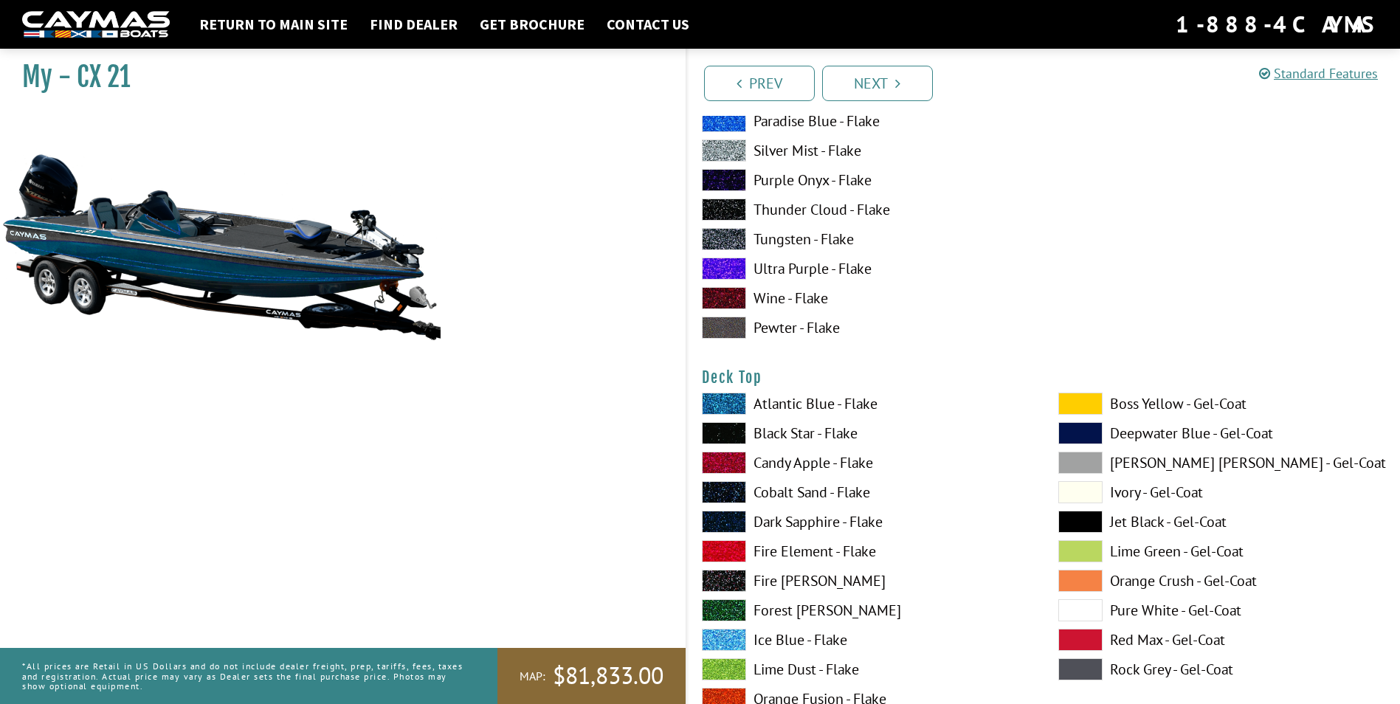
click at [725, 407] on span at bounding box center [724, 404] width 44 height 22
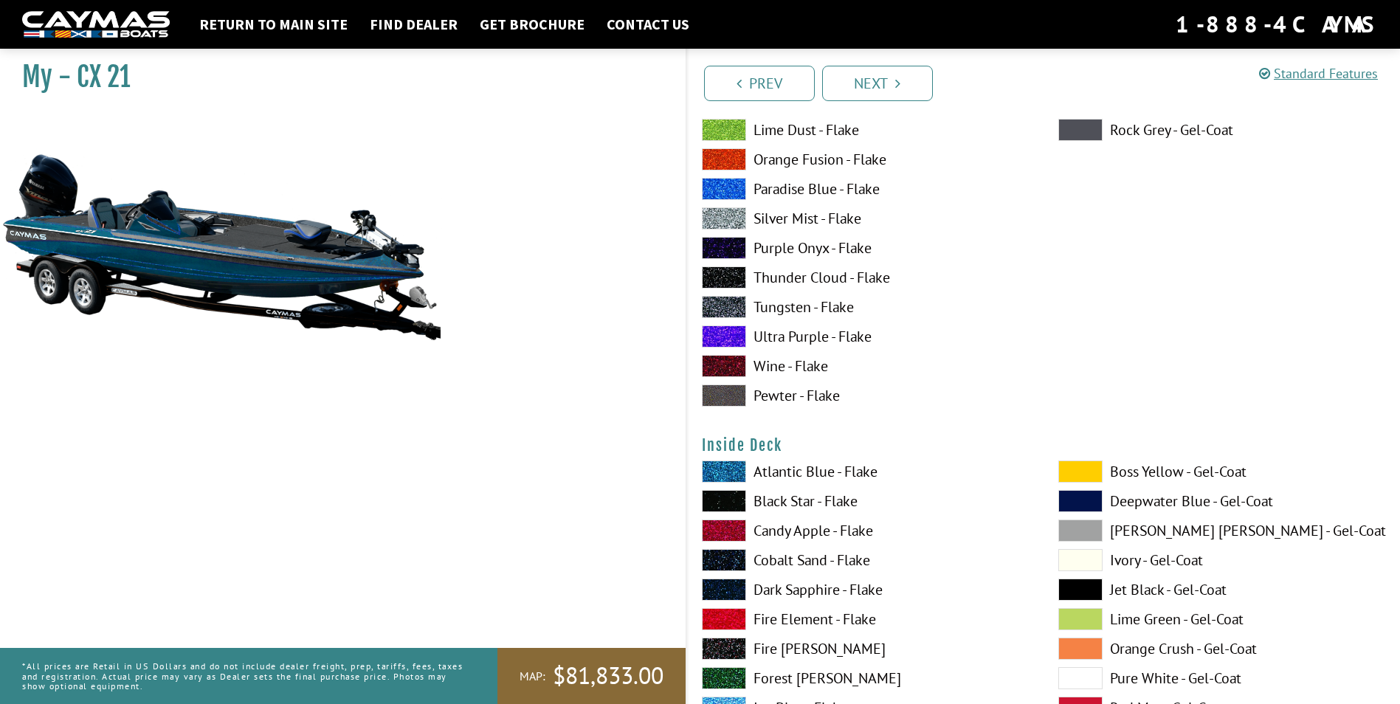
scroll to position [2878, 0]
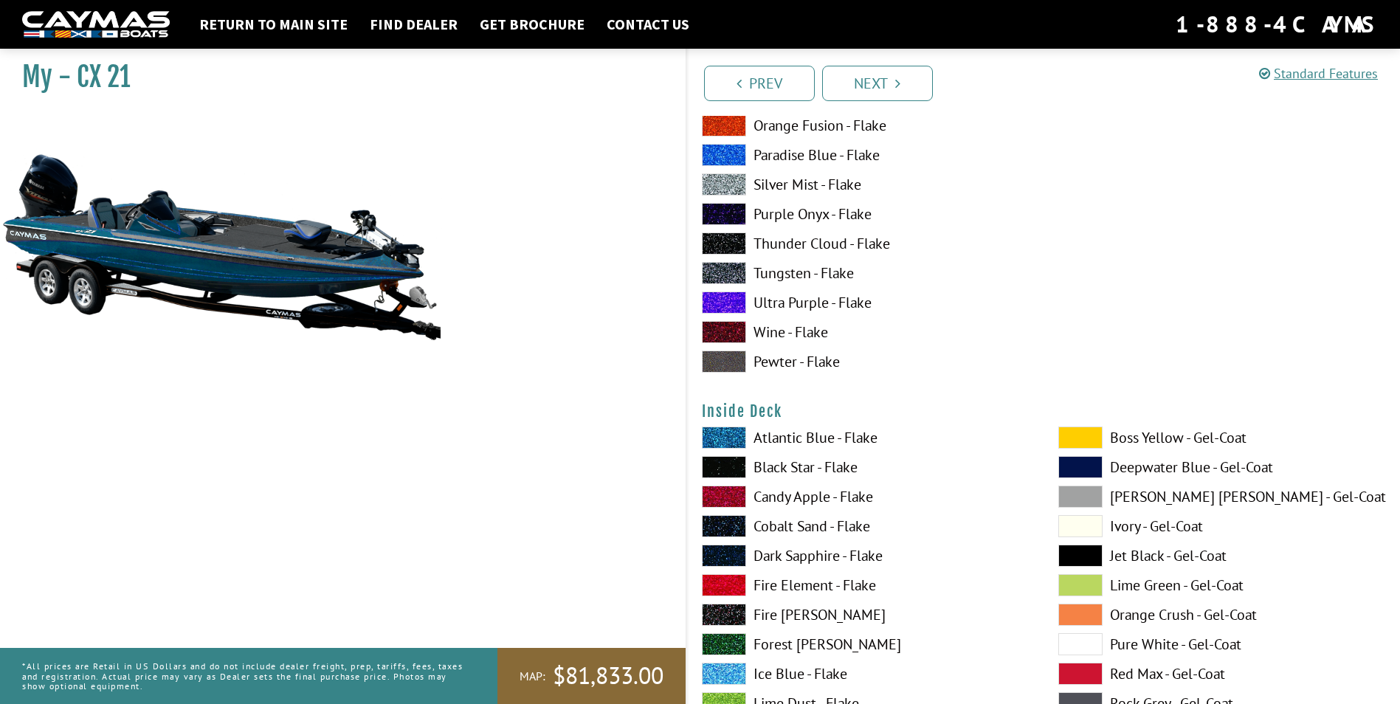
click at [720, 430] on span at bounding box center [724, 438] width 44 height 22
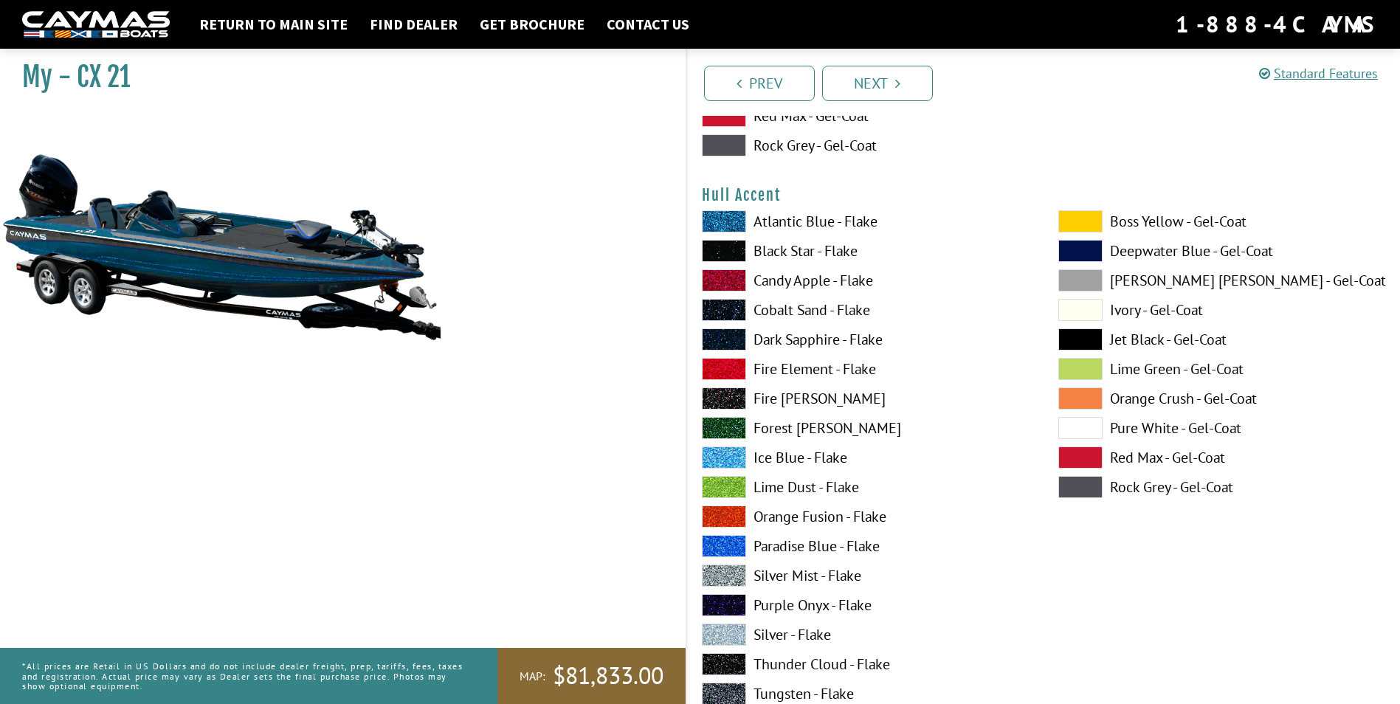
scroll to position [5904, 0]
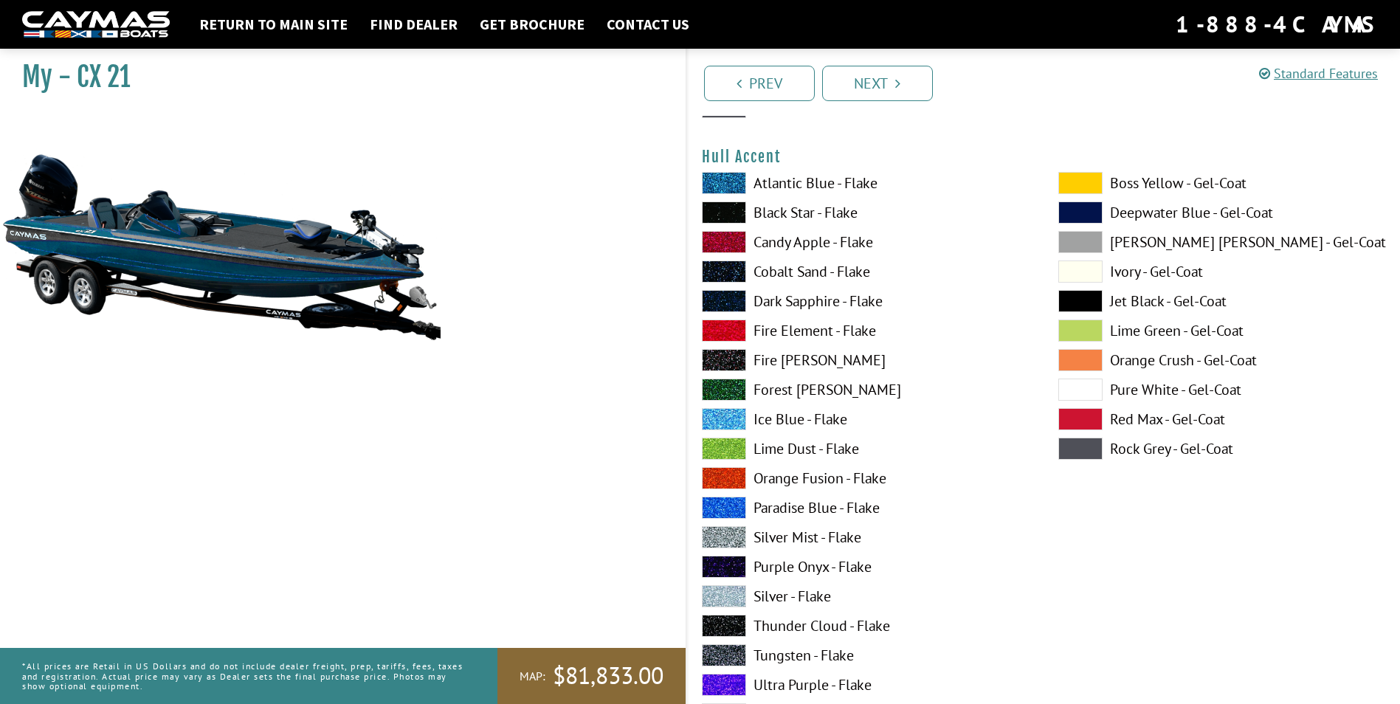
click at [724, 653] on span at bounding box center [724, 655] width 44 height 22
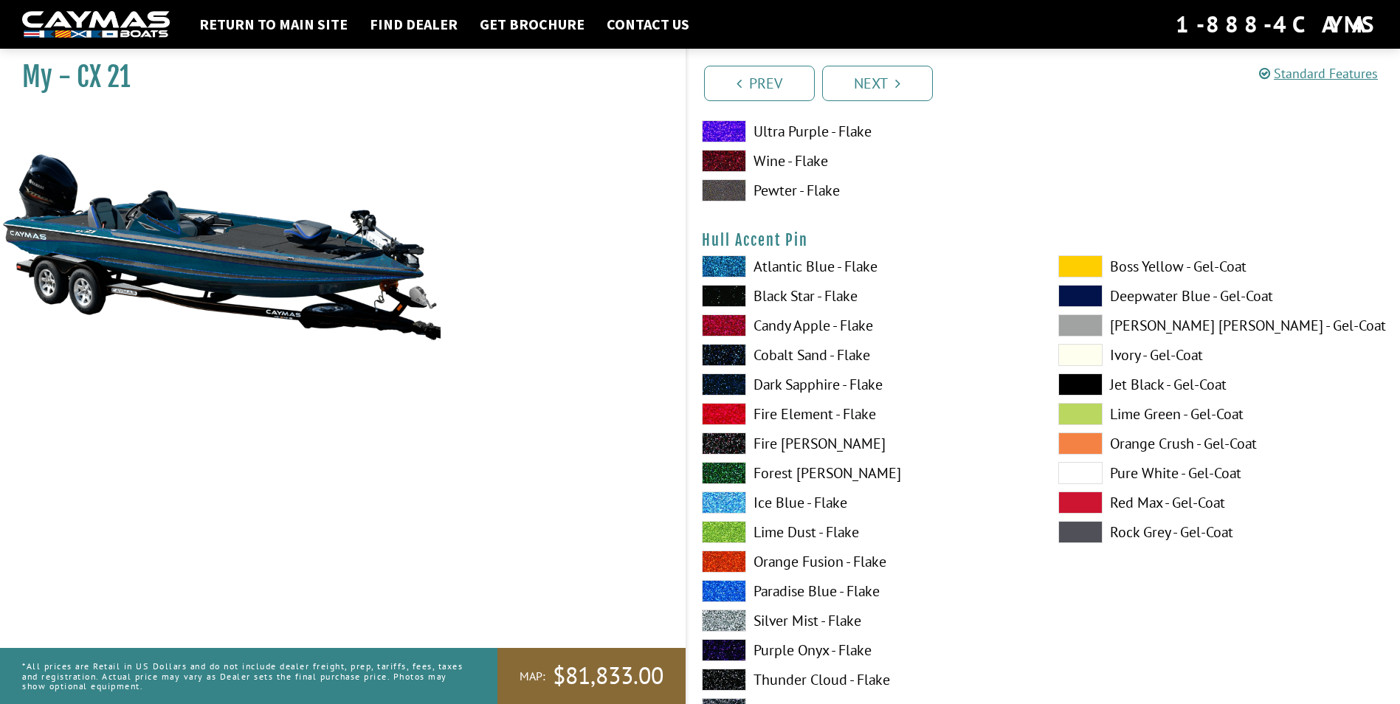
scroll to position [6421, 0]
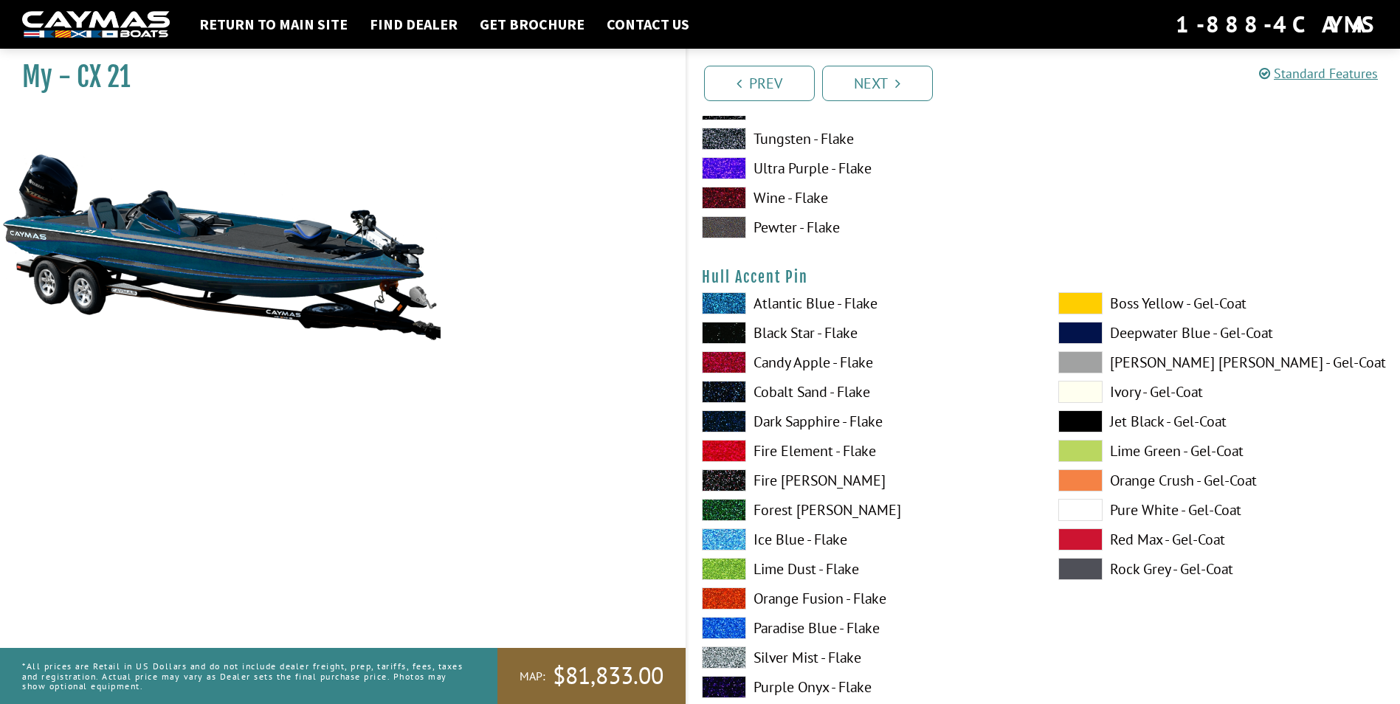
click at [727, 330] on span at bounding box center [724, 333] width 44 height 22
click at [728, 532] on span at bounding box center [724, 539] width 44 height 22
click at [730, 627] on span at bounding box center [724, 628] width 44 height 22
click at [1079, 355] on span at bounding box center [1080, 362] width 44 height 22
click at [724, 626] on span at bounding box center [724, 628] width 44 height 22
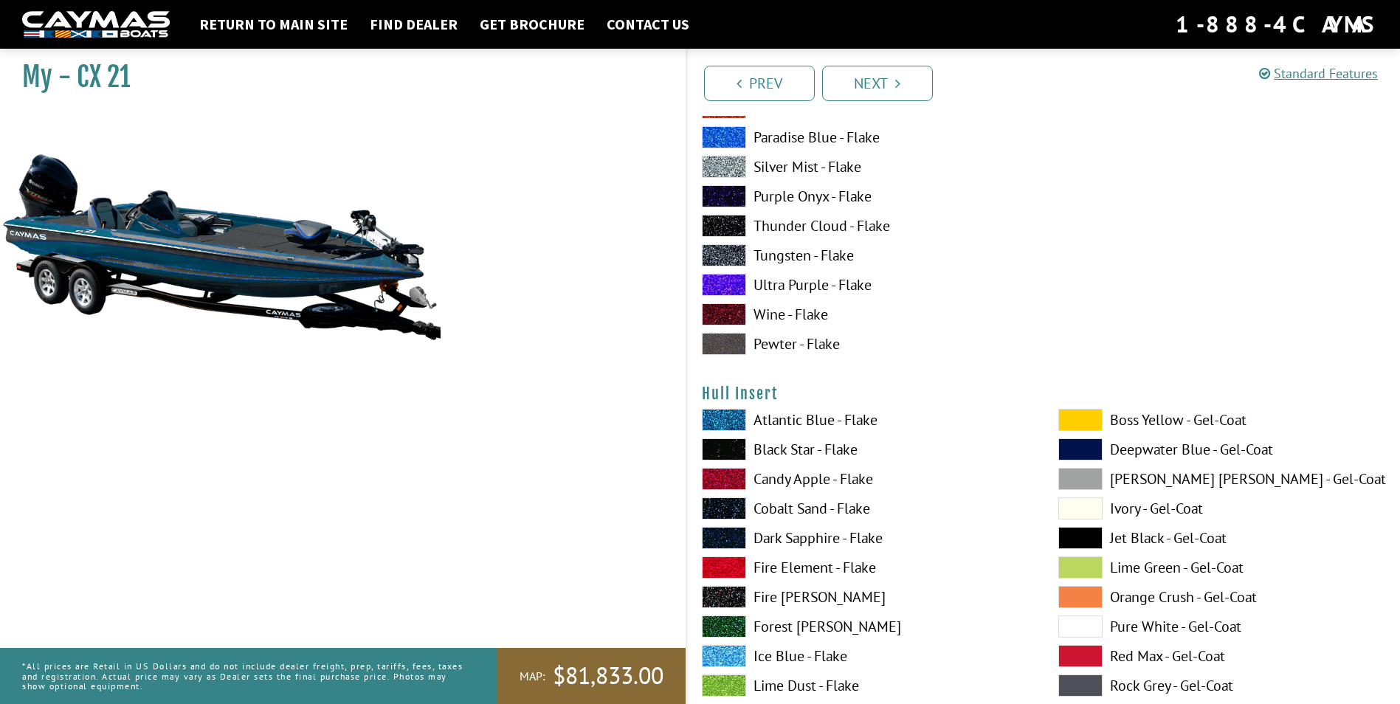
scroll to position [6937, 0]
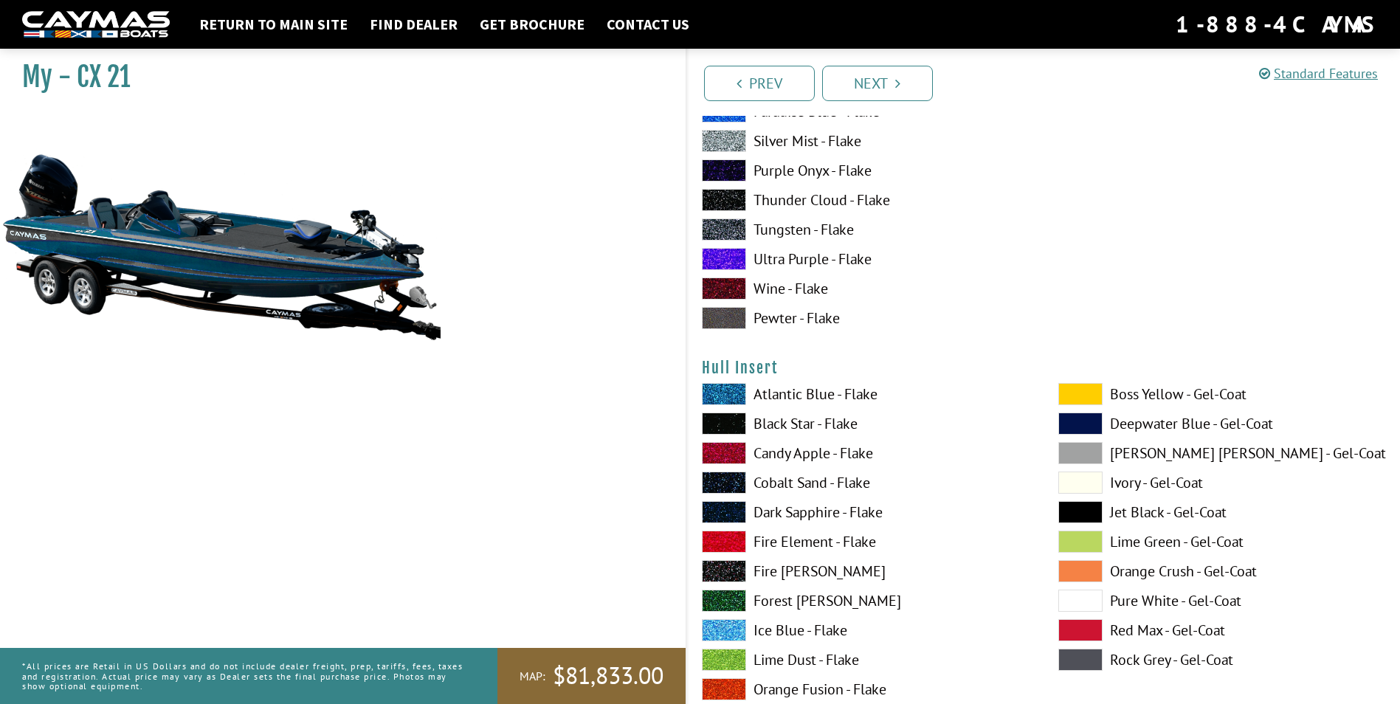
click at [728, 389] on span at bounding box center [724, 394] width 44 height 22
